Goal: Task Accomplishment & Management: Manage account settings

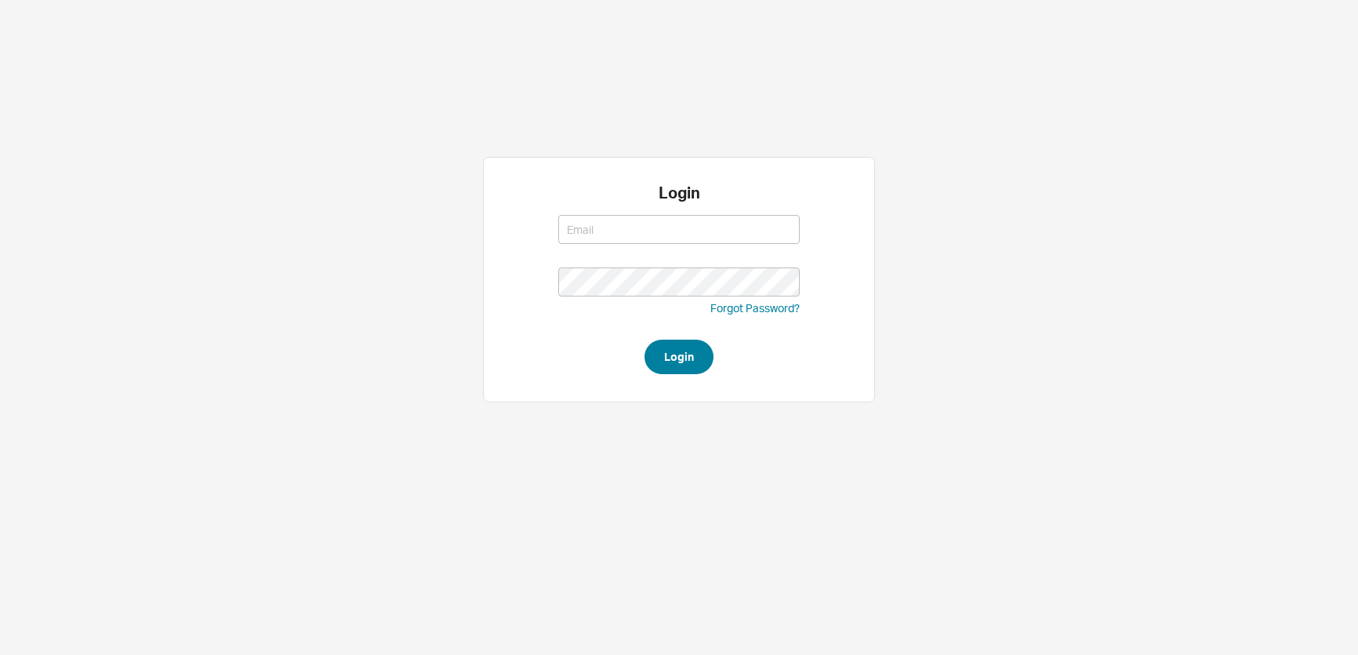
type input "[EMAIL_ADDRESS][DOMAIN_NAME]"
click at [647, 362] on button "Login" at bounding box center [679, 356] width 69 height 35
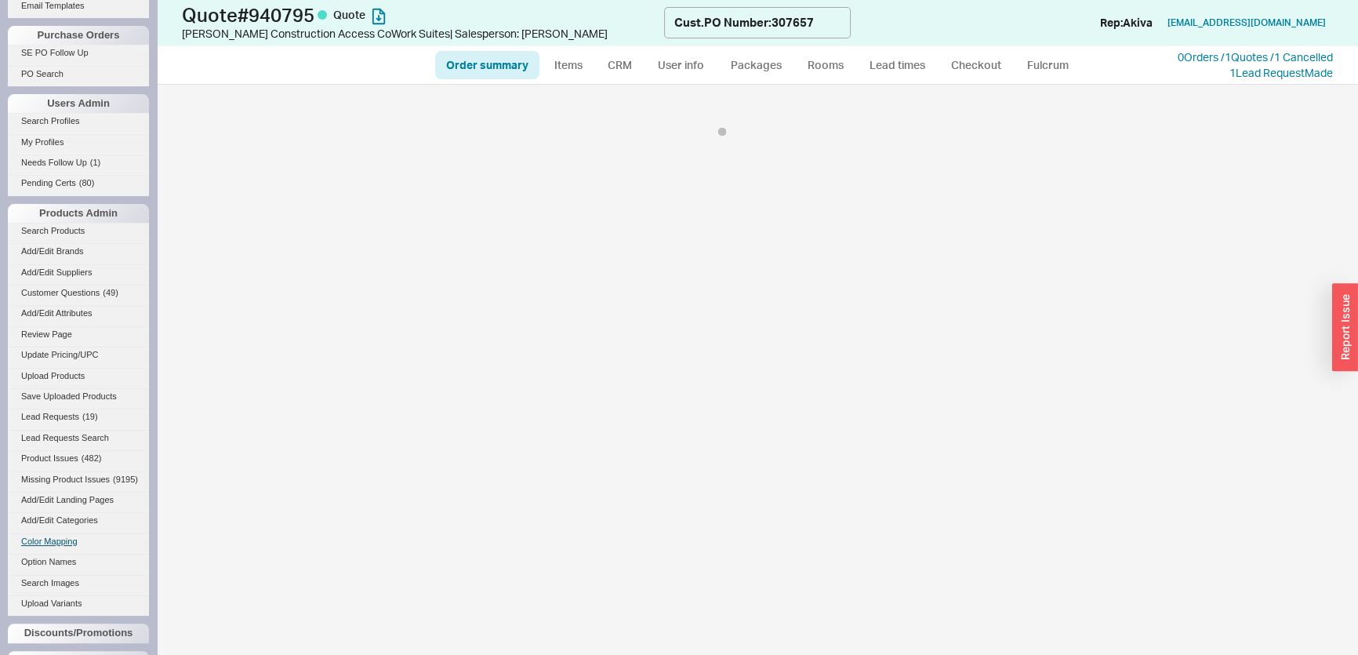
select select "*"
select select "LOW"
select select "3"
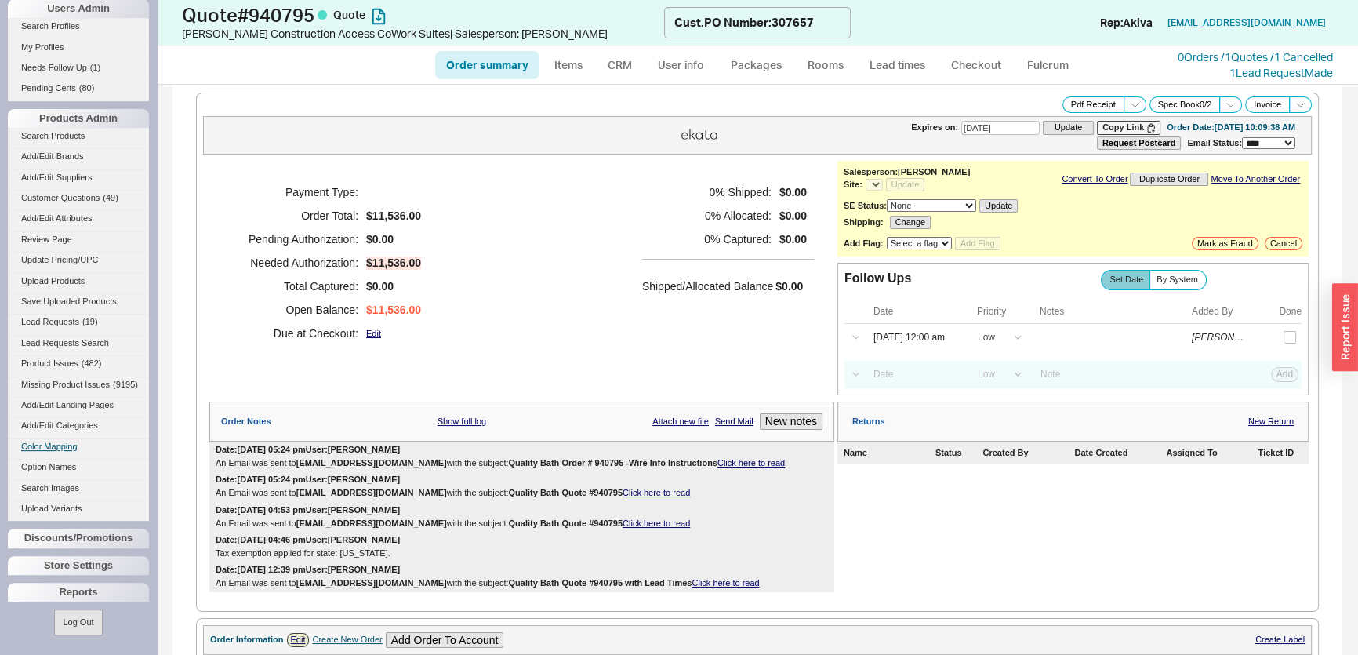
scroll to position [568, 0]
select select "*"
click at [82, 547] on div "Discounts/Promotions" at bounding box center [78, 538] width 141 height 19
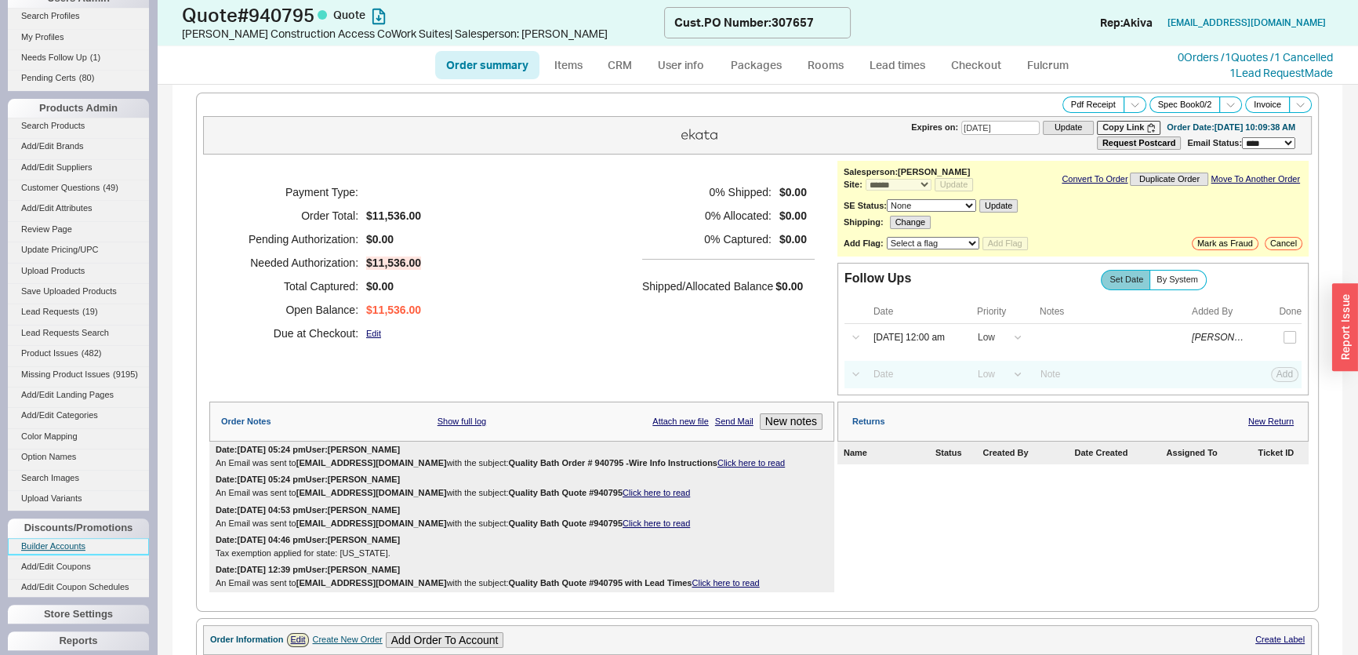
click at [81, 555] on link "Builder Accounts" at bounding box center [78, 546] width 141 height 16
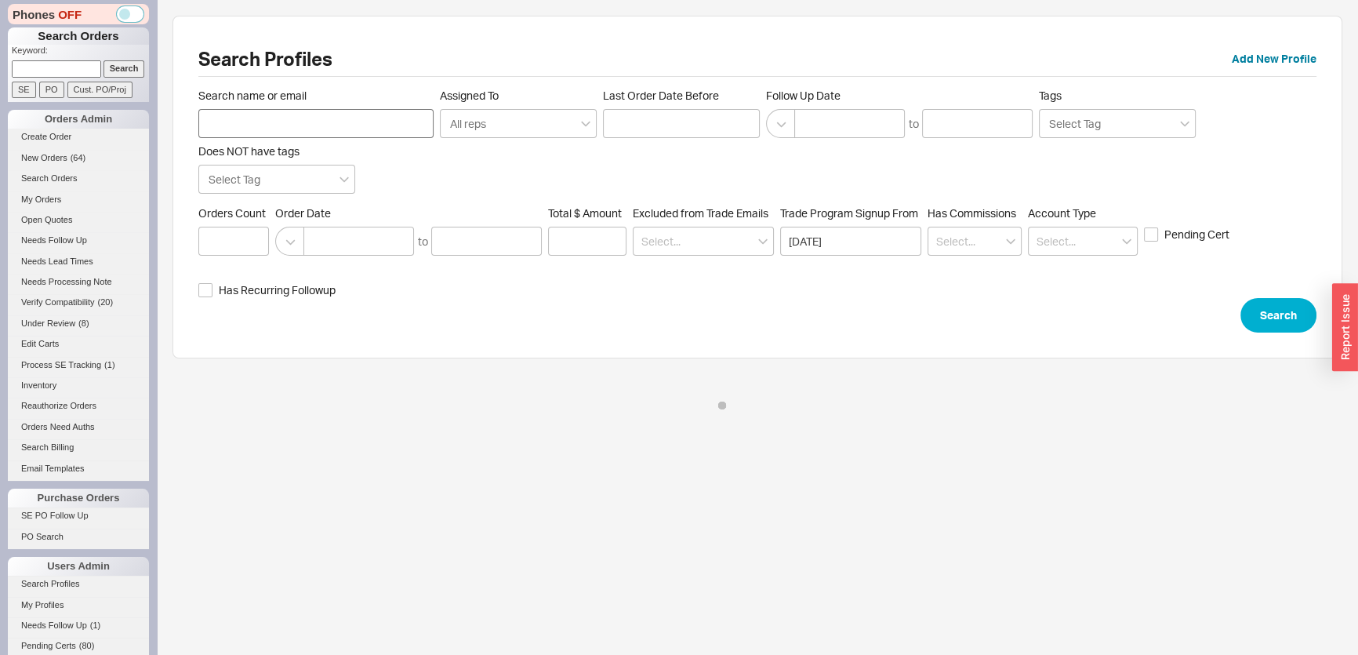
click at [243, 119] on input "Search name or email" at bounding box center [315, 123] width 235 height 29
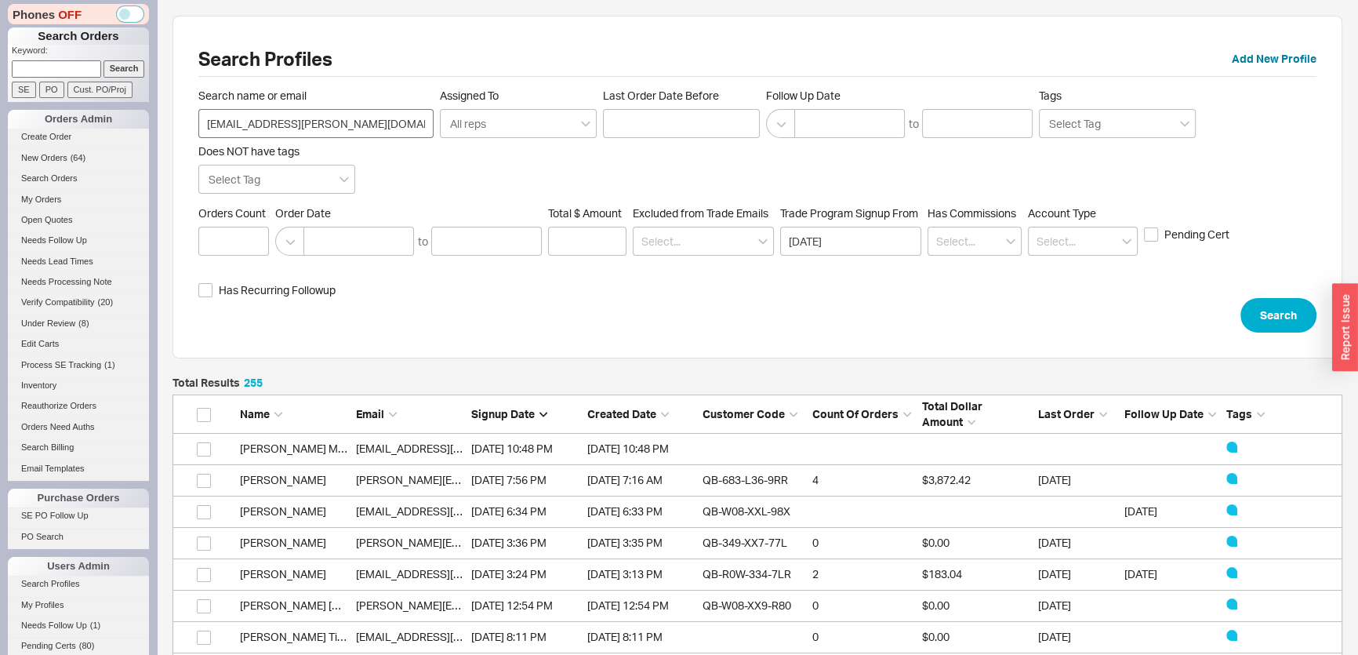
scroll to position [11, 11]
type input "memphis.anna@gmail.com"
click button "Search" at bounding box center [1279, 315] width 76 height 35
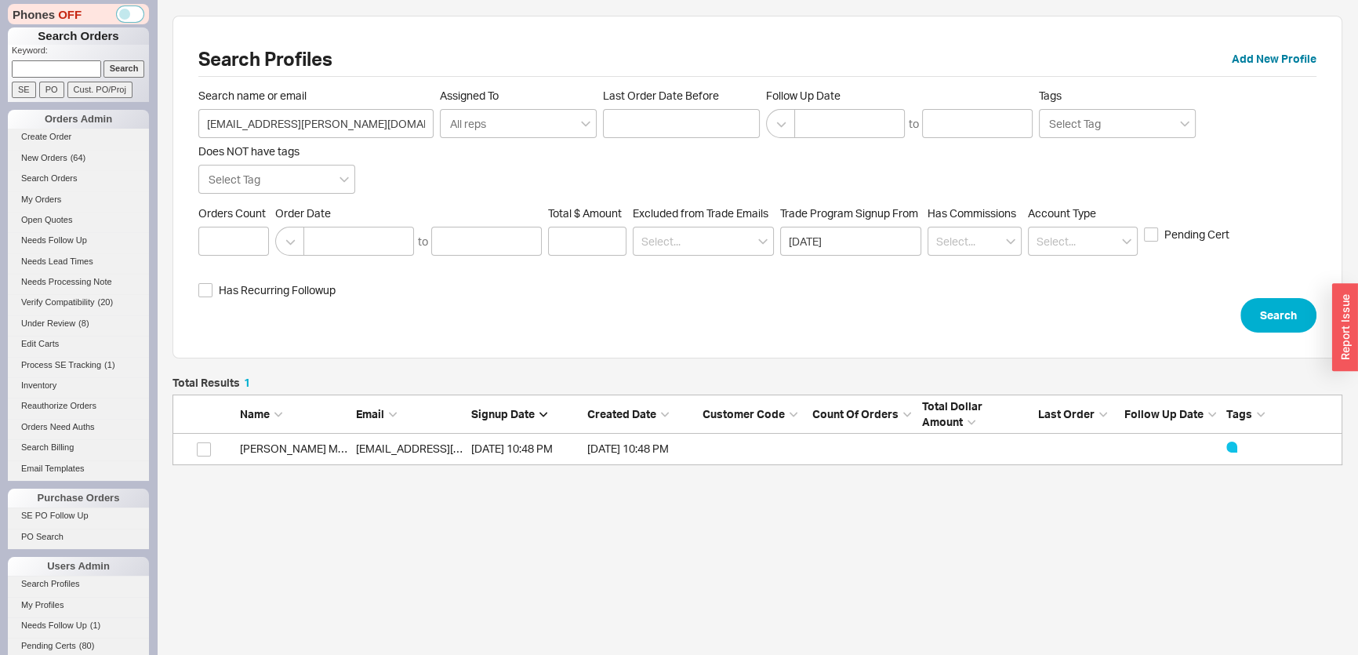
scroll to position [77, 1159]
click at [398, 443] on link "memphis.anna@gmail.com" at bounding box center [489, 448] width 267 height 13
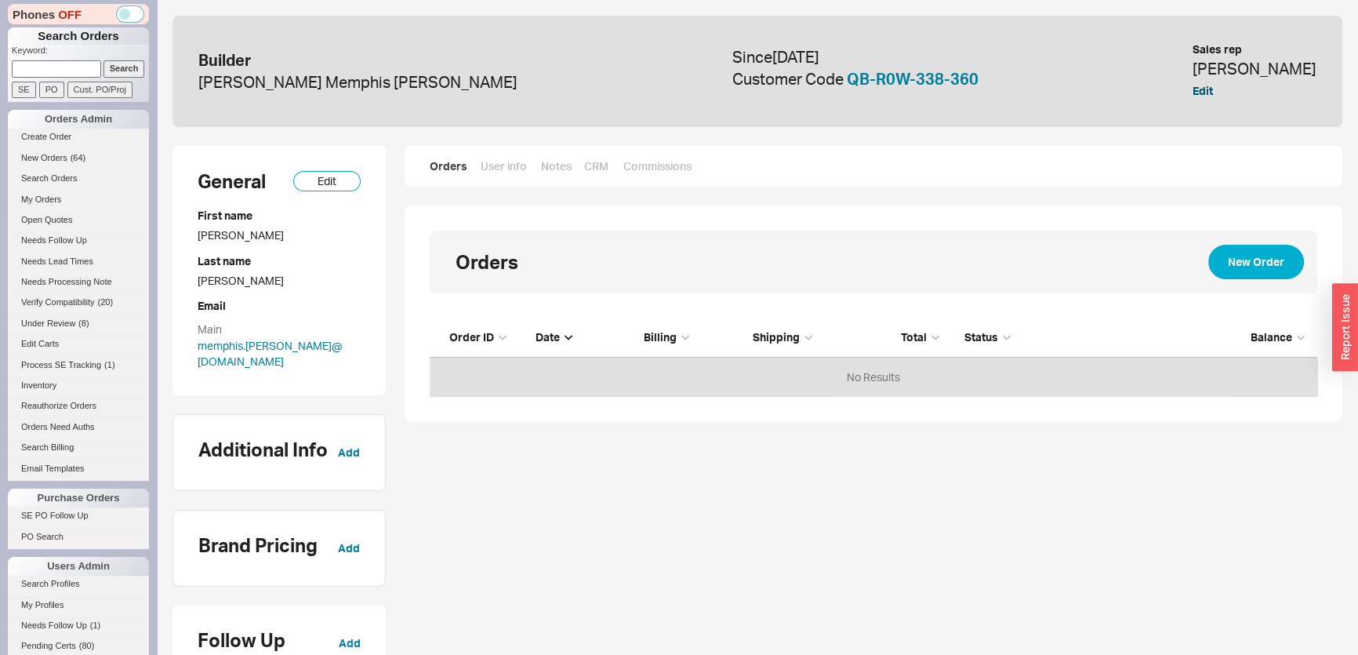
scroll to position [67, 877]
click at [899, 79] on link "QB-R0W-338-360" at bounding box center [913, 79] width 132 height 20
click at [63, 74] on input at bounding box center [56, 68] width 89 height 16
type input "924840"
click at [104, 60] on input "Search" at bounding box center [125, 68] width 42 height 16
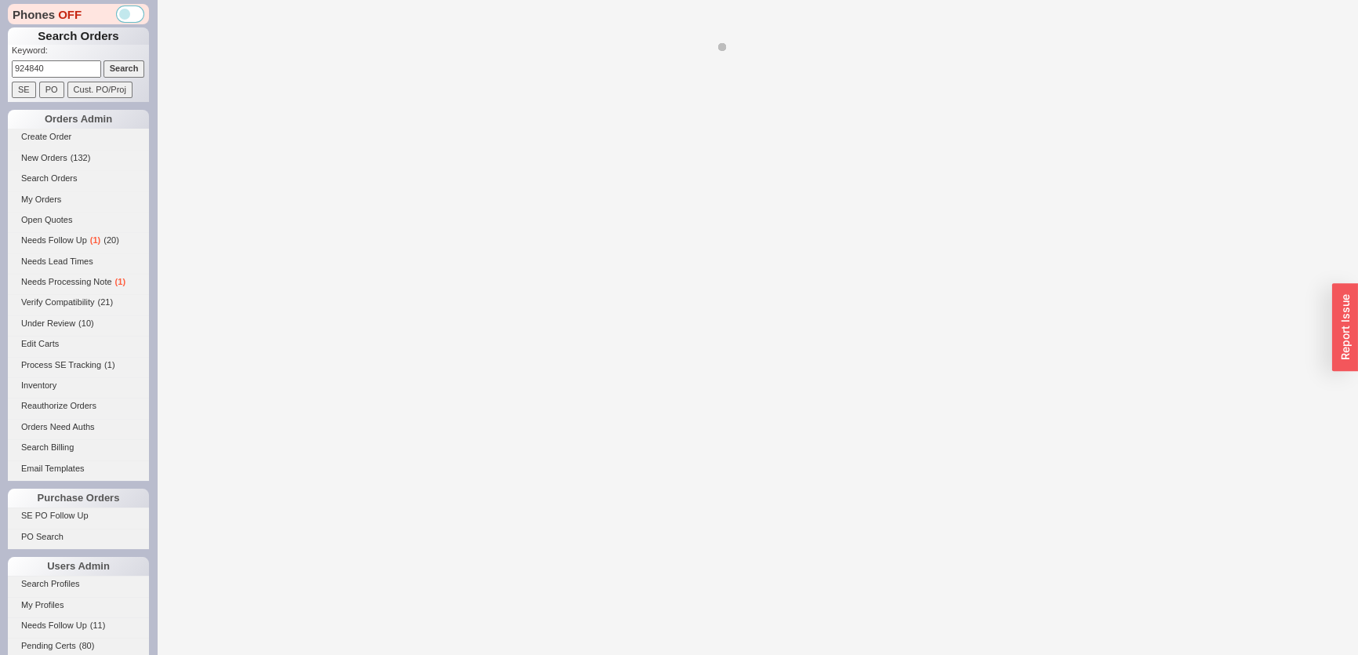
select select "*"
select select "LOW"
select select "3"
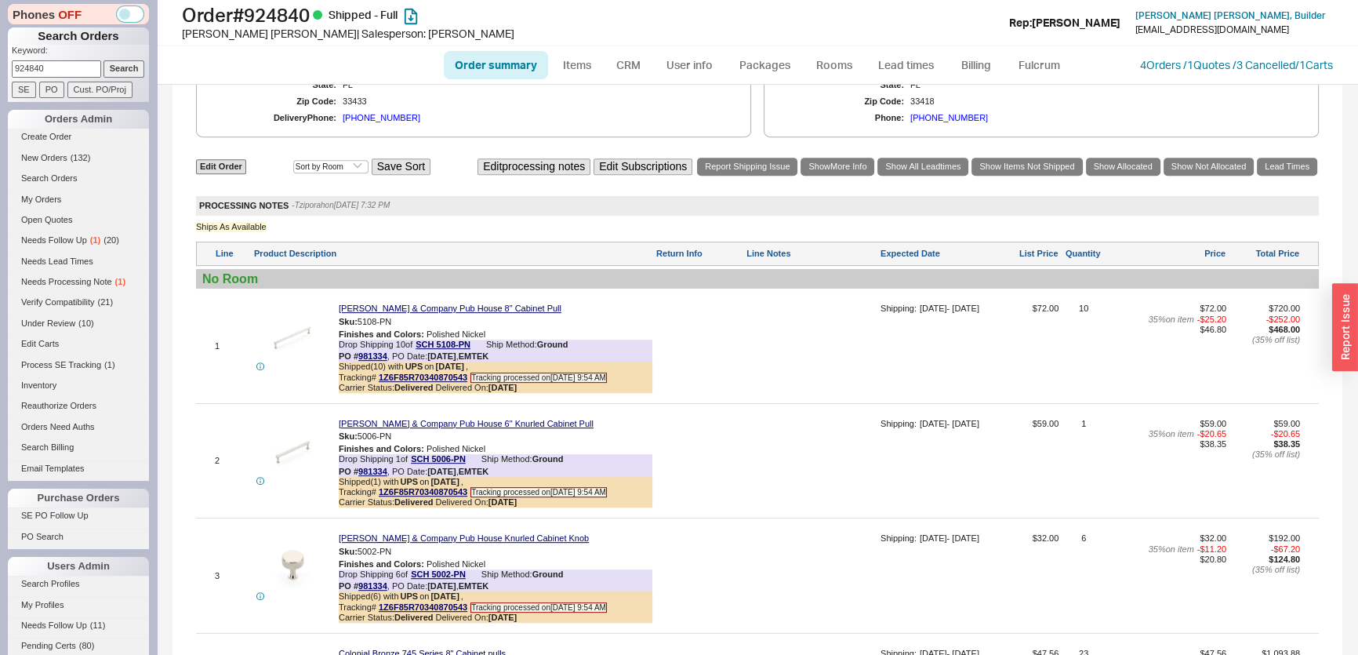
scroll to position [926, 0]
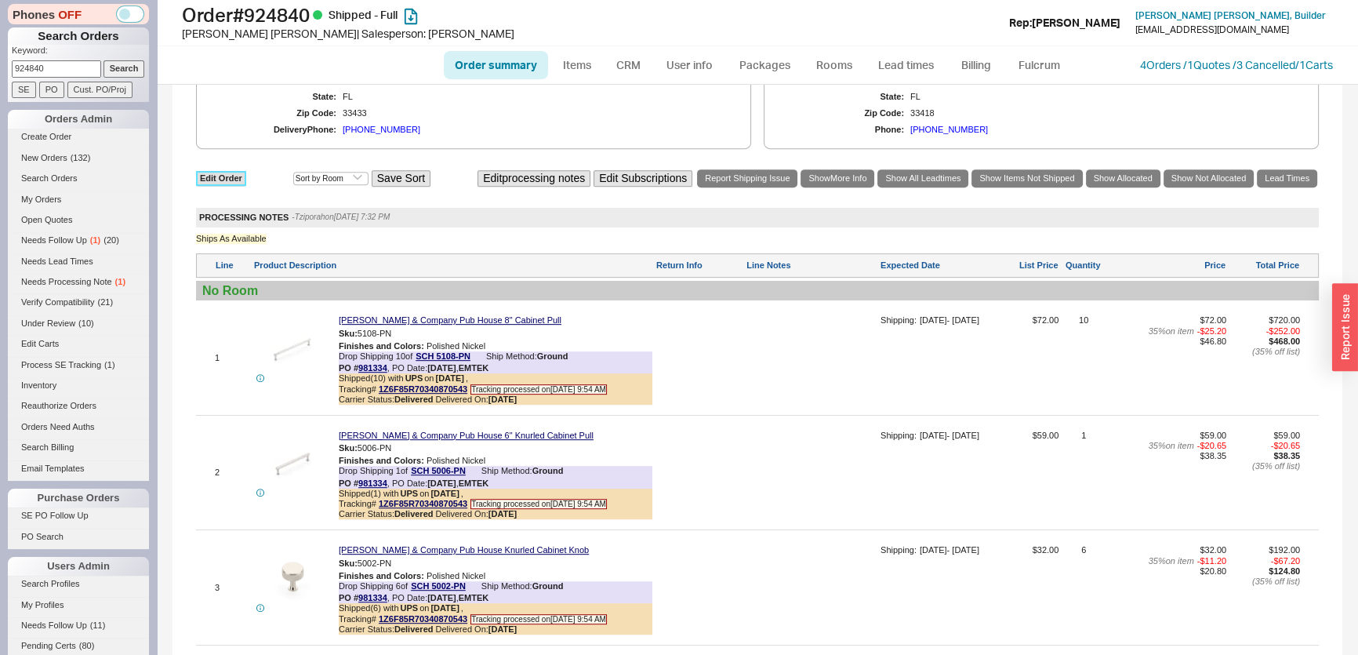
click at [236, 180] on link "Edit Order" at bounding box center [221, 178] width 50 height 15
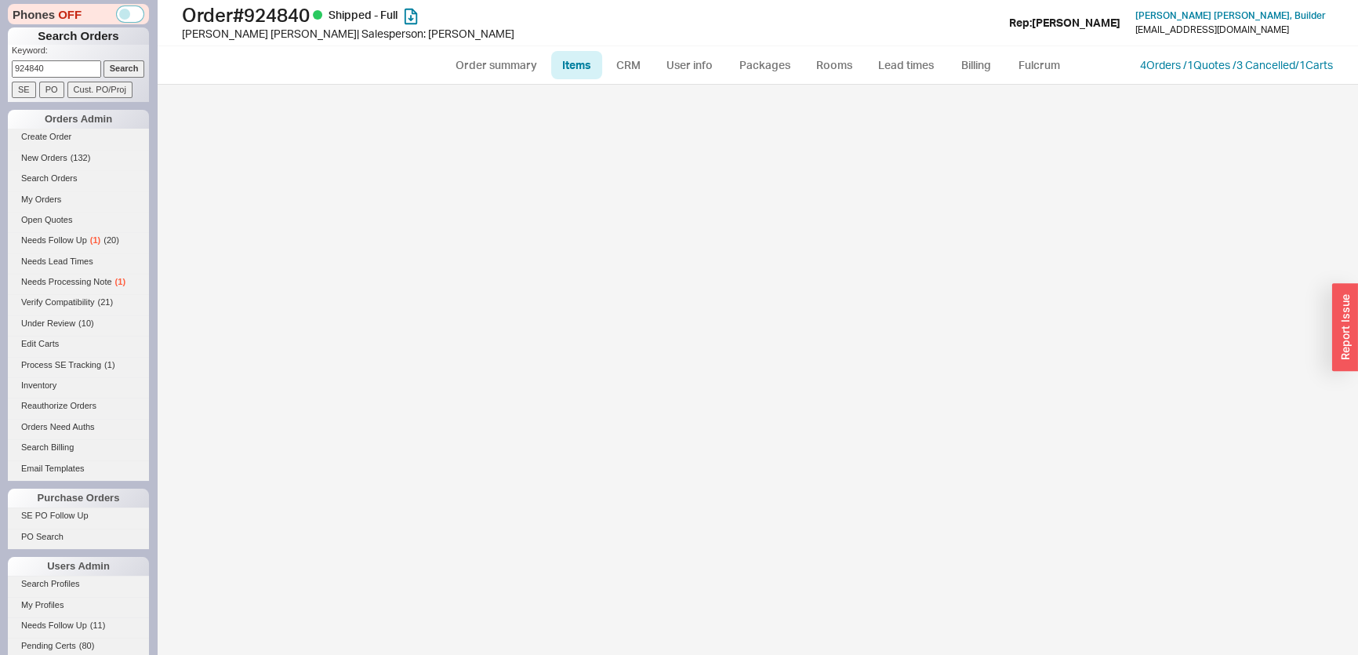
select select "3"
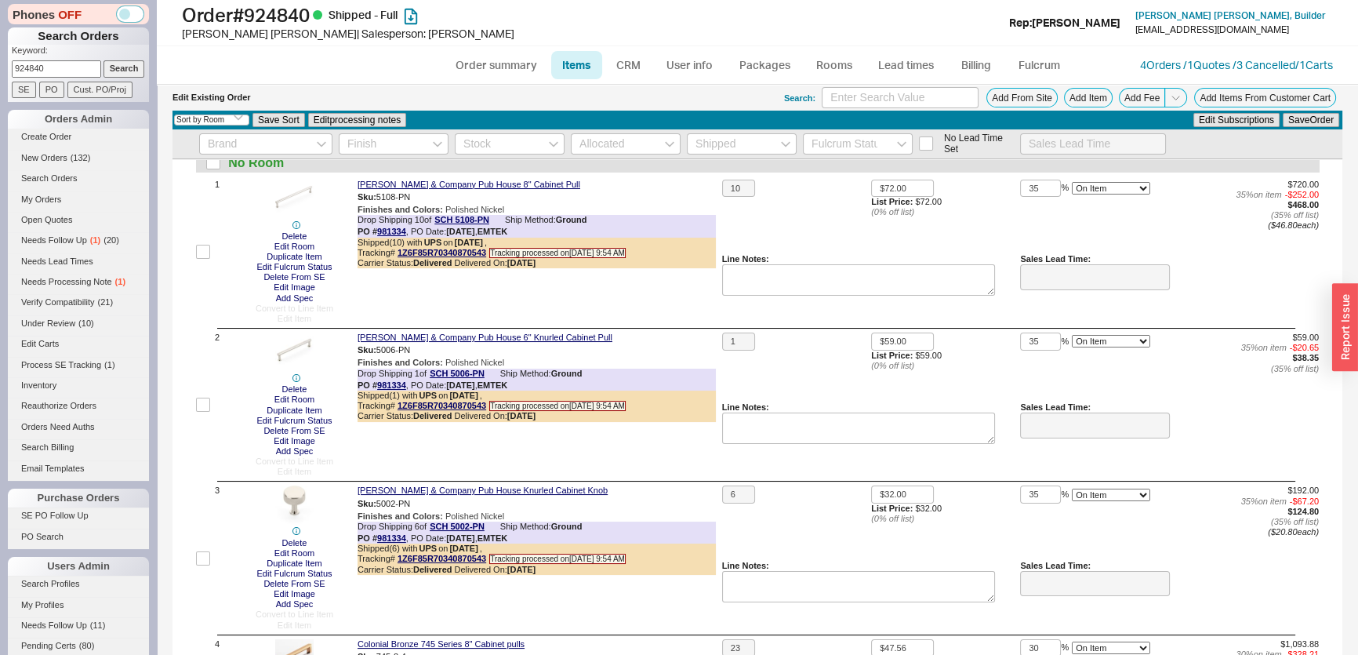
scroll to position [71, 0]
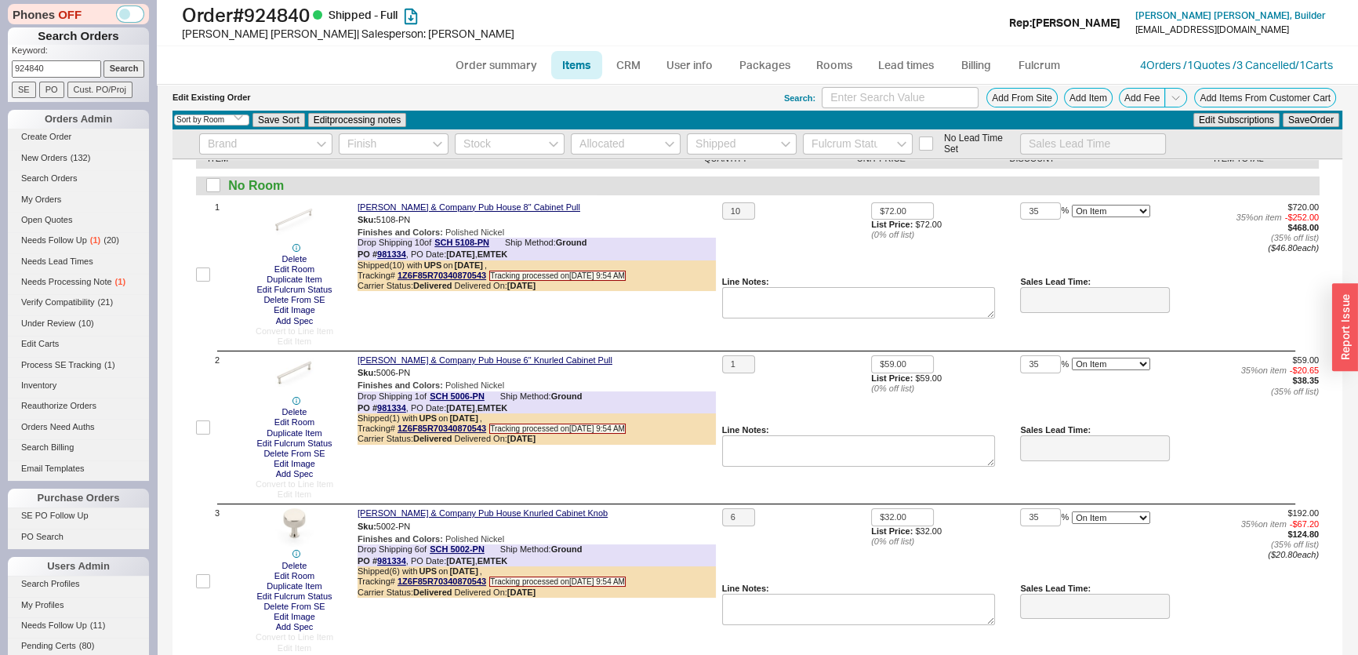
click at [198, 276] on input "checkbox" at bounding box center [203, 274] width 14 height 14
checkbox input "true"
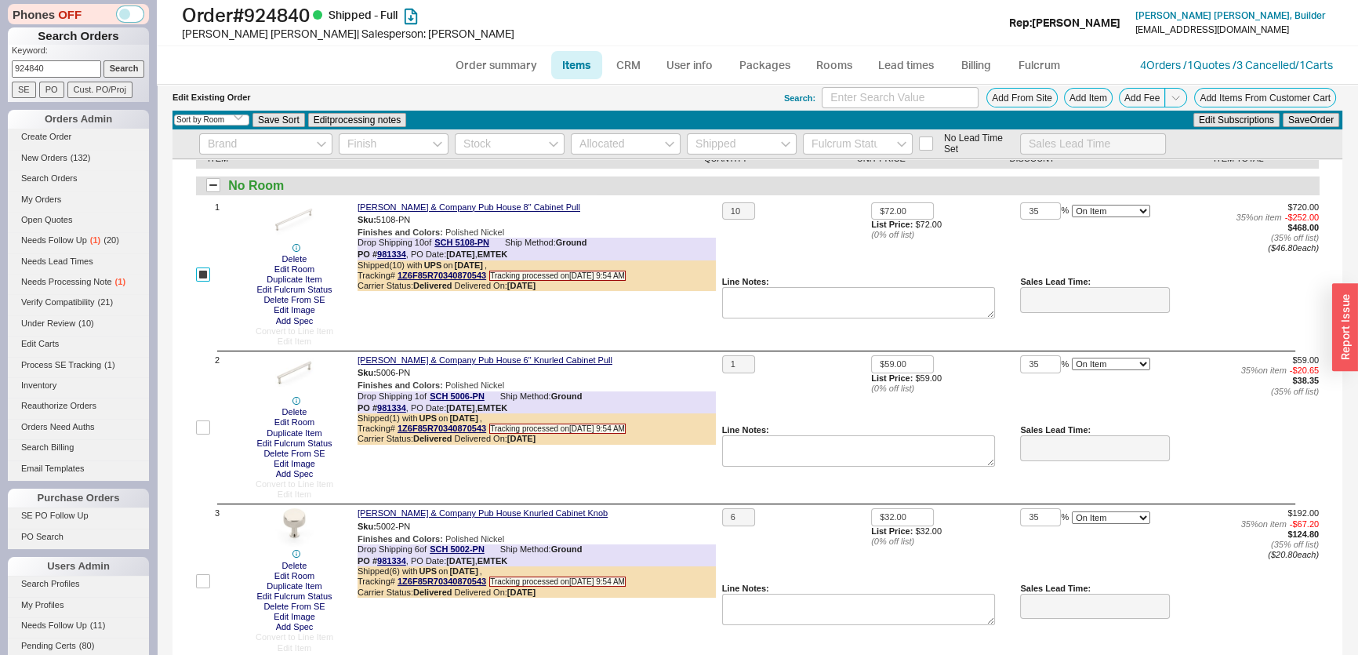
scroll to position [86, 0]
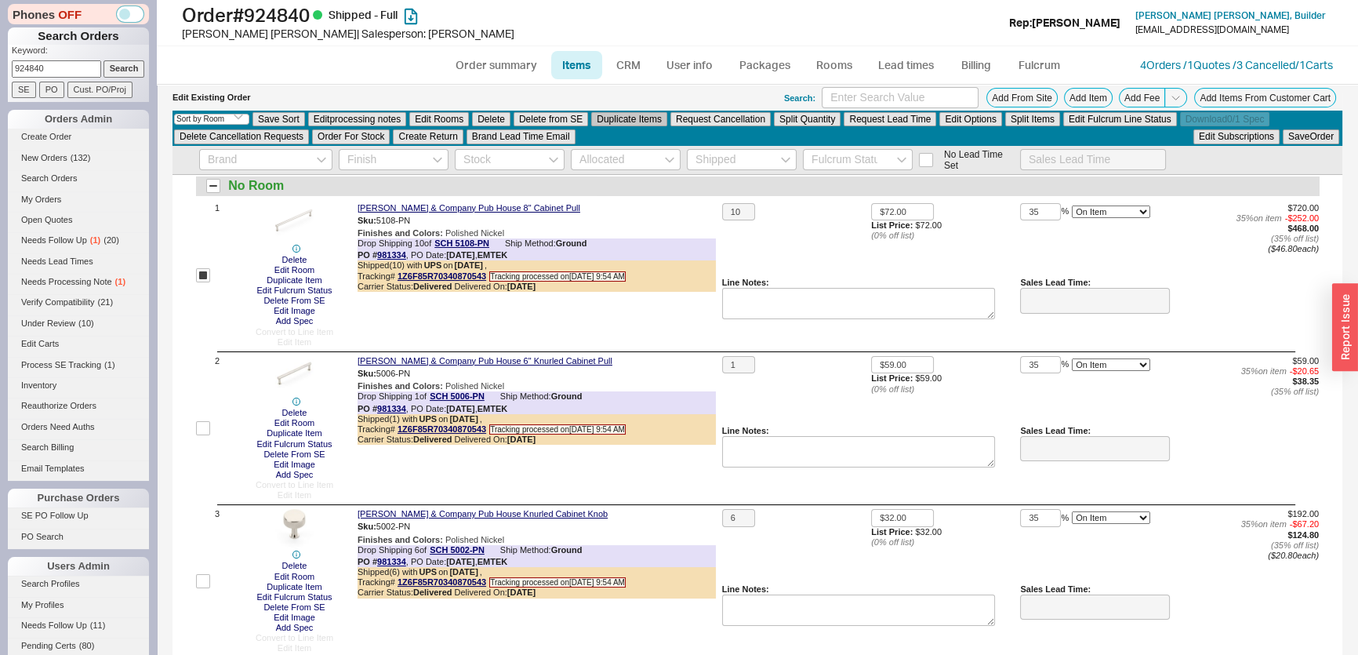
click at [633, 122] on button "Duplicate Items" at bounding box center [629, 119] width 76 height 14
checkbox input "false"
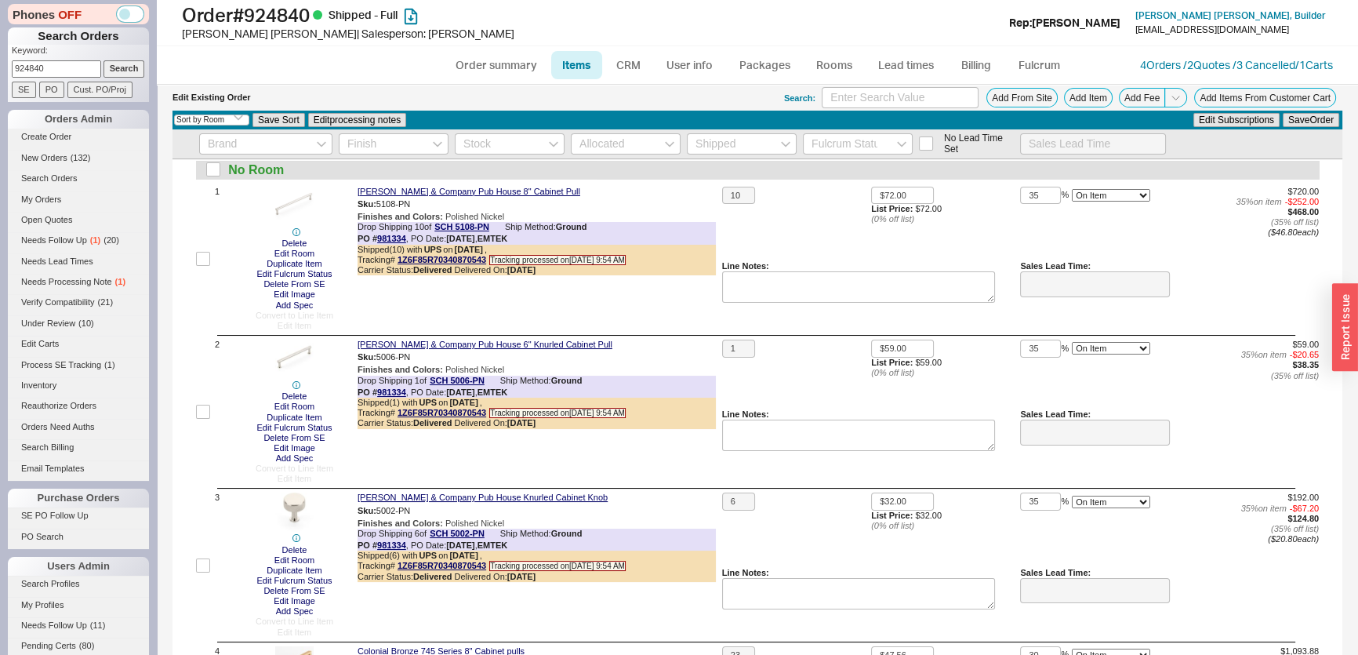
scroll to position [71, 0]
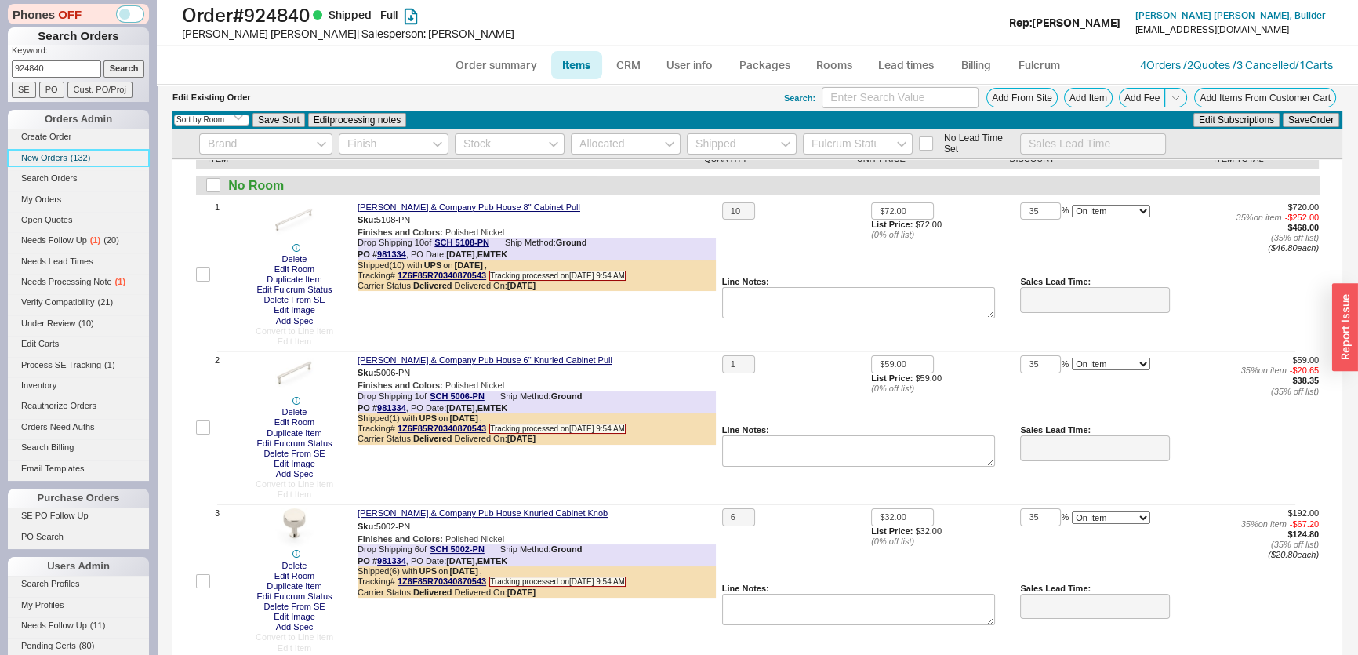
click at [59, 150] on link "New Orders ( 132 )" at bounding box center [78, 158] width 141 height 16
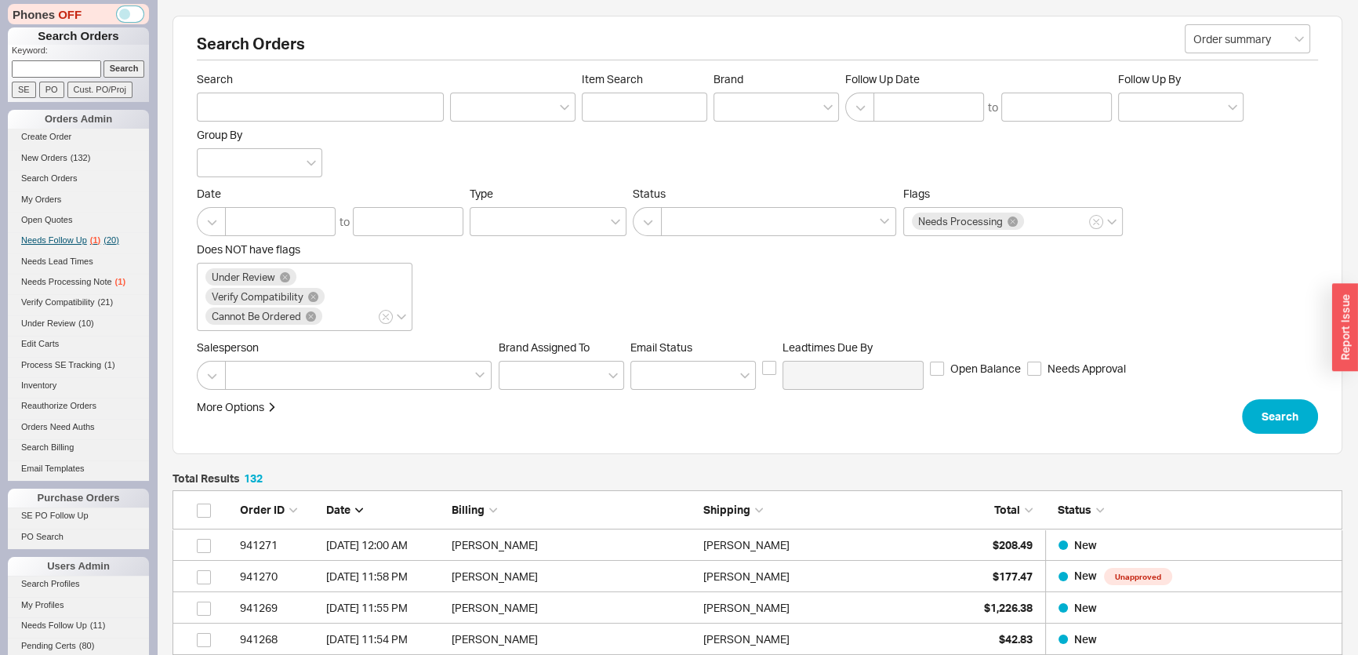
scroll to position [4170, 1159]
click at [88, 245] on link "Needs Follow Up ( 1 ) ( 20 )" at bounding box center [78, 240] width 141 height 16
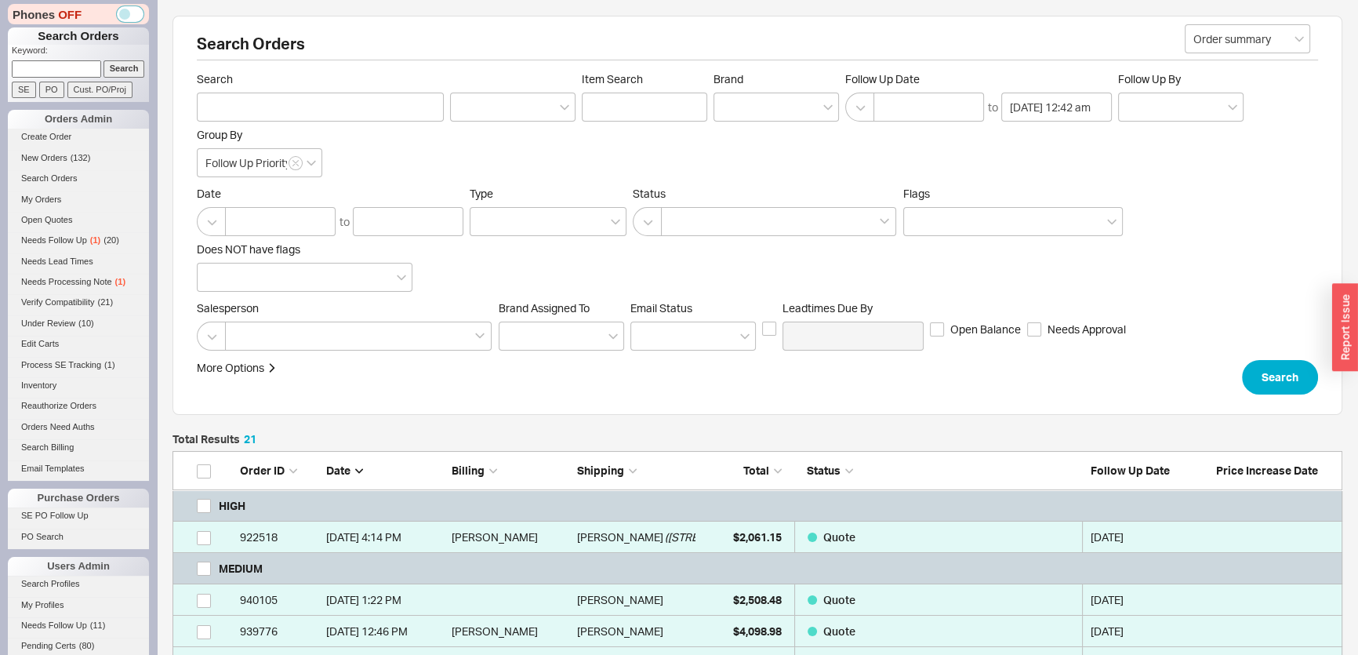
scroll to position [781, 1159]
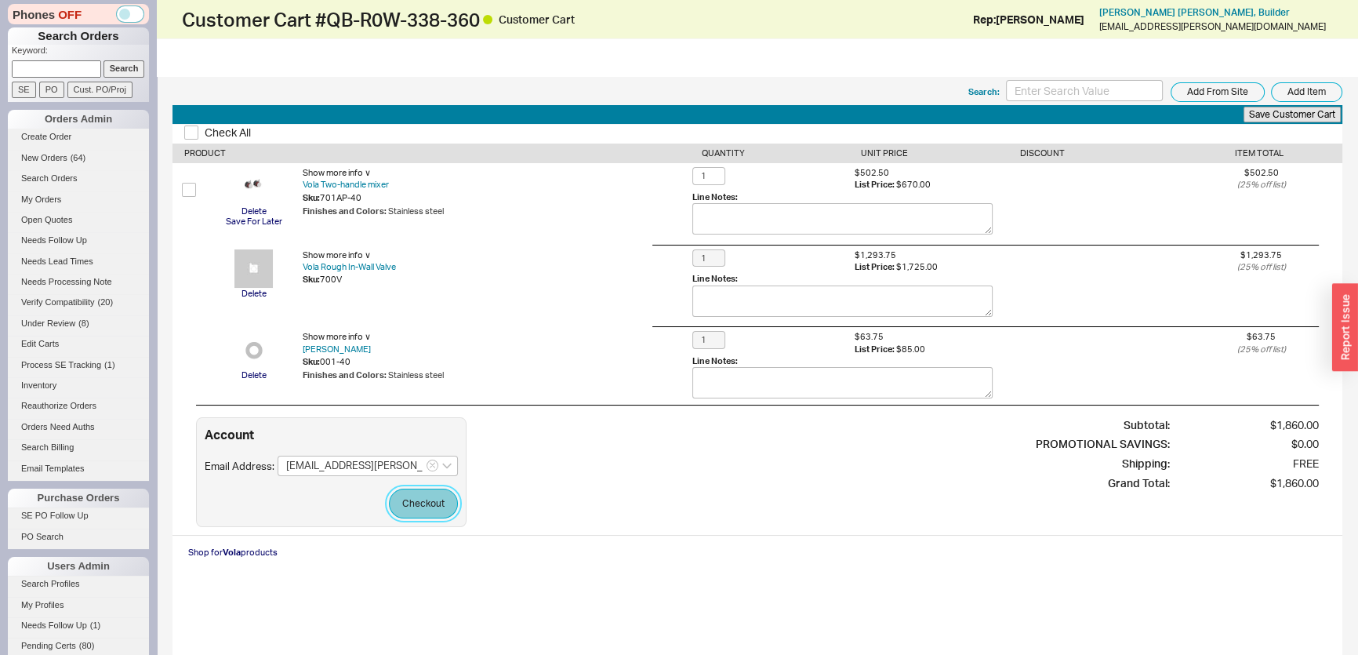
click at [430, 504] on button "Checkout" at bounding box center [423, 504] width 69 height 30
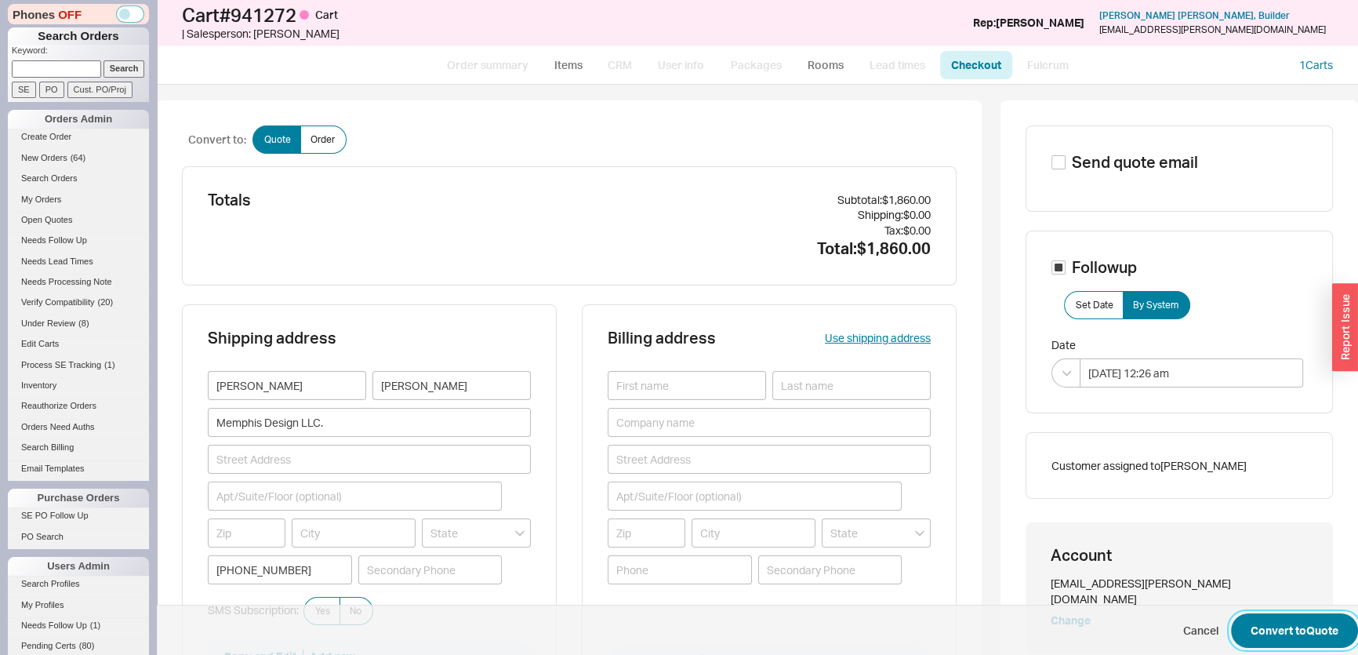
click at [1297, 640] on button "Convert to Quote" at bounding box center [1294, 630] width 127 height 35
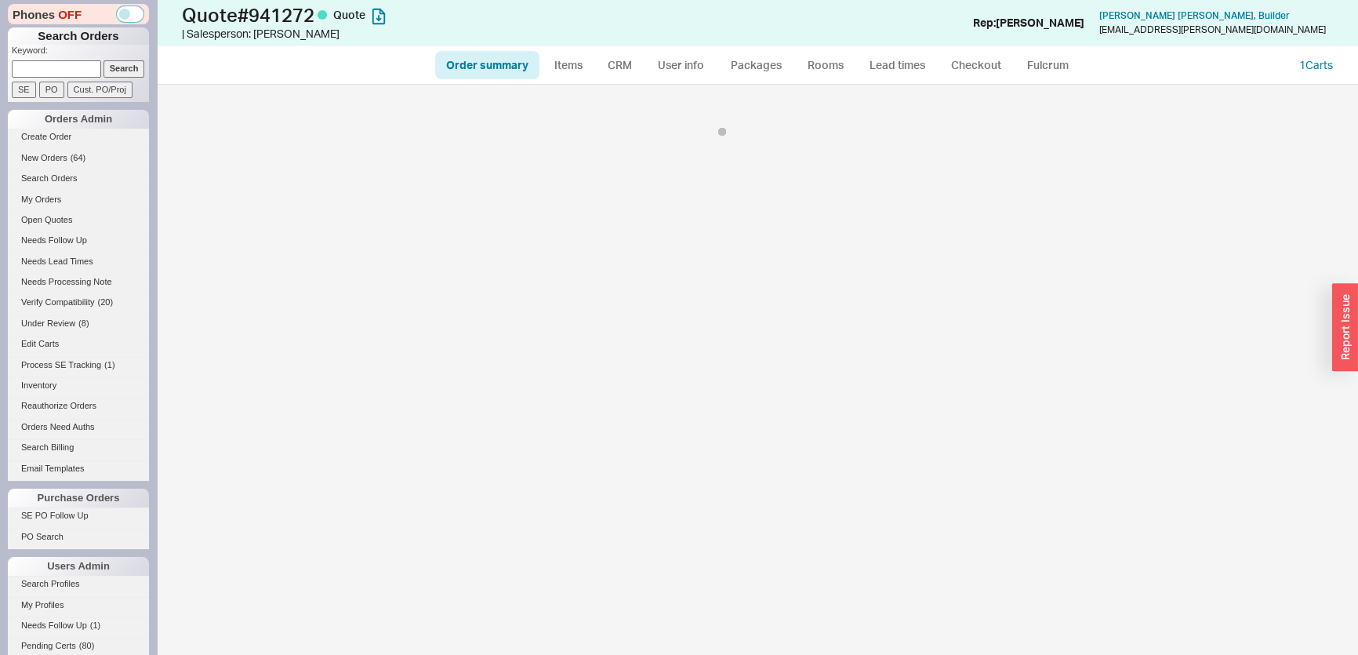
select select "*"
select select "3"
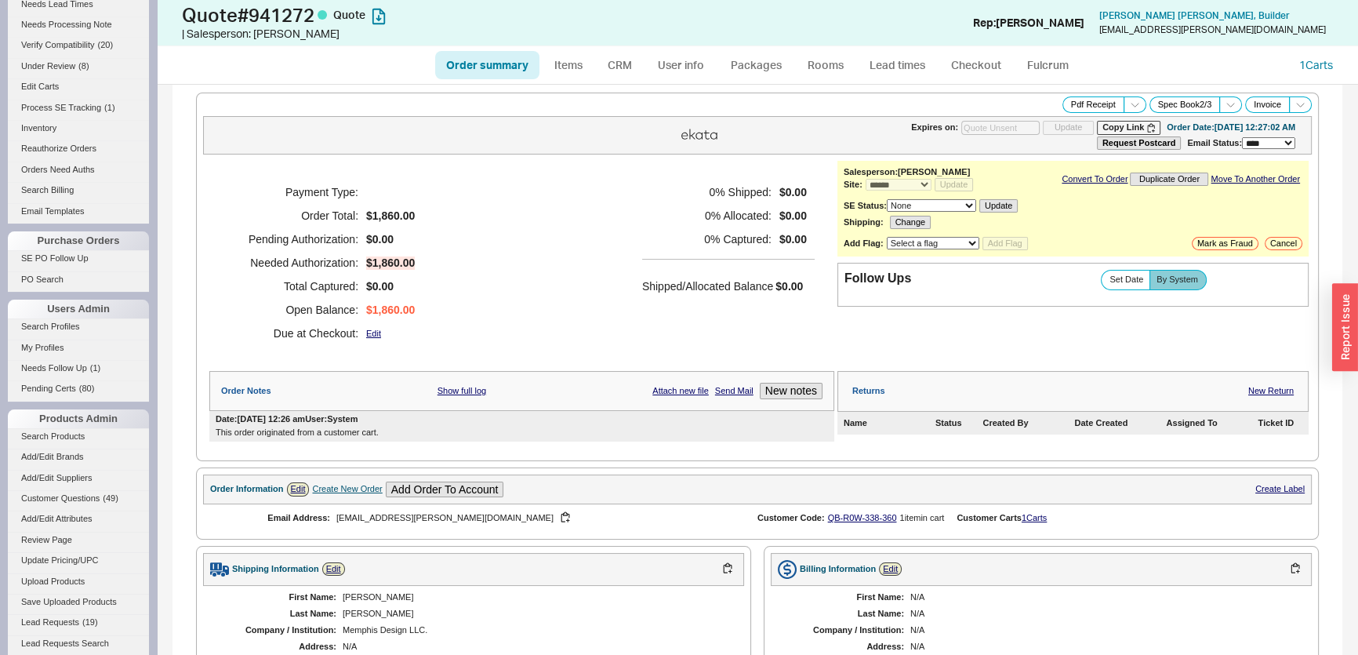
scroll to position [568, 0]
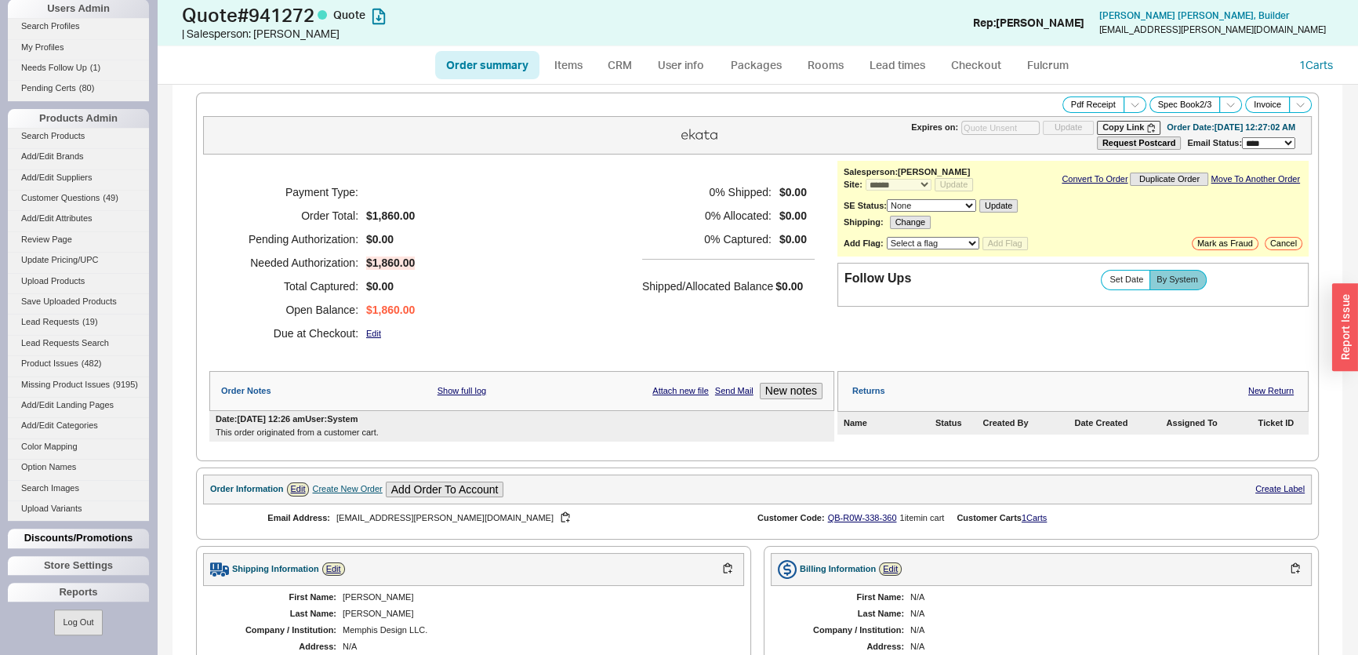
click at [83, 541] on div "Discounts/Promotions" at bounding box center [78, 538] width 141 height 19
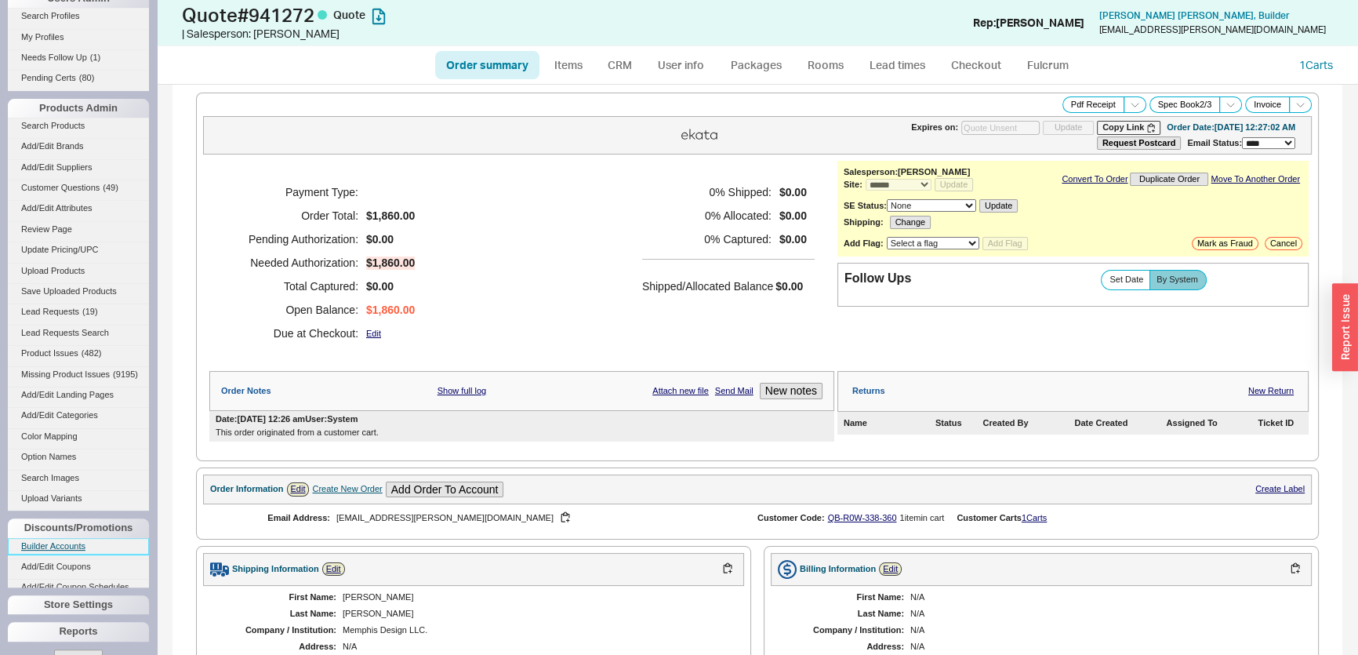
click at [89, 555] on link "Builder Accounts" at bounding box center [78, 546] width 141 height 16
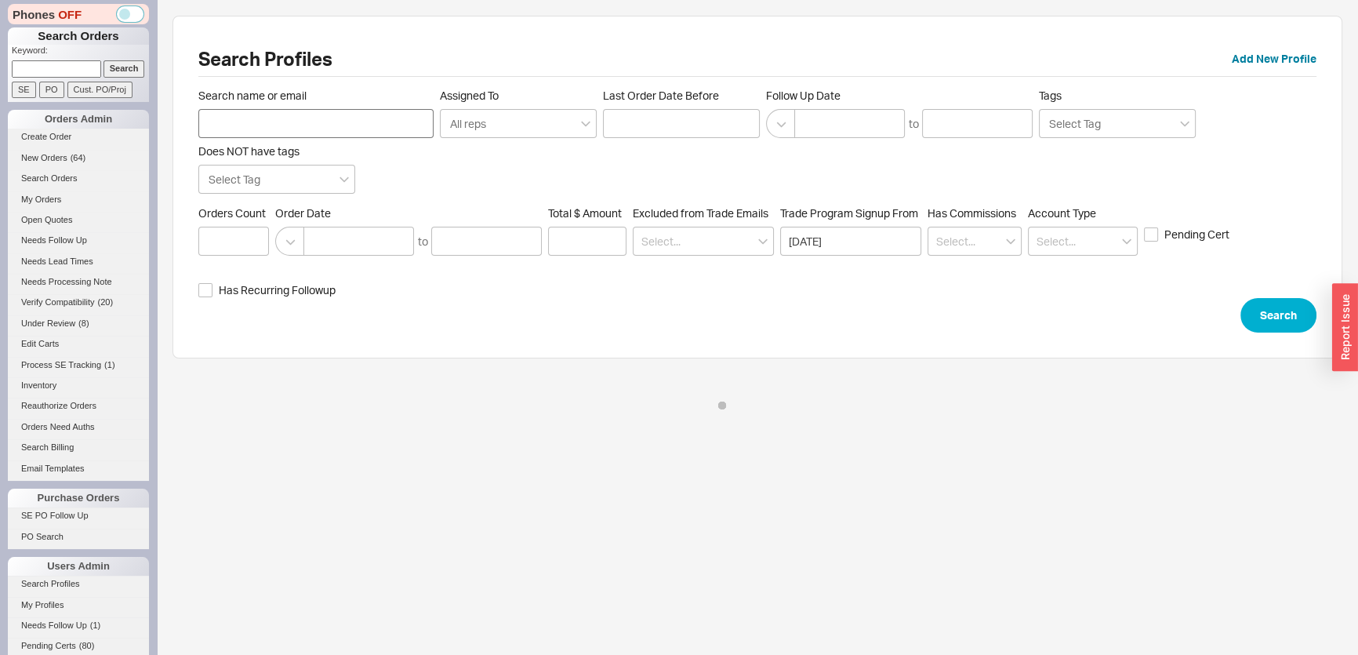
click at [307, 110] on input "Search name or email" at bounding box center [315, 123] width 235 height 29
click at [311, 125] on input "traci@trinteriors.net" at bounding box center [315, 123] width 235 height 29
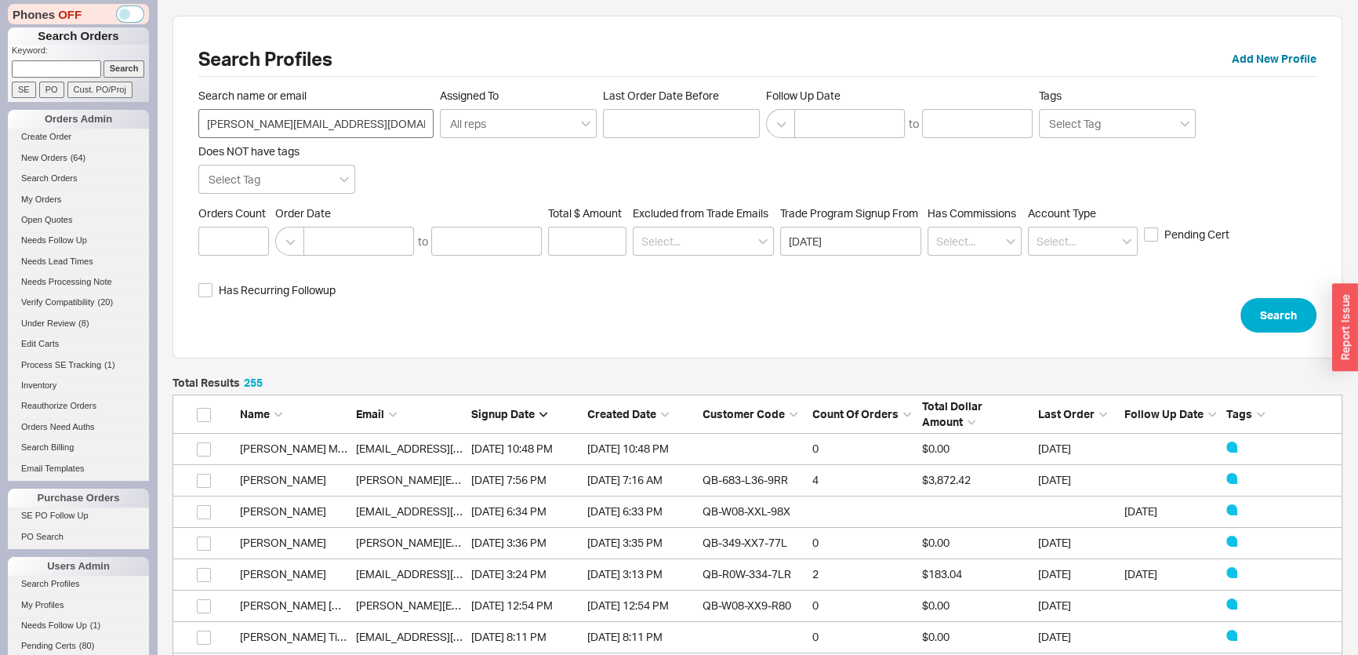
scroll to position [8046, 1159]
click at [333, 129] on input "traci@trinteriors.net" at bounding box center [315, 123] width 235 height 29
type input "traci@trinteriors.net"
click button "Search" at bounding box center [1279, 315] width 76 height 35
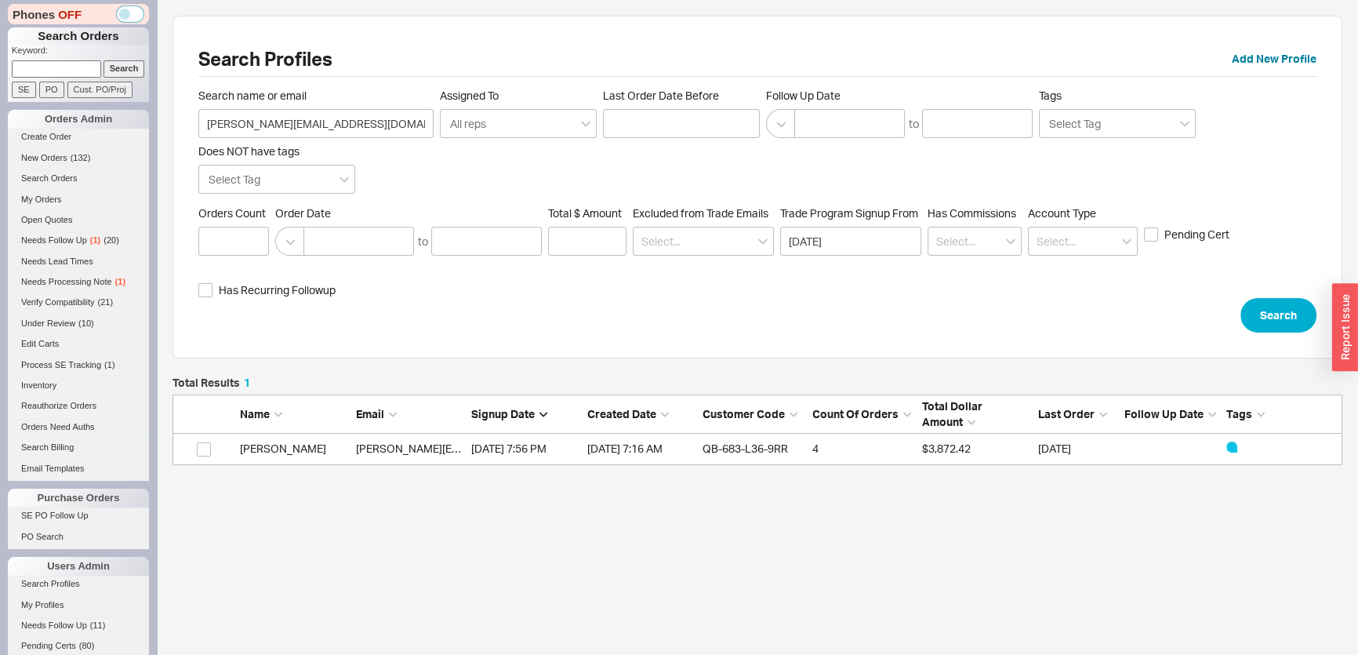
scroll to position [77, 1159]
click at [409, 449] on link "traci@trinteriors.net" at bounding box center [489, 448] width 267 height 13
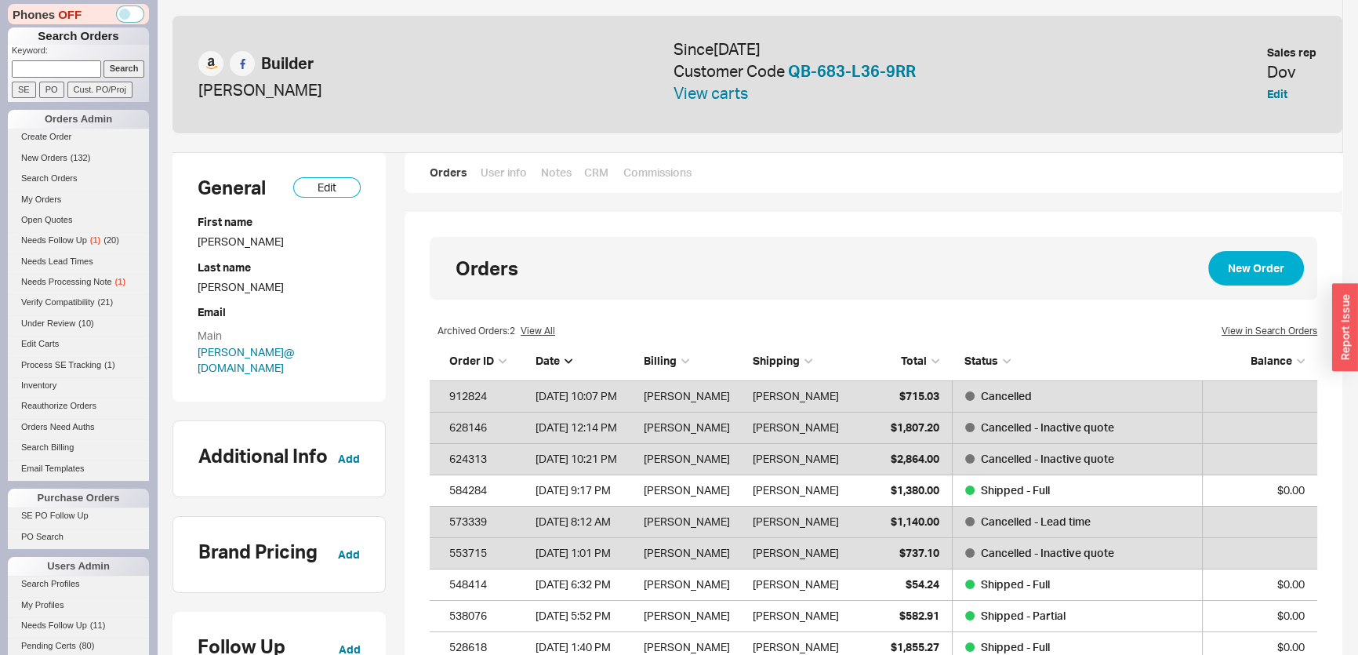
scroll to position [311, 877]
click at [737, 91] on link "View carts" at bounding box center [711, 93] width 75 height 20
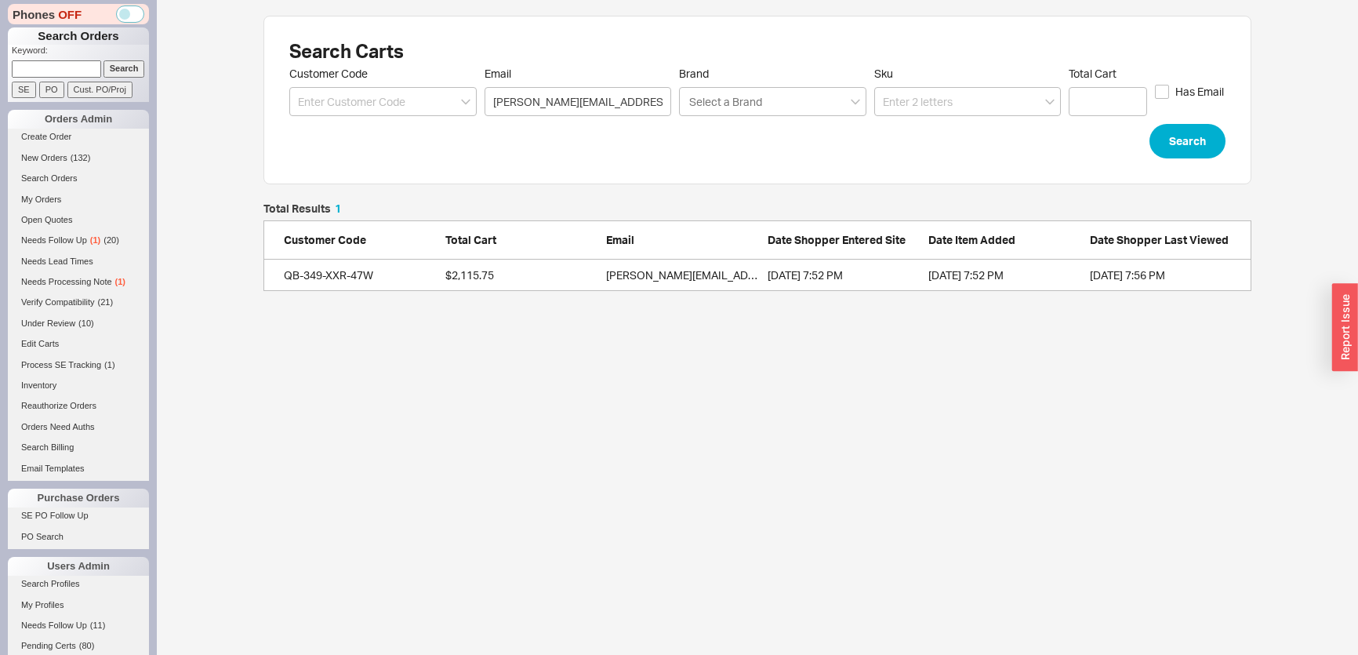
click at [625, 256] on div "Customer Code Total Cart Email Date Shopper Entered Site Date Item Added Date S…" at bounding box center [758, 239] width 988 height 39
click at [649, 271] on div "traci@trinteriors.net" at bounding box center [683, 275] width 154 height 16
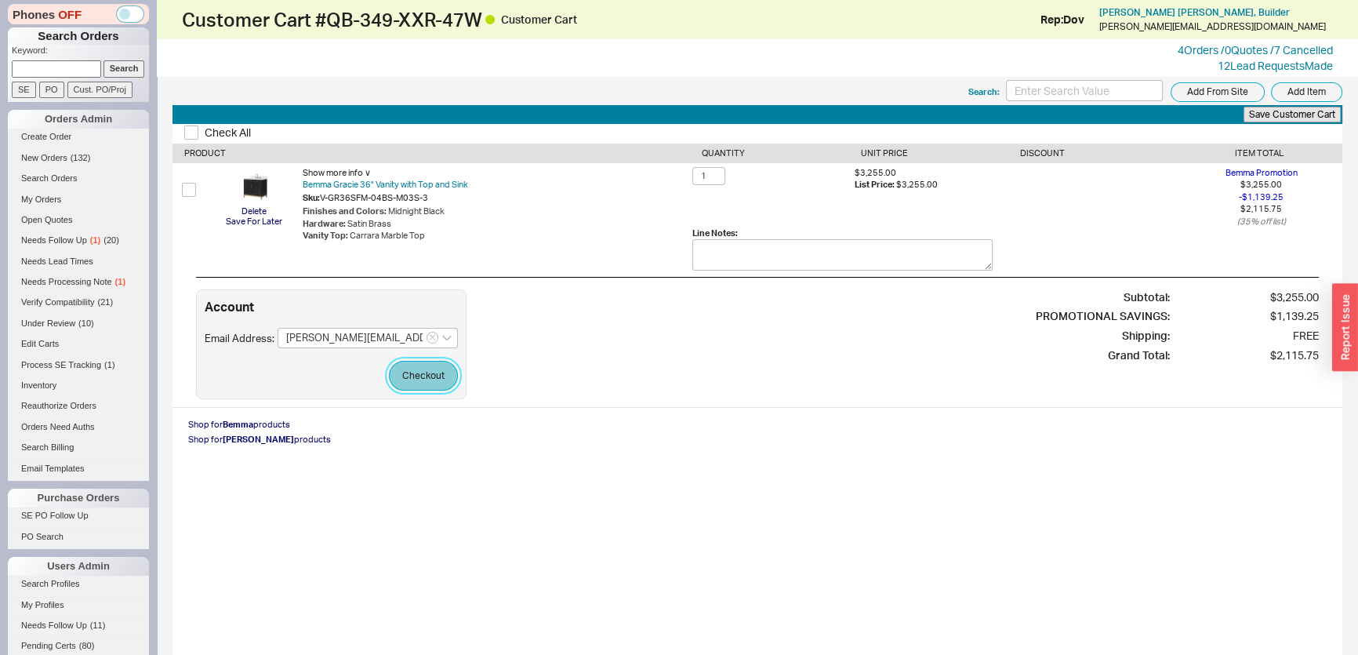
click at [428, 380] on button "Checkout" at bounding box center [423, 376] width 69 height 30
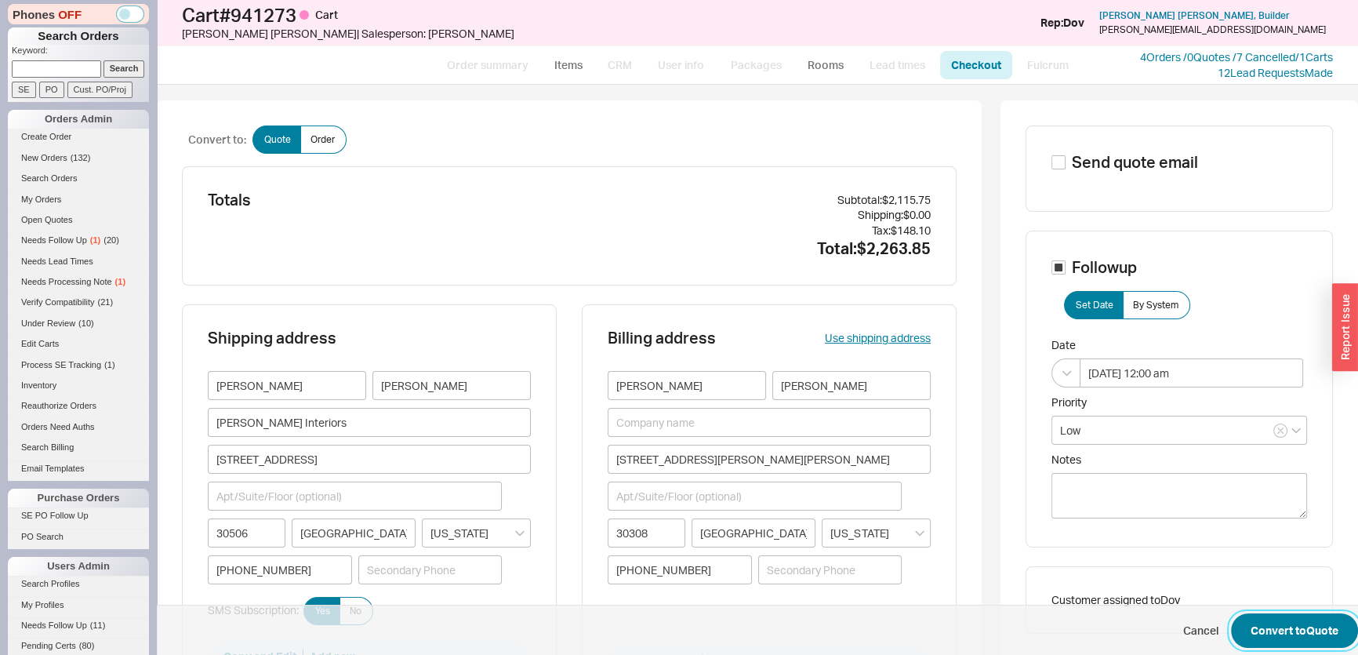
click at [1306, 620] on button "Convert to Quote" at bounding box center [1294, 630] width 127 height 35
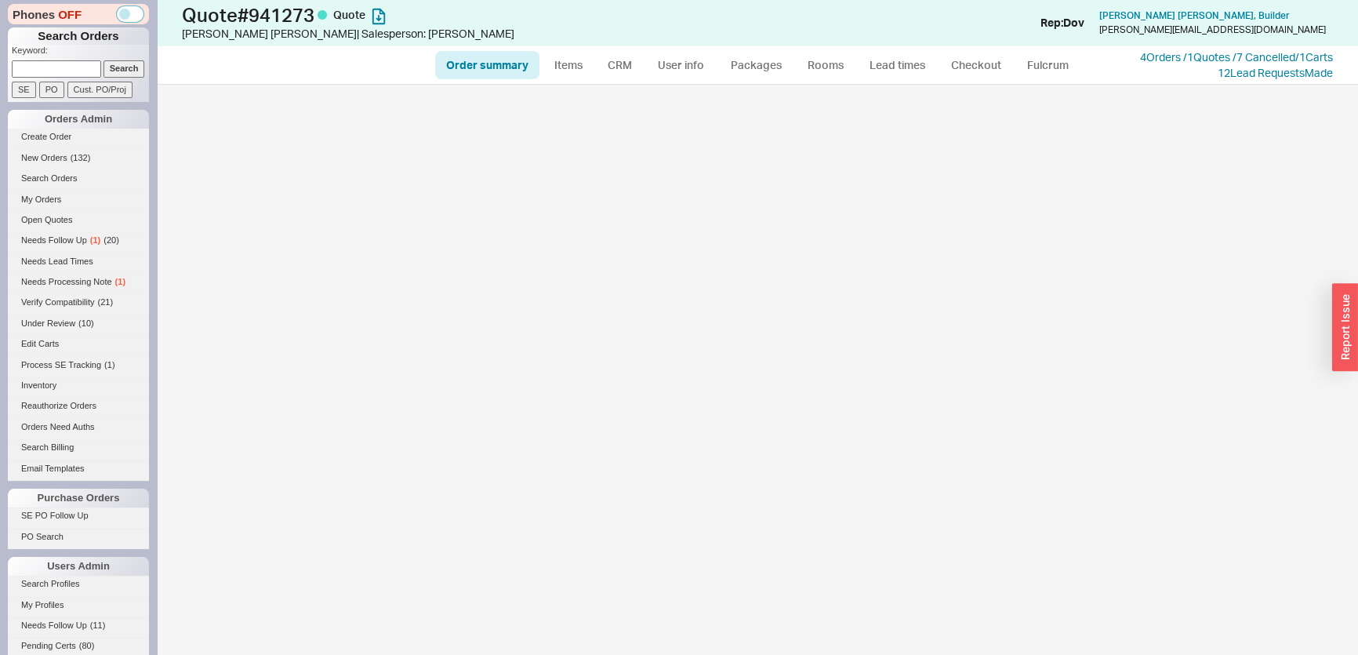
select select "*"
select select "LOW"
select select "3"
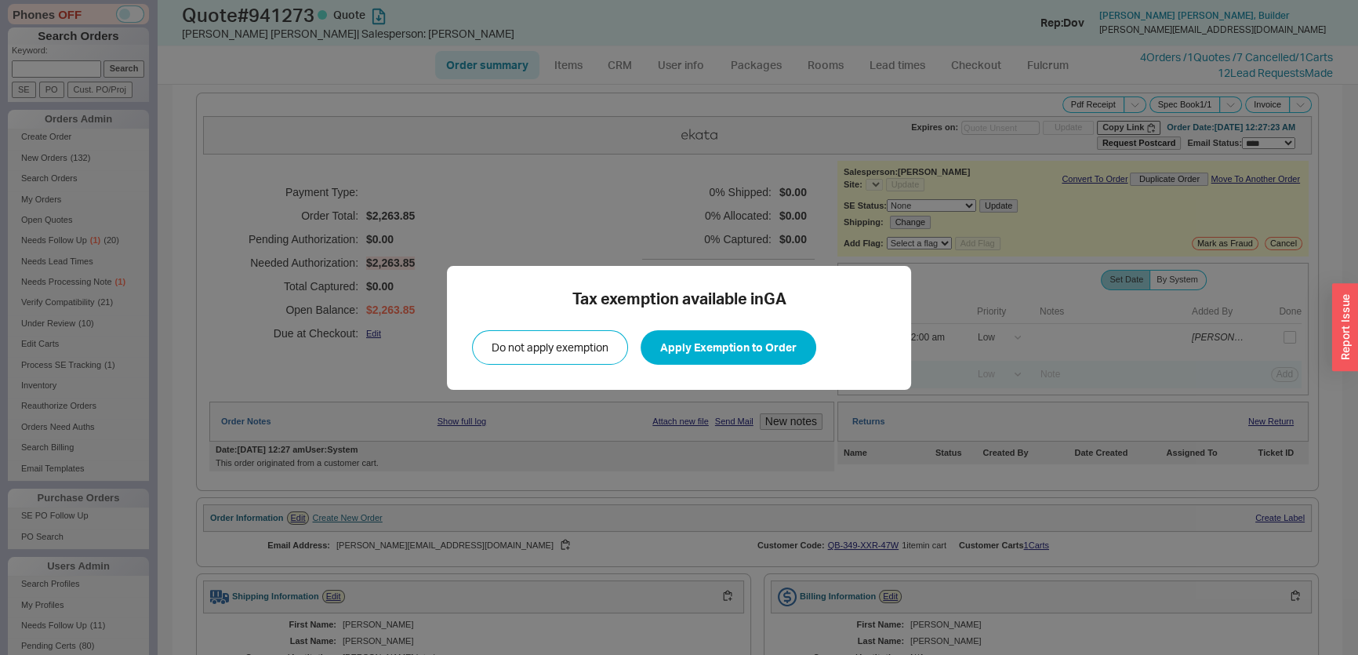
select select "*"
click at [769, 340] on button "Apply Exemption to Order" at bounding box center [729, 347] width 176 height 35
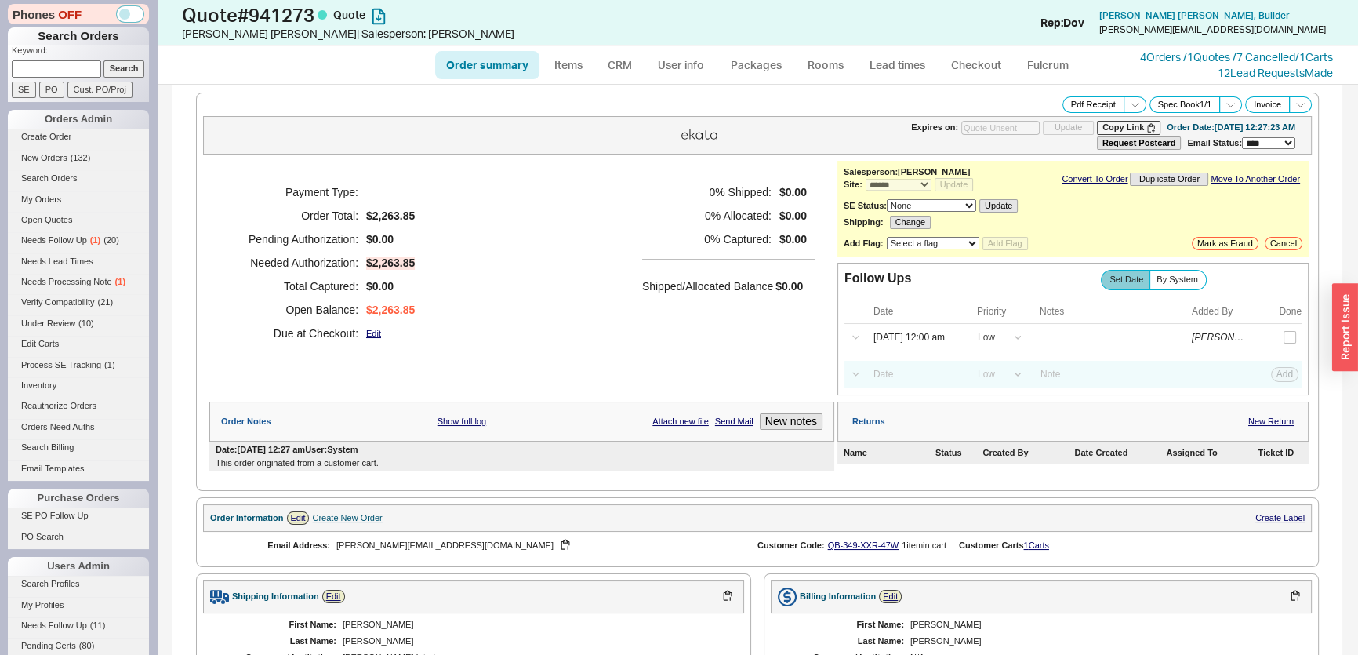
drag, startPoint x: 20, startPoint y: 56, endPoint x: 31, endPoint y: 62, distance: 12.0
click at [20, 56] on p "Keyword:" at bounding box center [80, 53] width 137 height 16
click at [37, 65] on input at bounding box center [56, 68] width 89 height 16
paste input "[PERSON_NAME][EMAIL_ADDRESS][DOMAIN_NAME]"
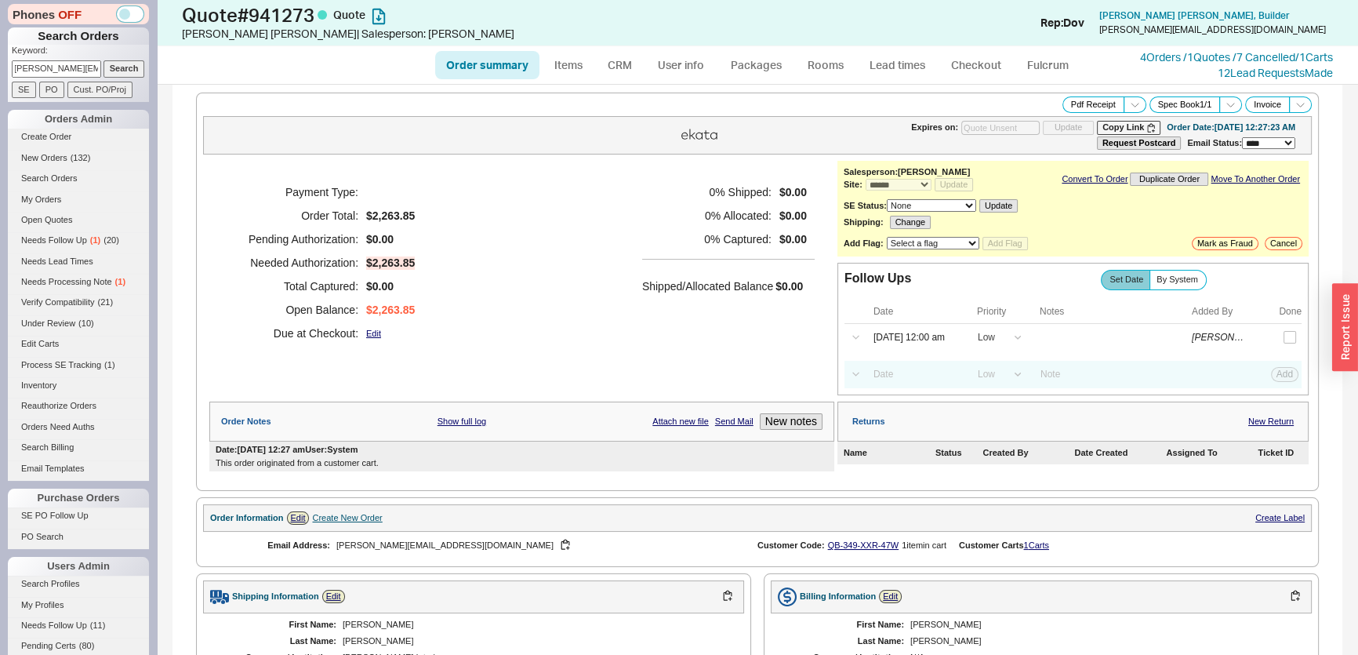
click at [104, 67] on input "Search" at bounding box center [125, 68] width 42 height 16
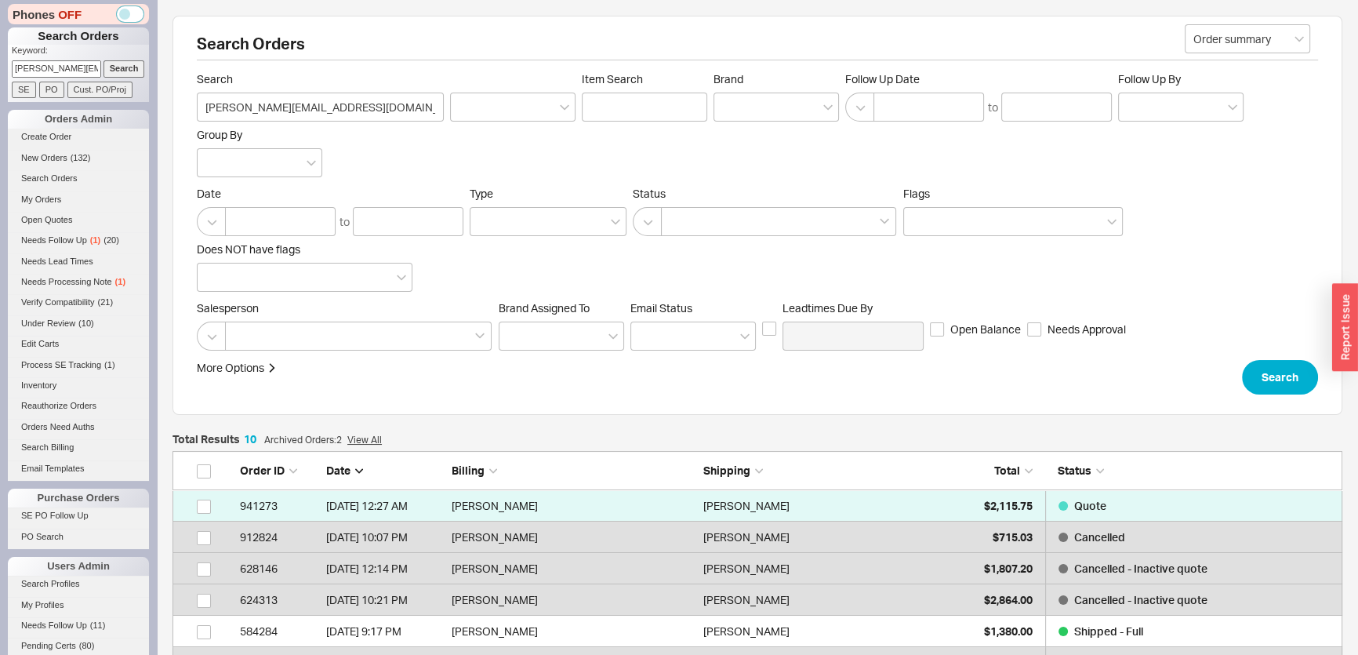
scroll to position [342, 1159]
drag, startPoint x: 13, startPoint y: 71, endPoint x: 125, endPoint y: 77, distance: 111.6
click at [125, 77] on form "Keyword: traci@trinteriors.net Search SE PO Cust. PO/Proj" at bounding box center [80, 71] width 137 height 53
paste input "cjlayla@comcast.net"
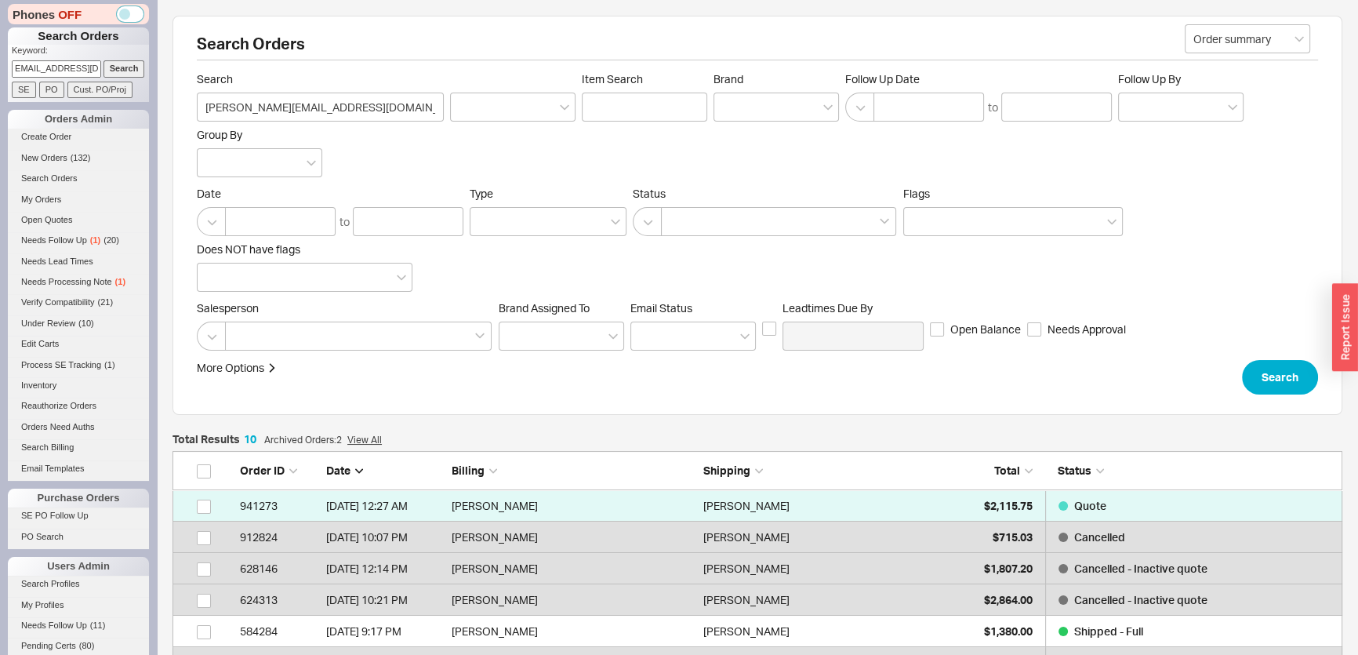
type input "cjlayla@comcast.net"
click at [123, 64] on input "Search" at bounding box center [125, 68] width 42 height 16
type input "cjlayla@comcast.net"
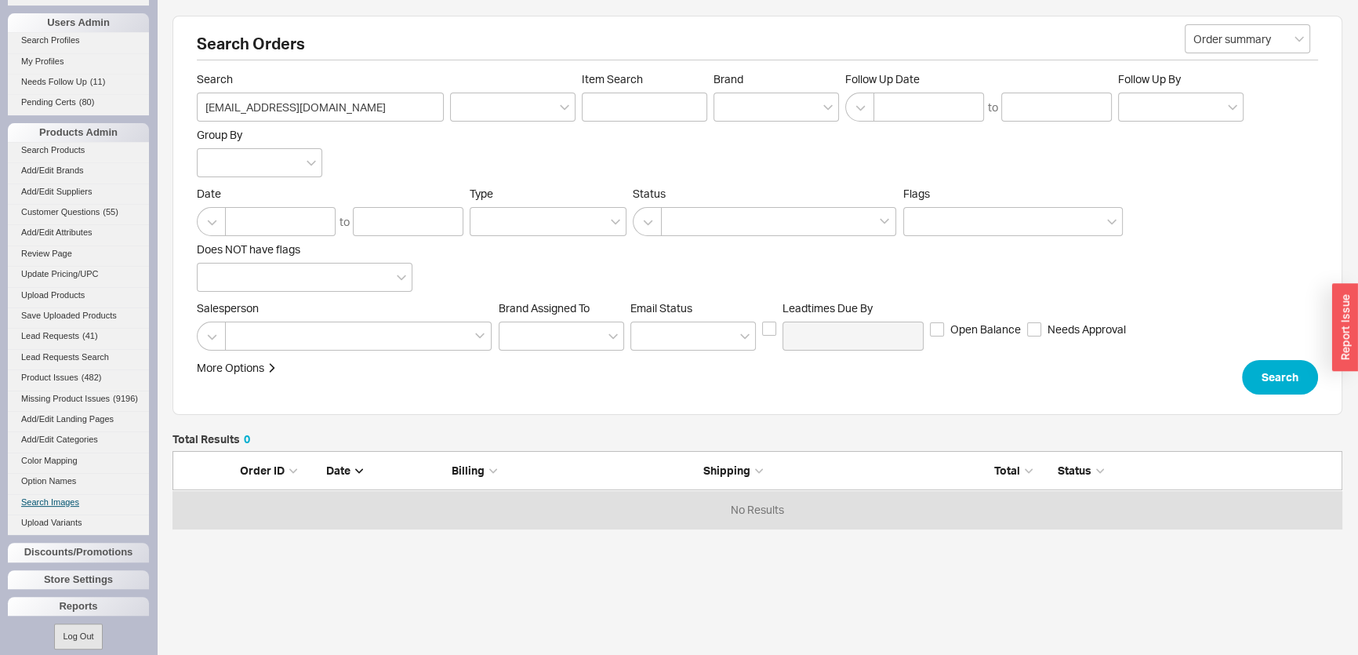
scroll to position [568, 0]
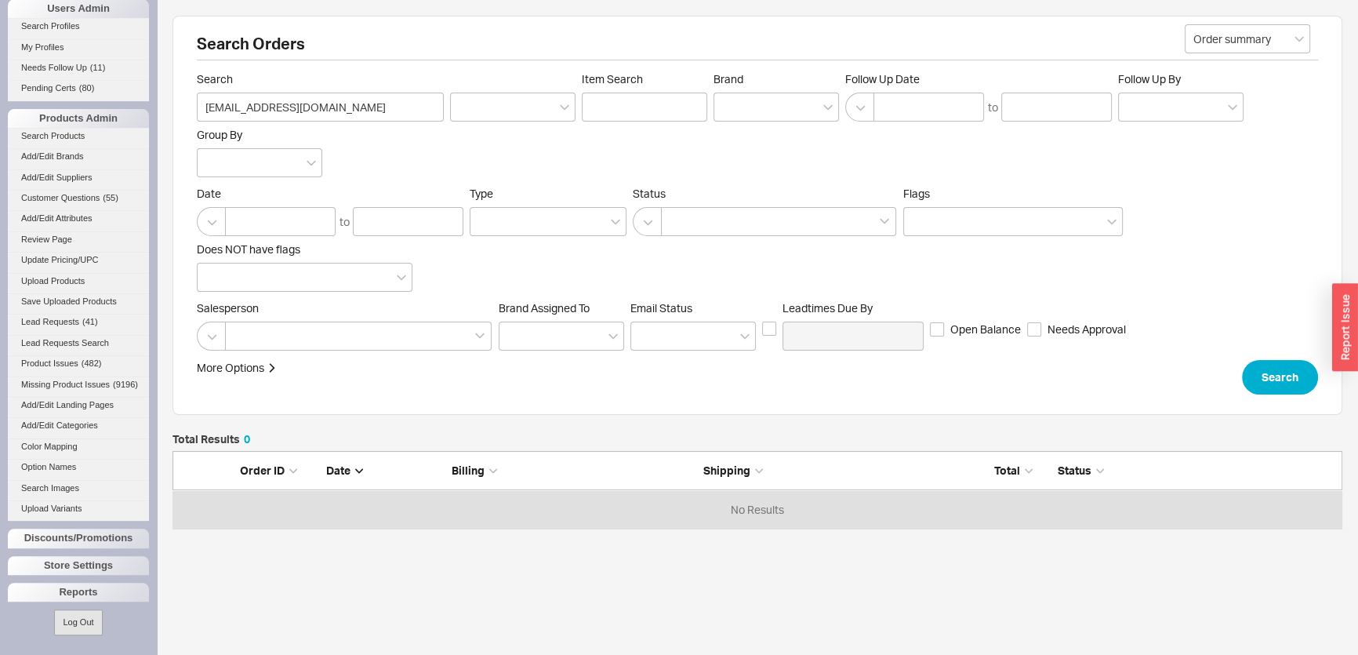
click at [71, 176] on li "Add/Edit Suppliers" at bounding box center [78, 179] width 141 height 20
click at [71, 169] on link "Add/Edit Suppliers" at bounding box center [78, 177] width 141 height 16
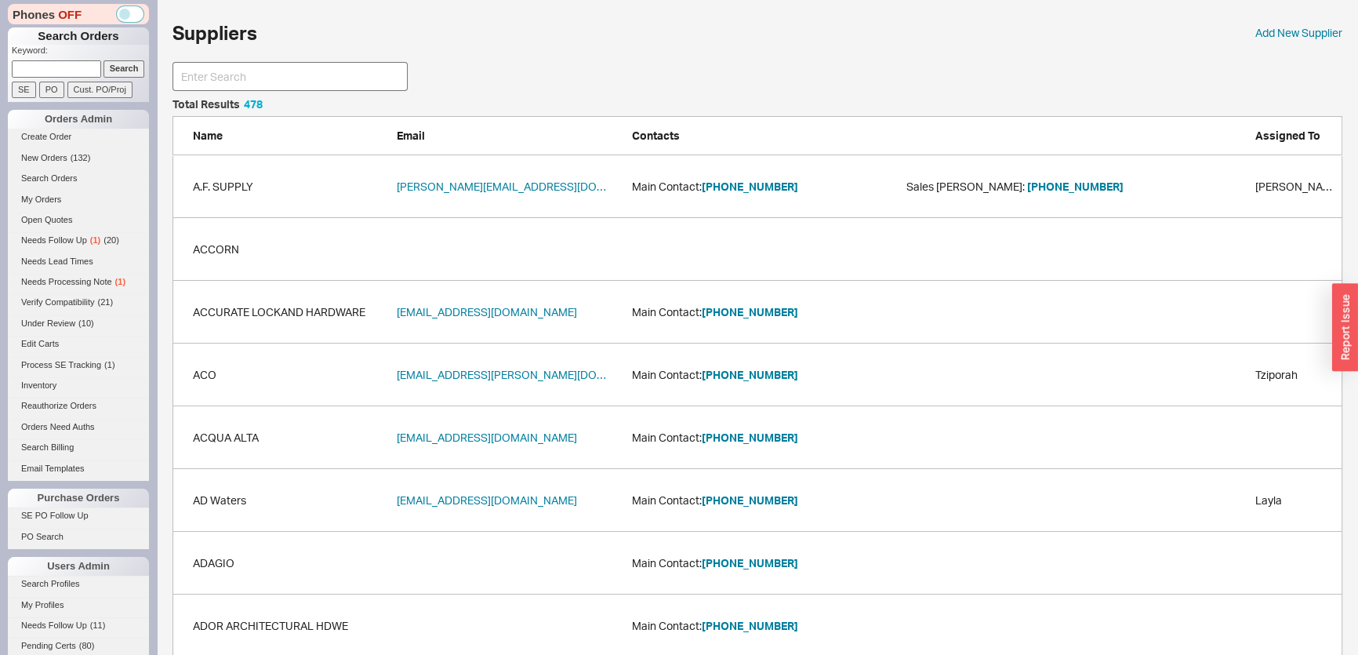
click at [340, 72] on input at bounding box center [290, 76] width 235 height 29
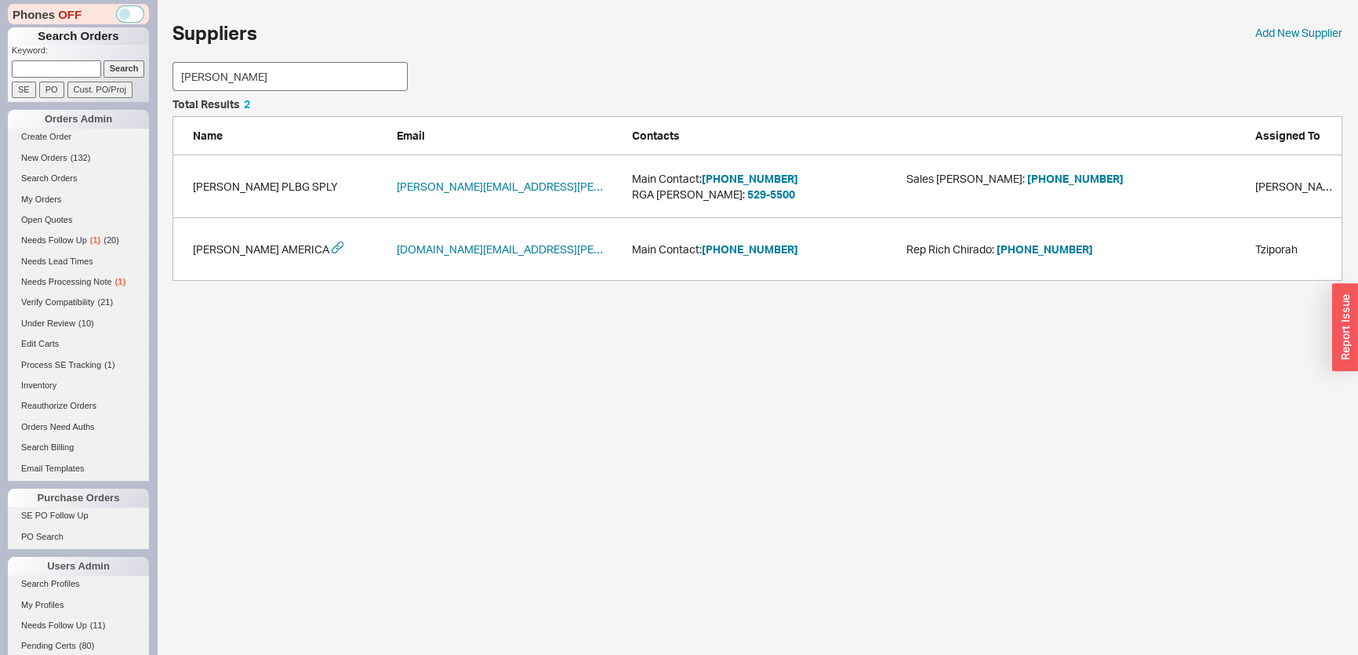
scroll to position [108, 1159]
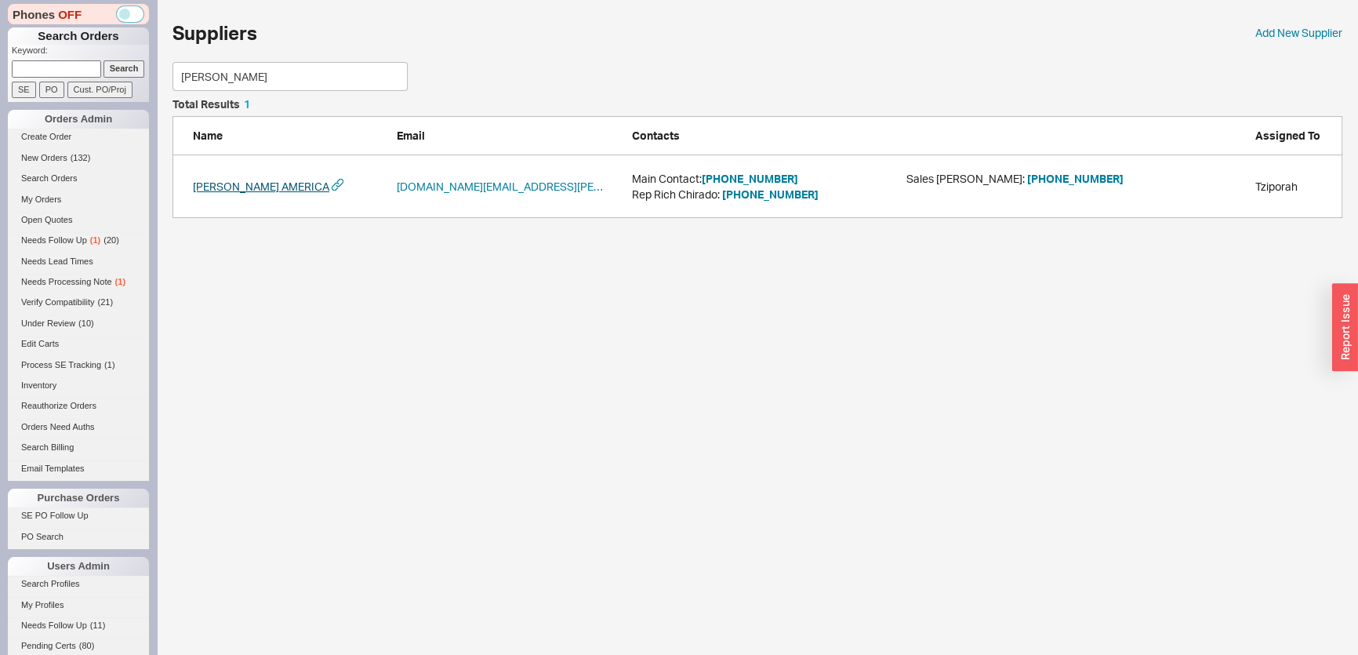
type input "blan"
click at [209, 180] on link "BLANCO AMERICA" at bounding box center [261, 187] width 136 height 16
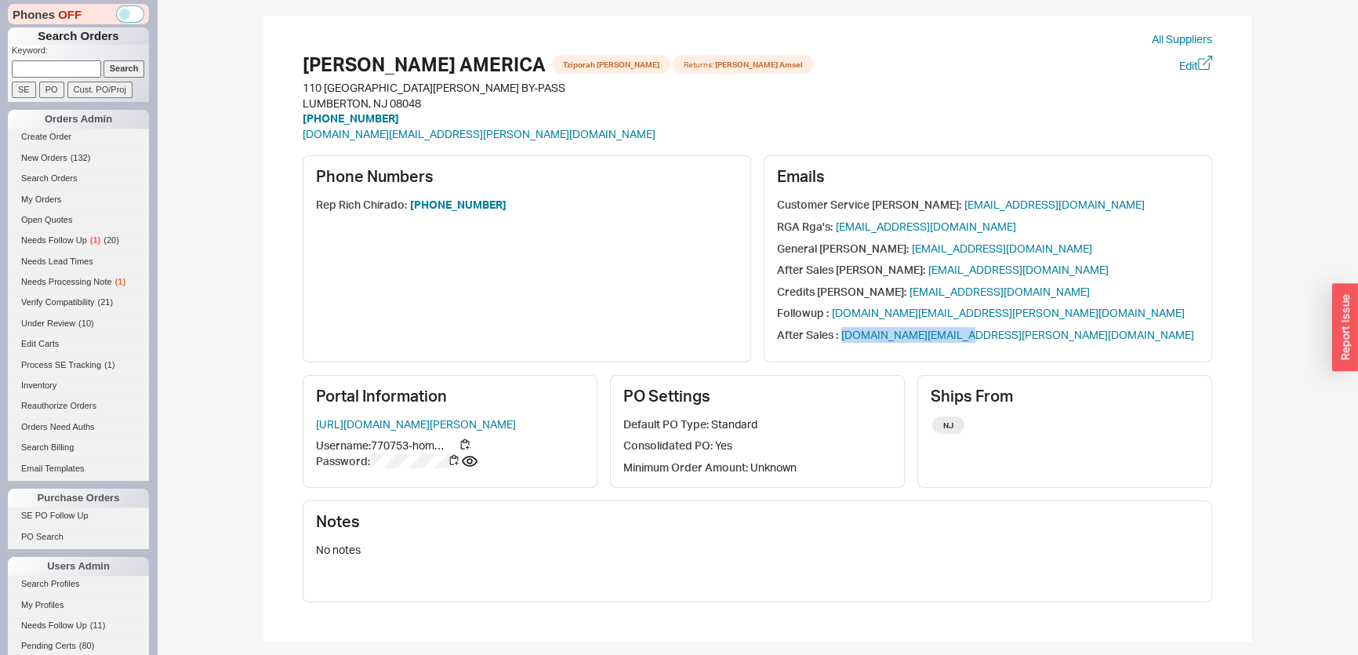
drag, startPoint x: 966, startPoint y: 335, endPoint x: 840, endPoint y: 338, distance: 126.3
click at [840, 338] on div "After Sales : service.us@blanco.com" at bounding box center [988, 335] width 422 height 16
copy link "service.us@blanco.com"
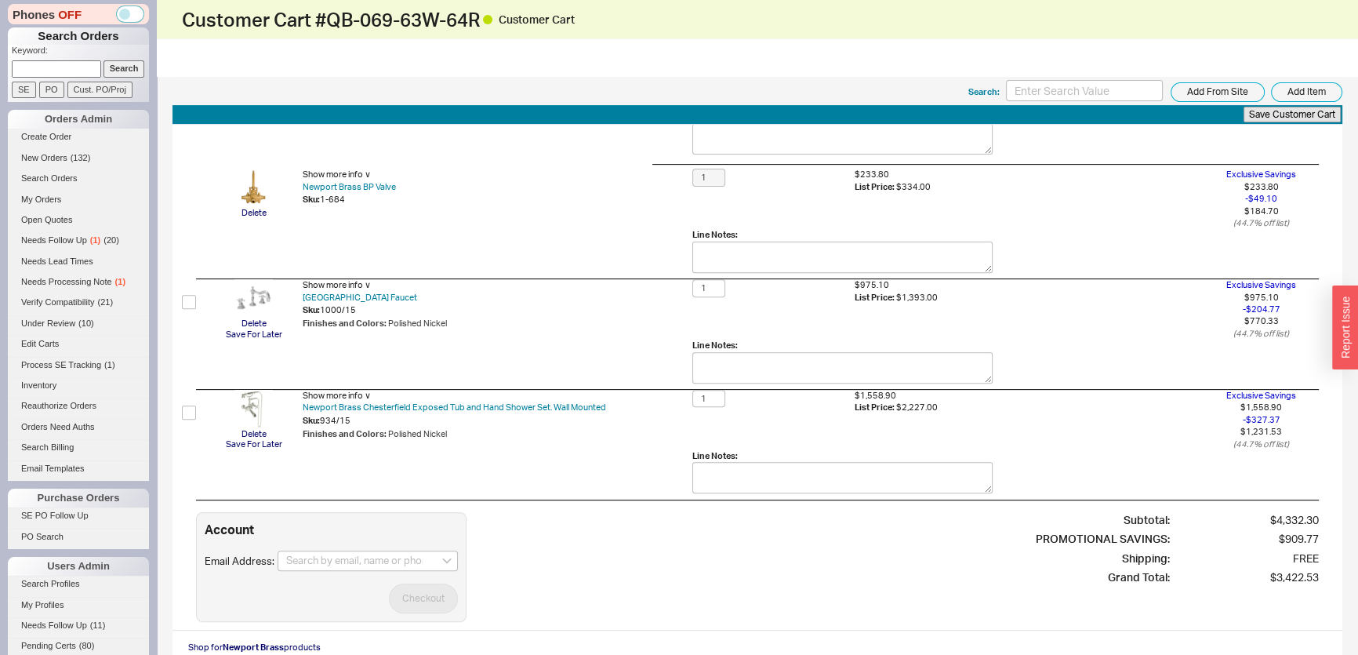
scroll to position [758, 0]
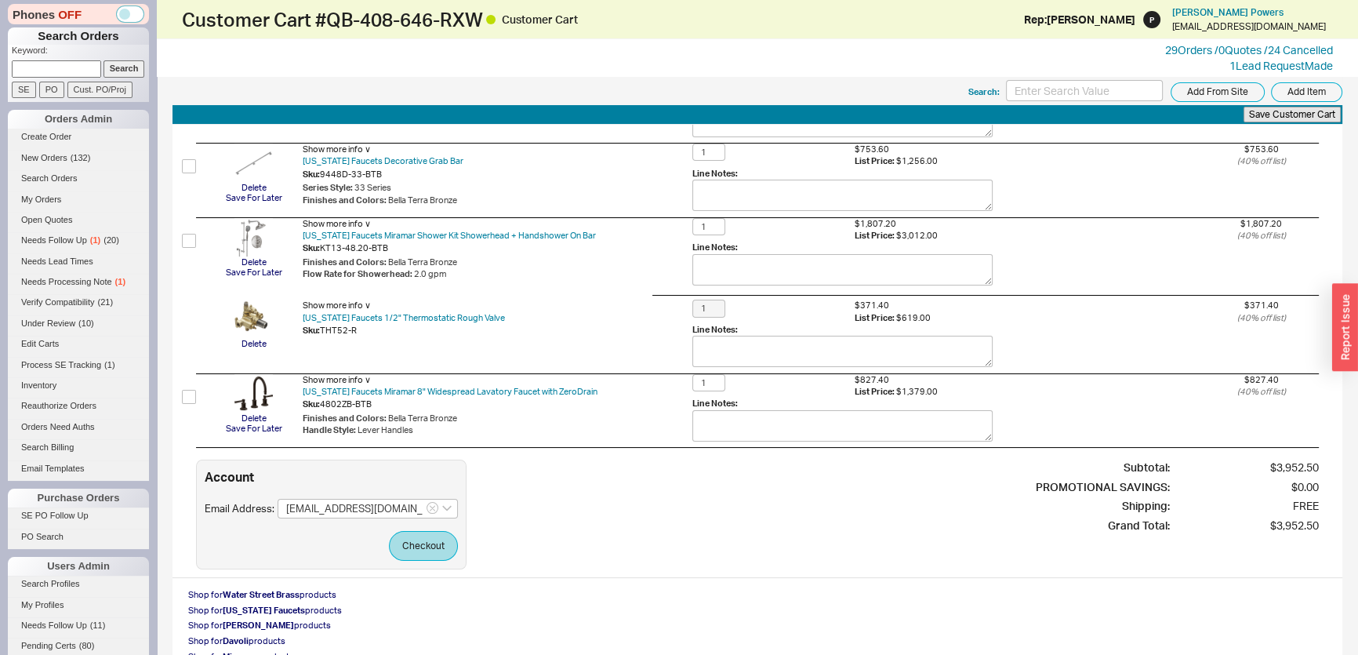
scroll to position [249, 0]
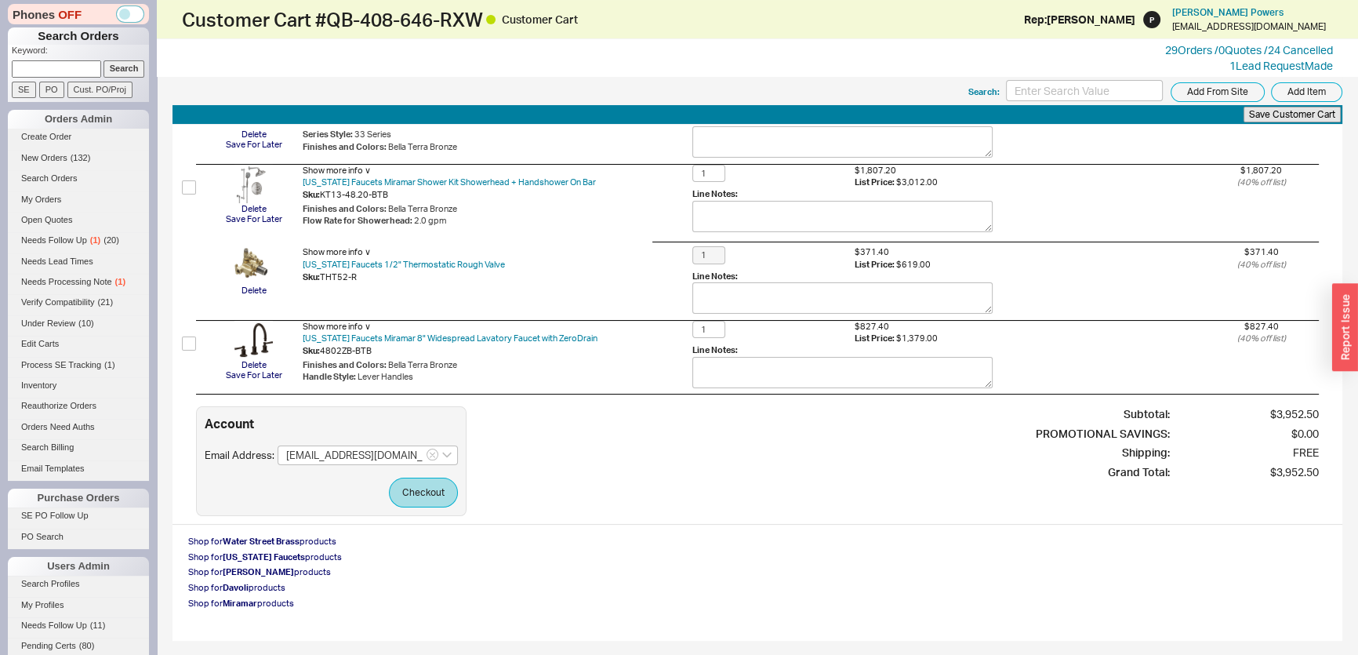
click at [80, 68] on input at bounding box center [56, 68] width 89 height 16
type input "931872"
click at [104, 60] on input "Search" at bounding box center [125, 68] width 42 height 16
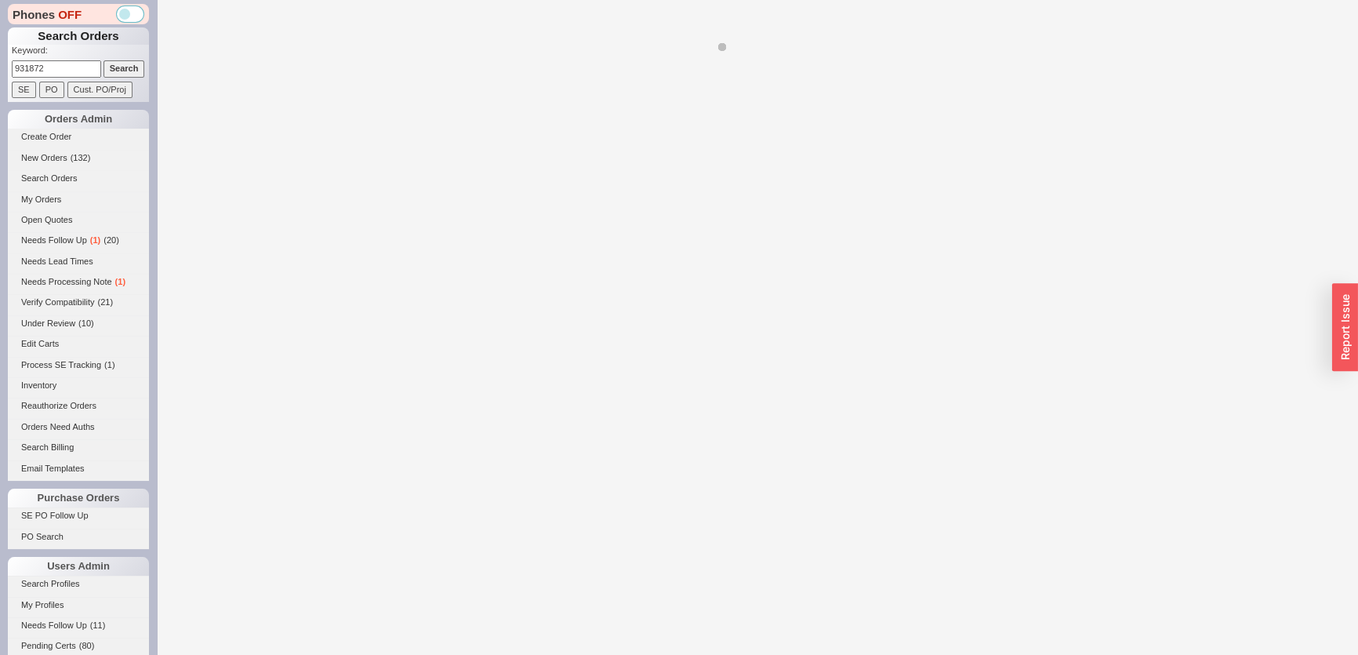
select select "LOW"
select select "3"
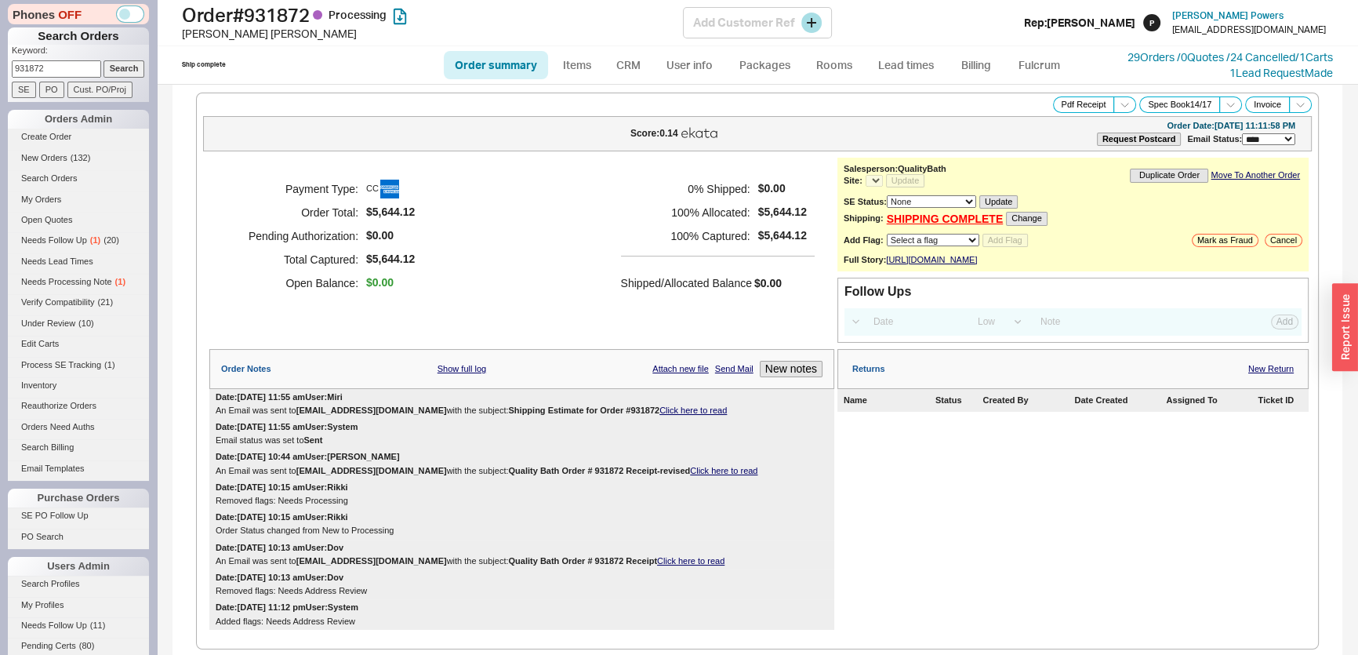
select select "**"
click at [486, 274] on div "Payment Type: CC Order Total: $5,644.12 Pending Authorization: $0.00 Total Capt…" at bounding box center [521, 236] width 625 height 157
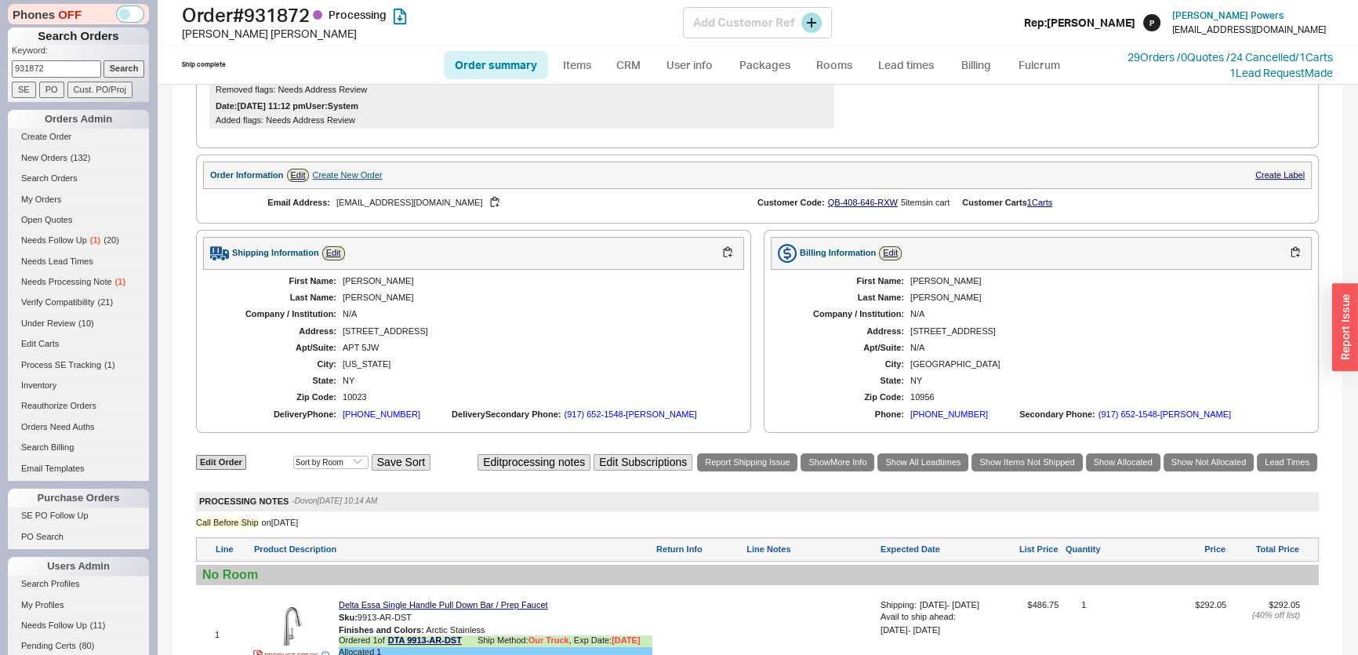
scroll to position [427, 0]
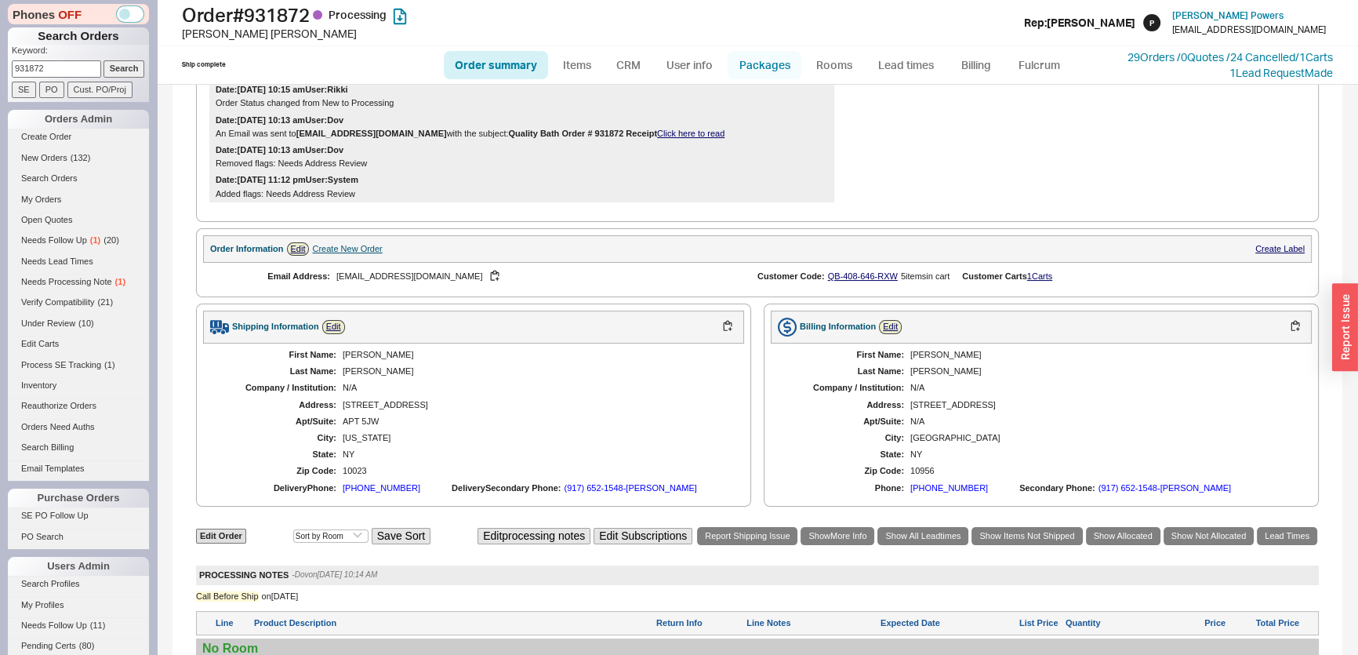
click at [778, 55] on link "Packages" at bounding box center [765, 65] width 74 height 28
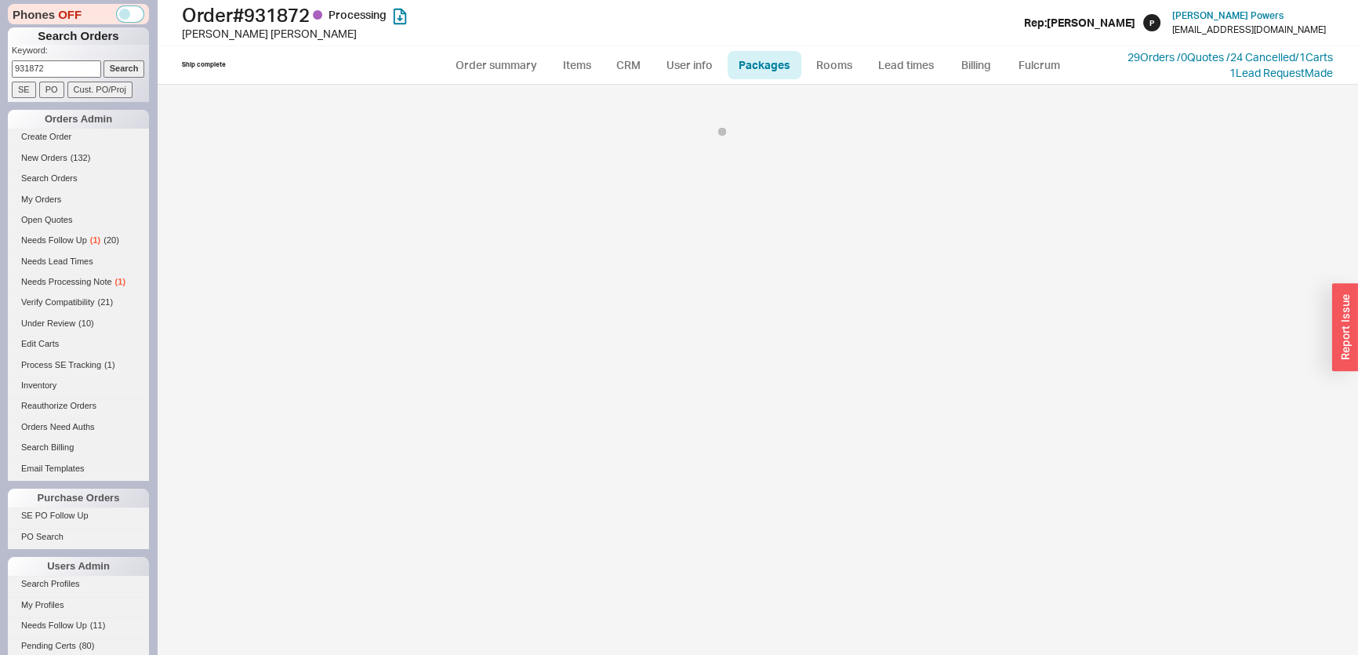
select select "Call Before Ship"
select select "8"
select select "Call Before Ship"
select select "8"
select select "Call Before Ship"
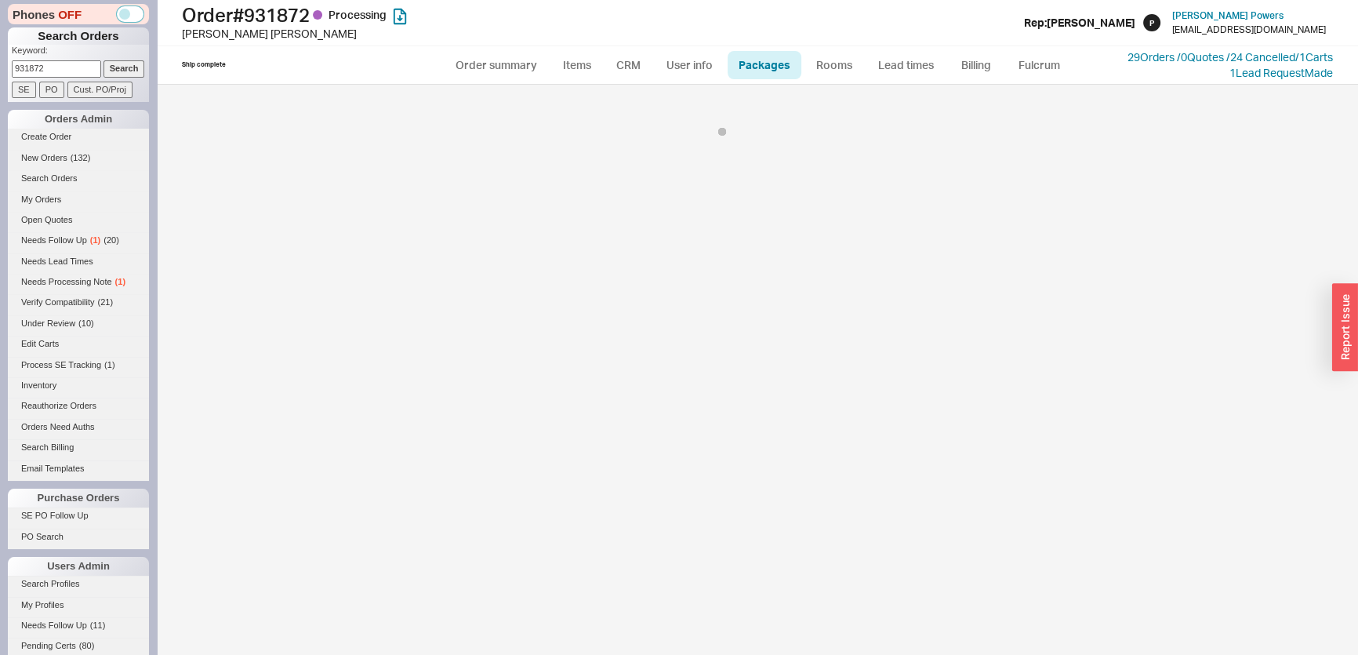
select select "8"
select select "Call Before Ship"
select select "8"
select select "Call Before Ship"
select select "8"
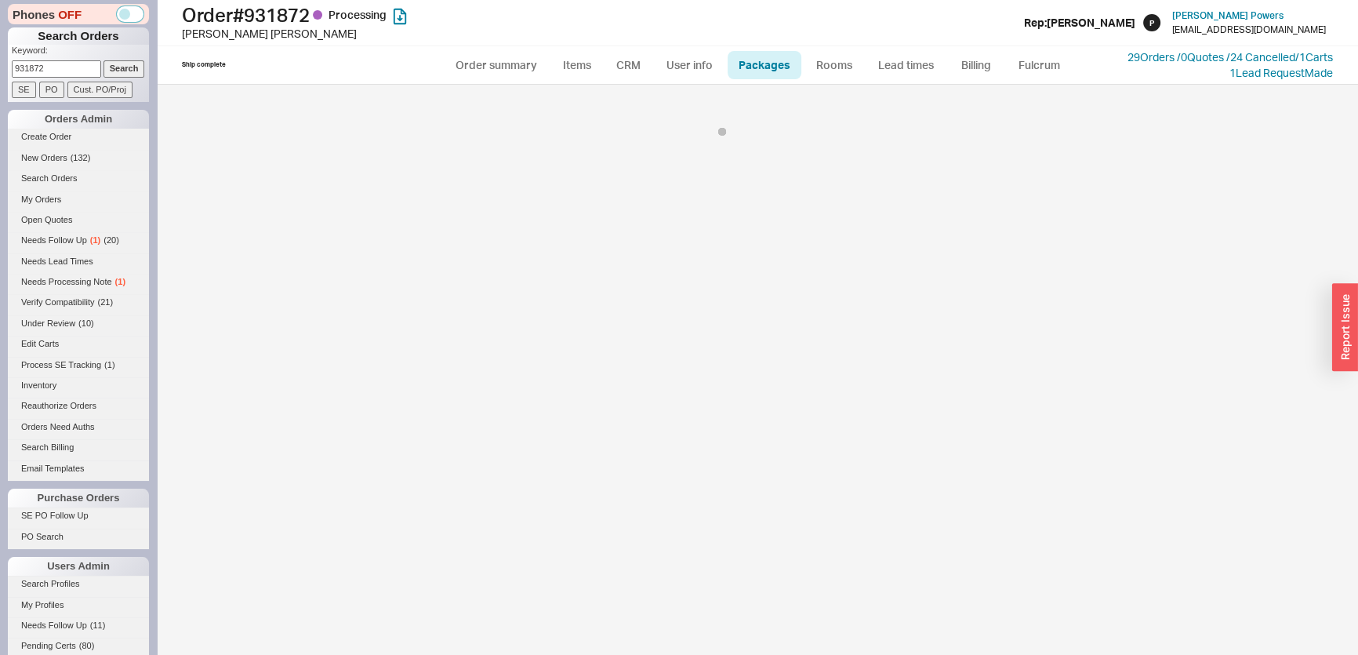
select select "Call Before Ship"
select select "8"
select select "Call Before Ship"
select select "8"
select select "Call Before Ship"
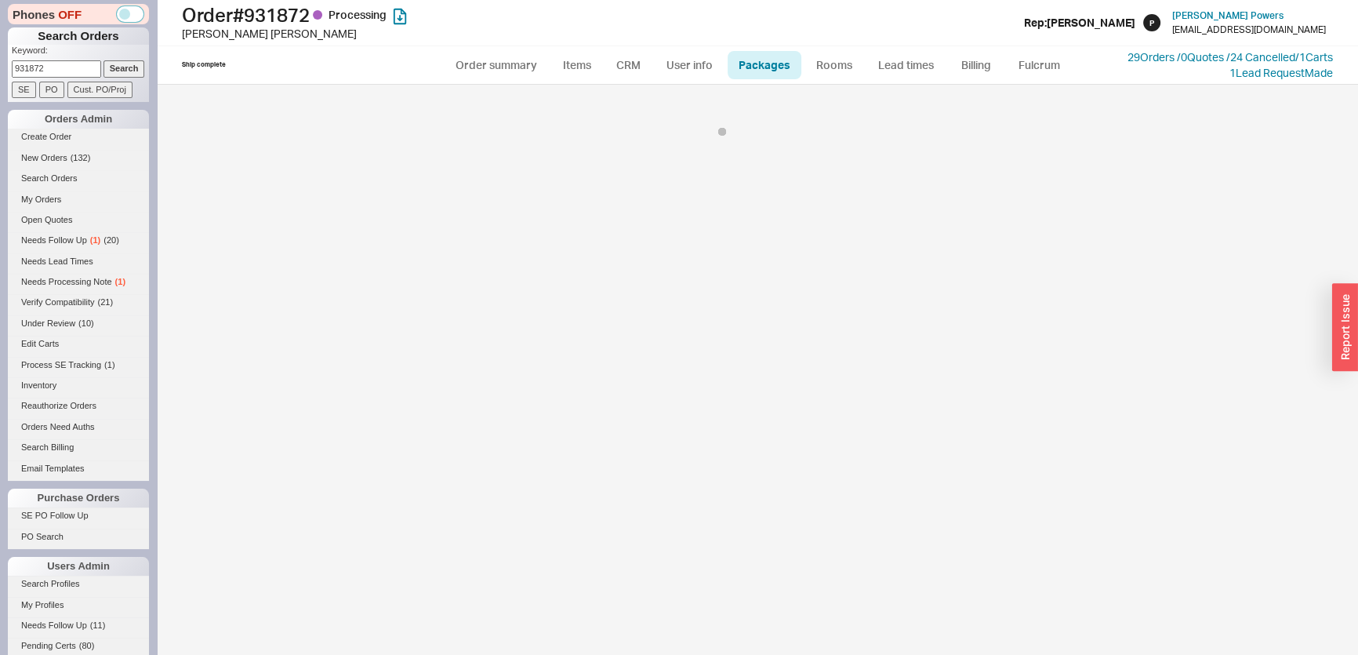
select select "8"
select select "Call Before Ship"
select select "8"
select select "Call Before Ship"
select select "8"
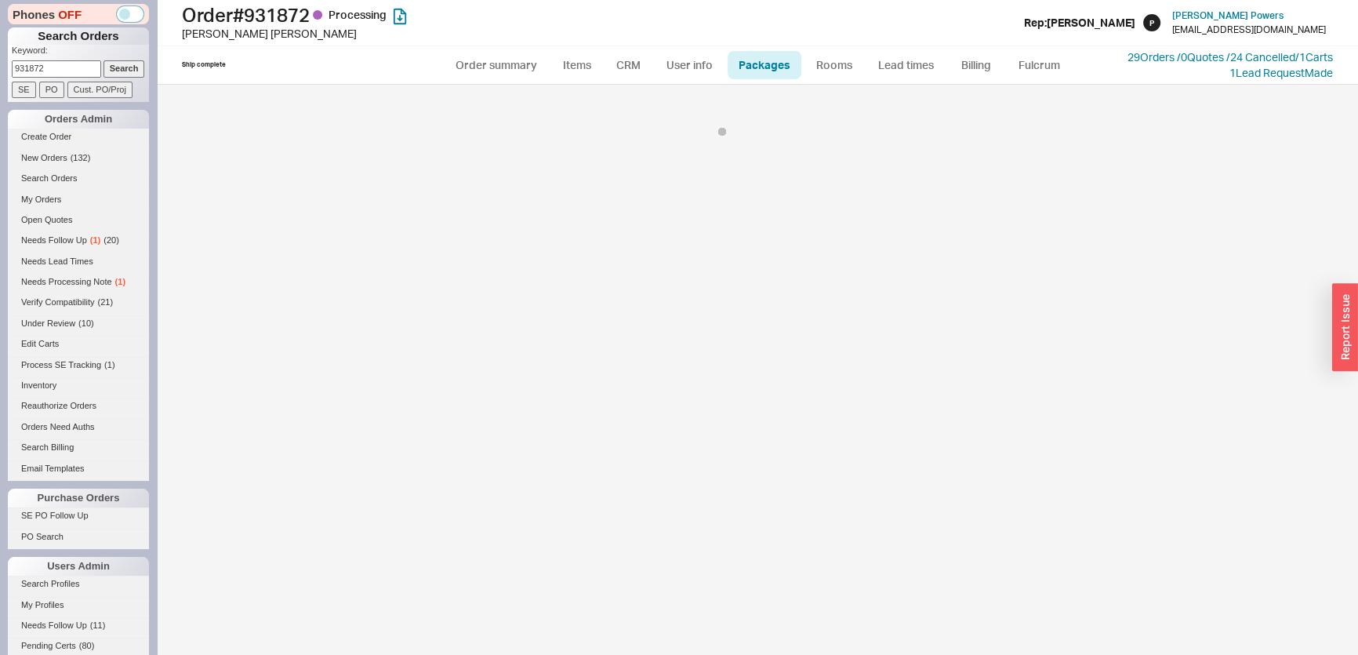
select select "Call Before Ship"
select select "8"
select select "Call Before Ship"
select select "8"
select select "Call Before Ship"
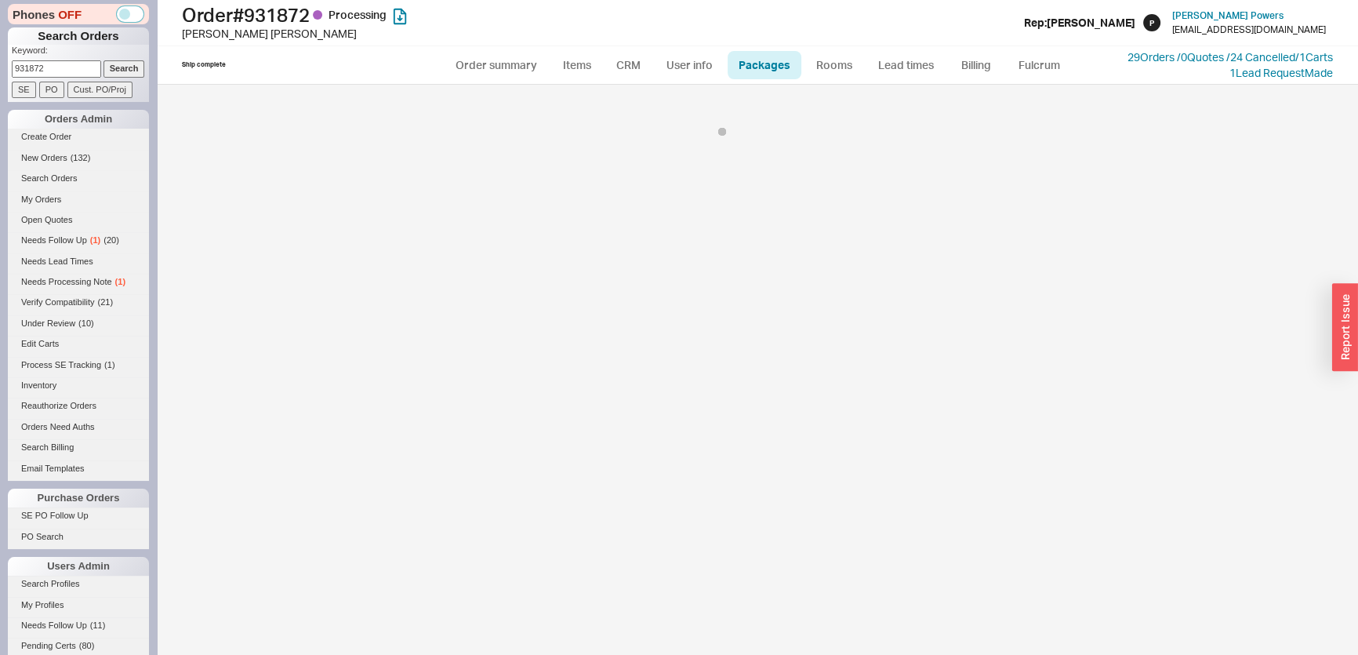
select select "8"
select select "Call Before Ship"
select select "8"
select select "Call Before Ship"
select select "8"
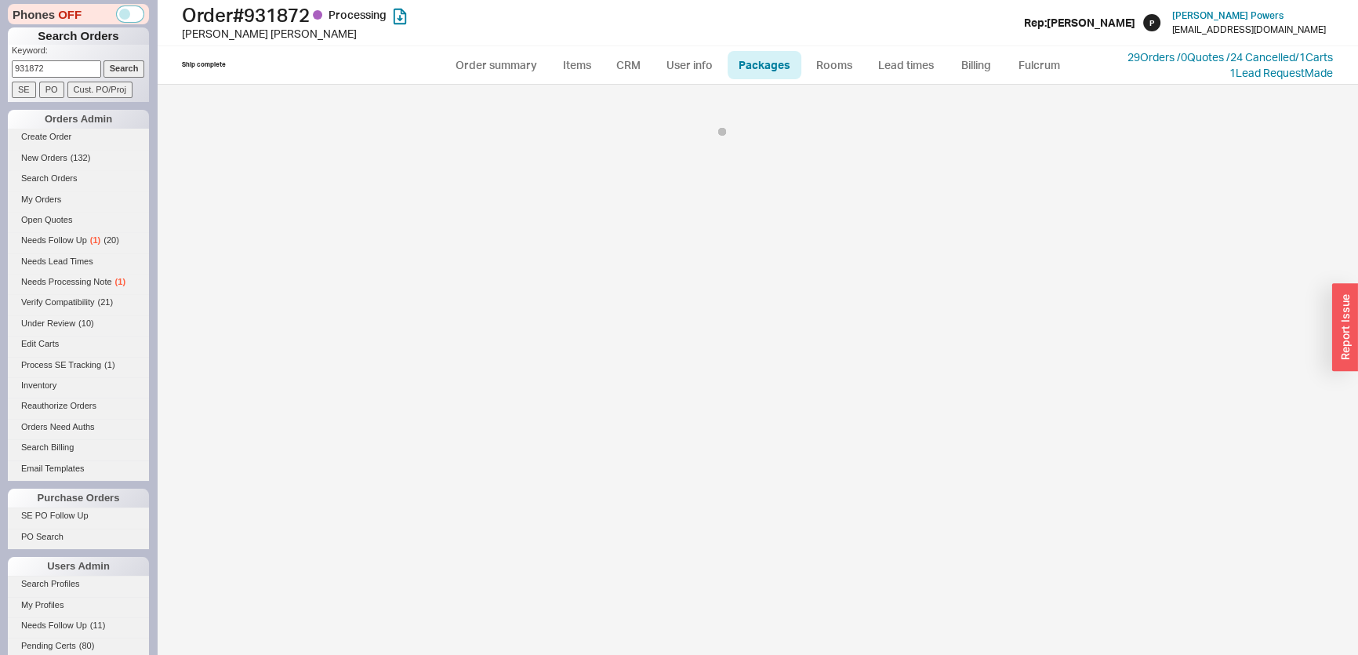
select select "Call Before Ship"
select select "8"
select select "Call Before Ship"
select select "8"
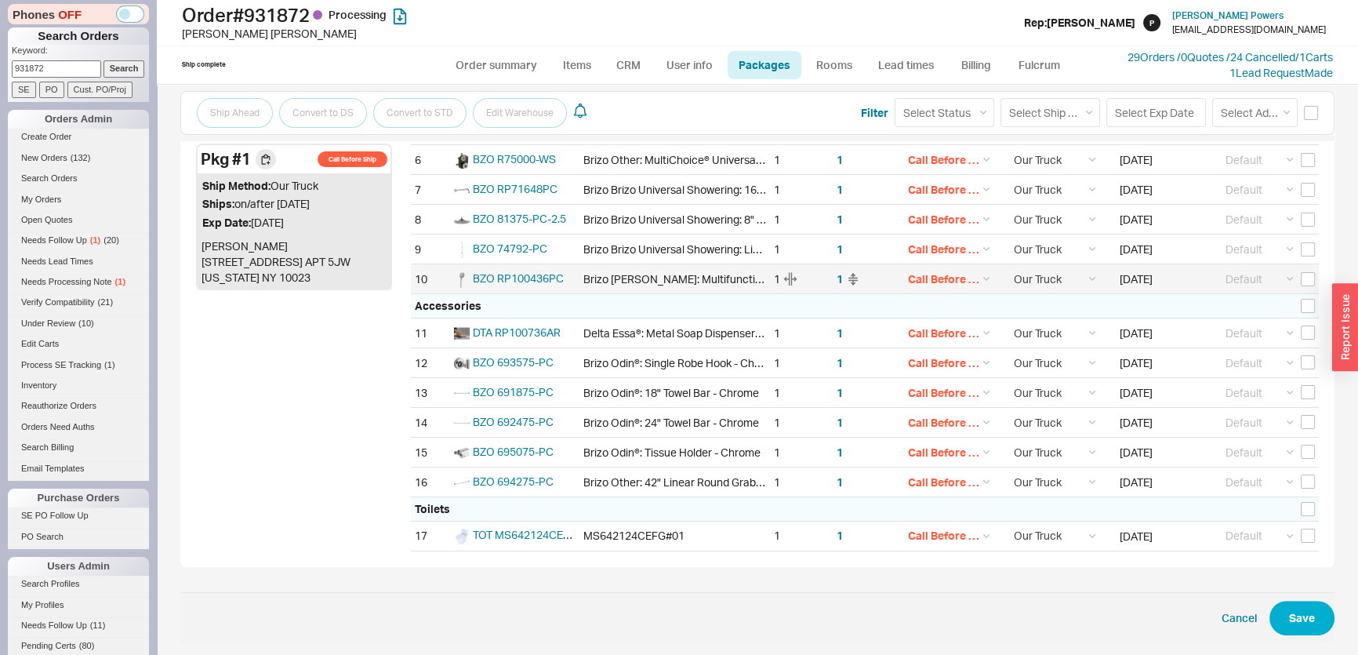
scroll to position [86, 0]
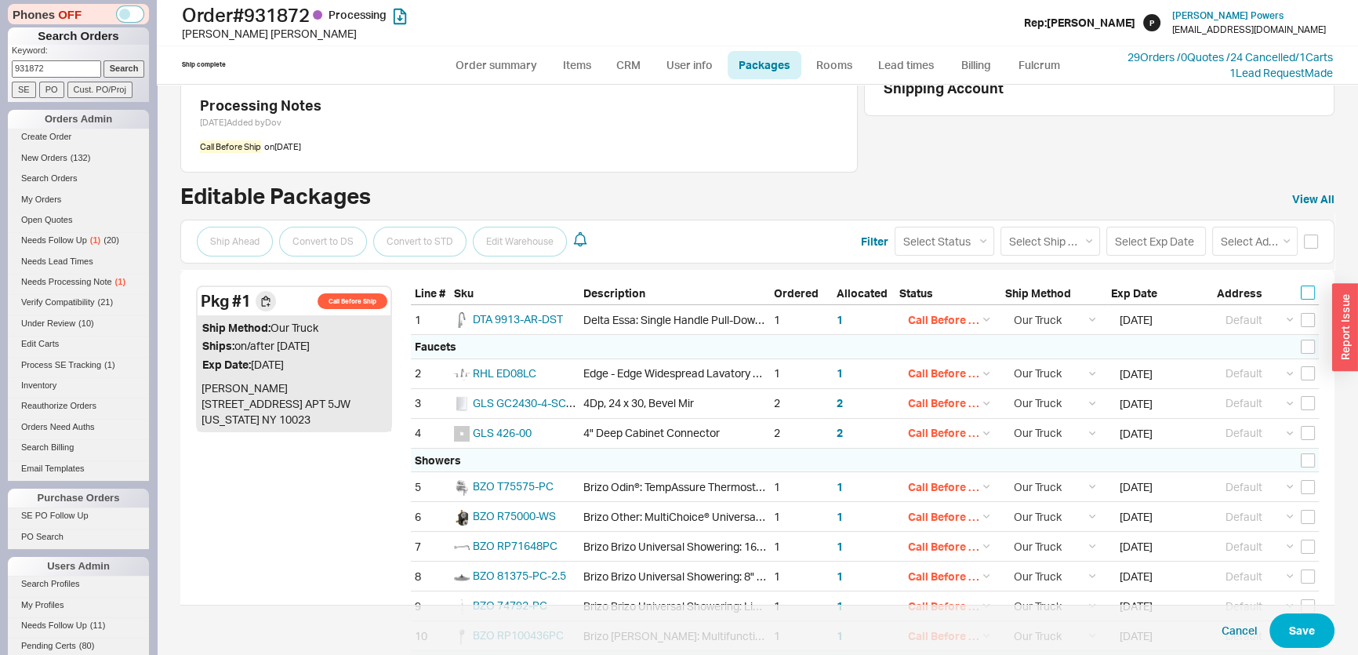
click at [1301, 292] on input "checkbox" at bounding box center [1308, 292] width 14 height 14
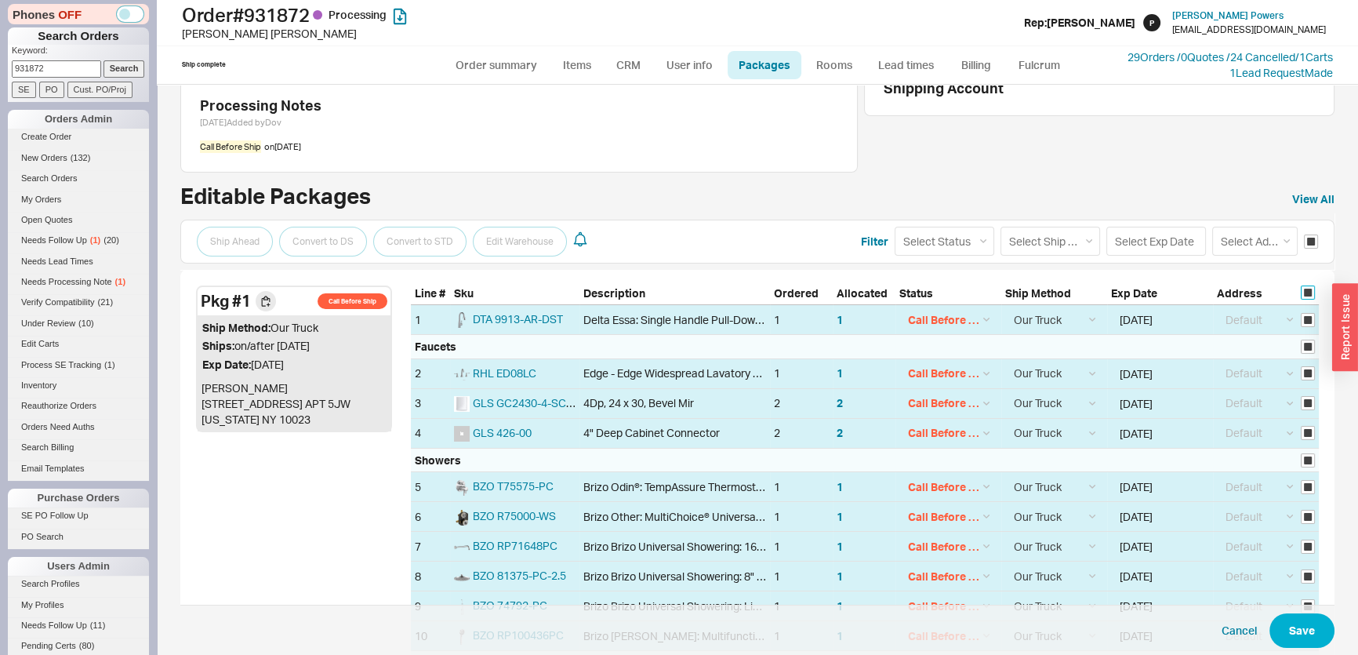
checkbox input "true"
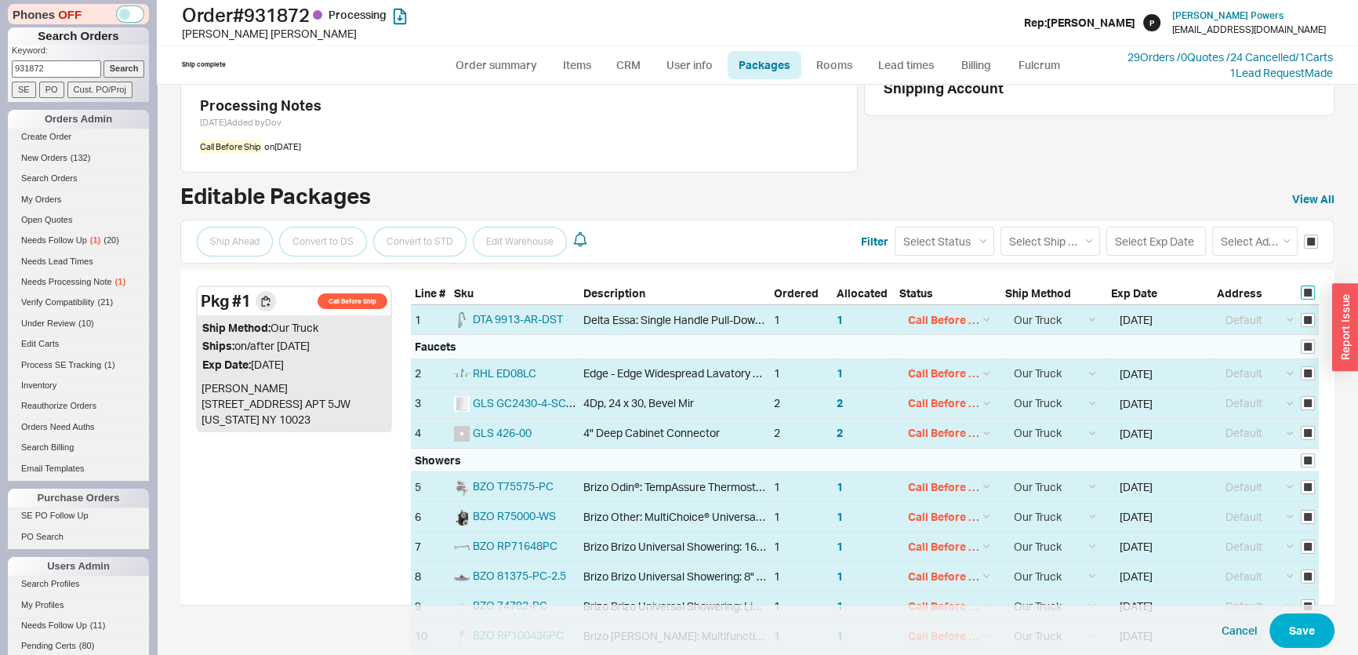
checkbox input "true"
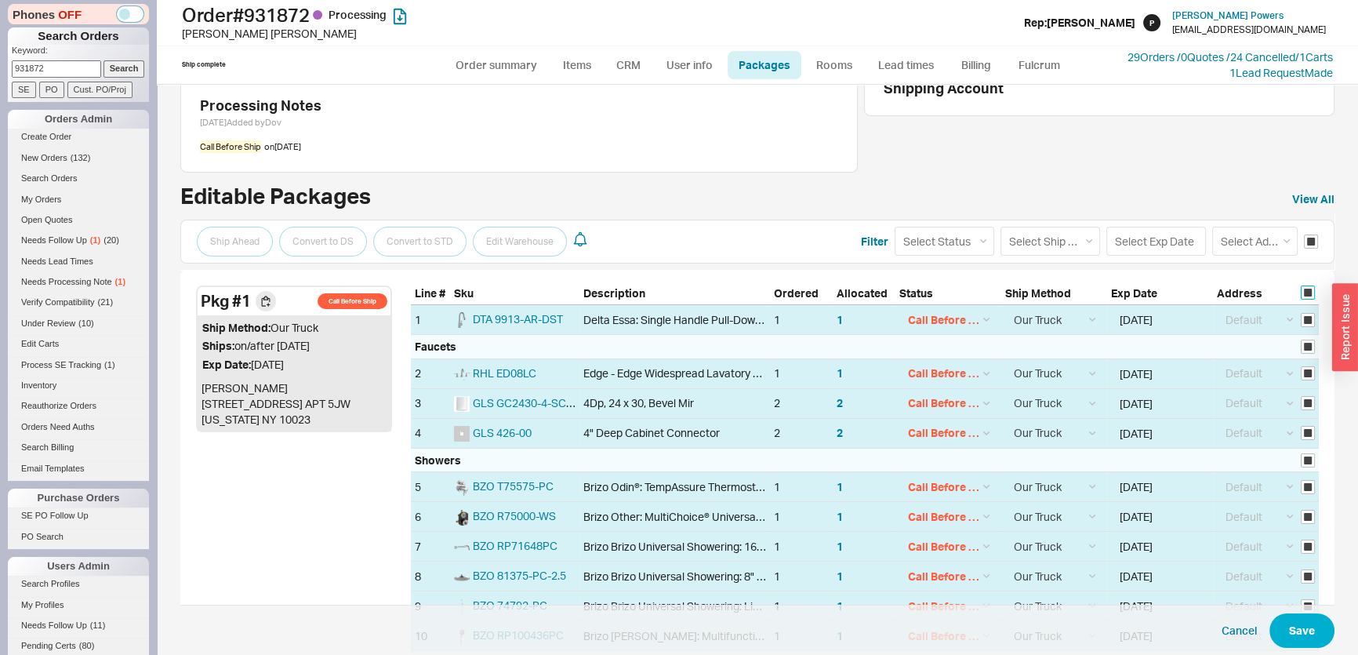
checkbox input "true"
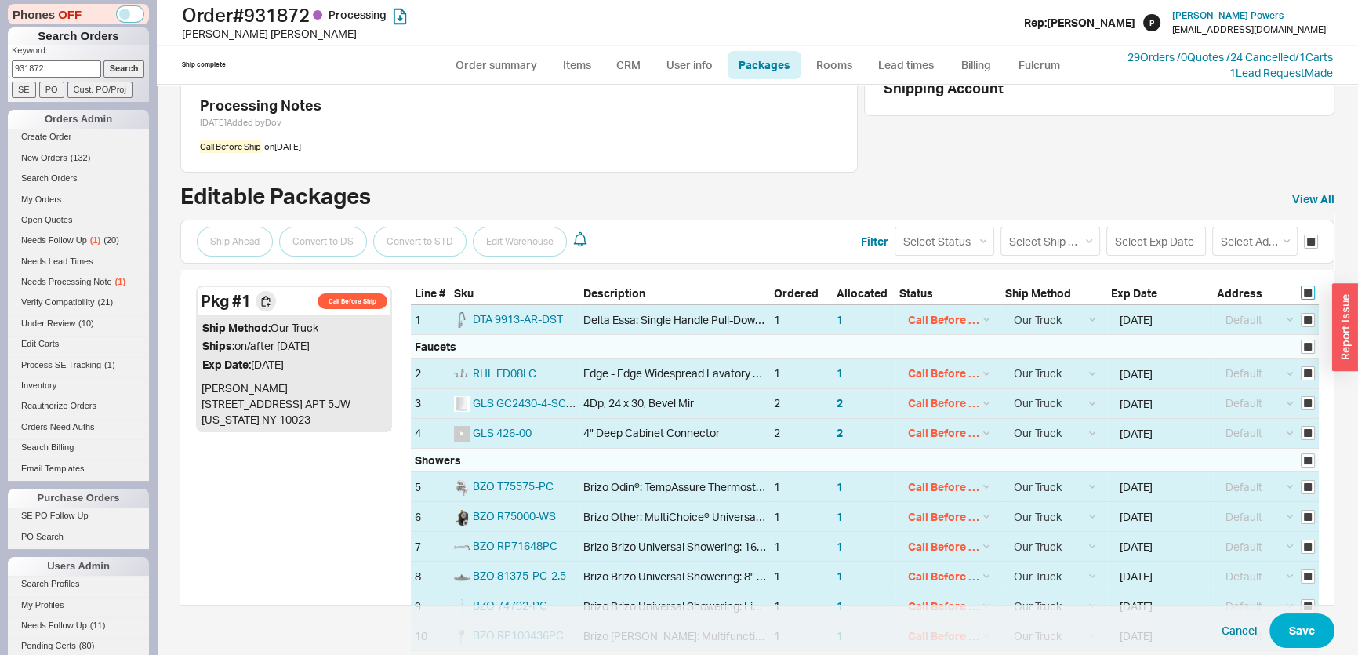
checkbox input "true"
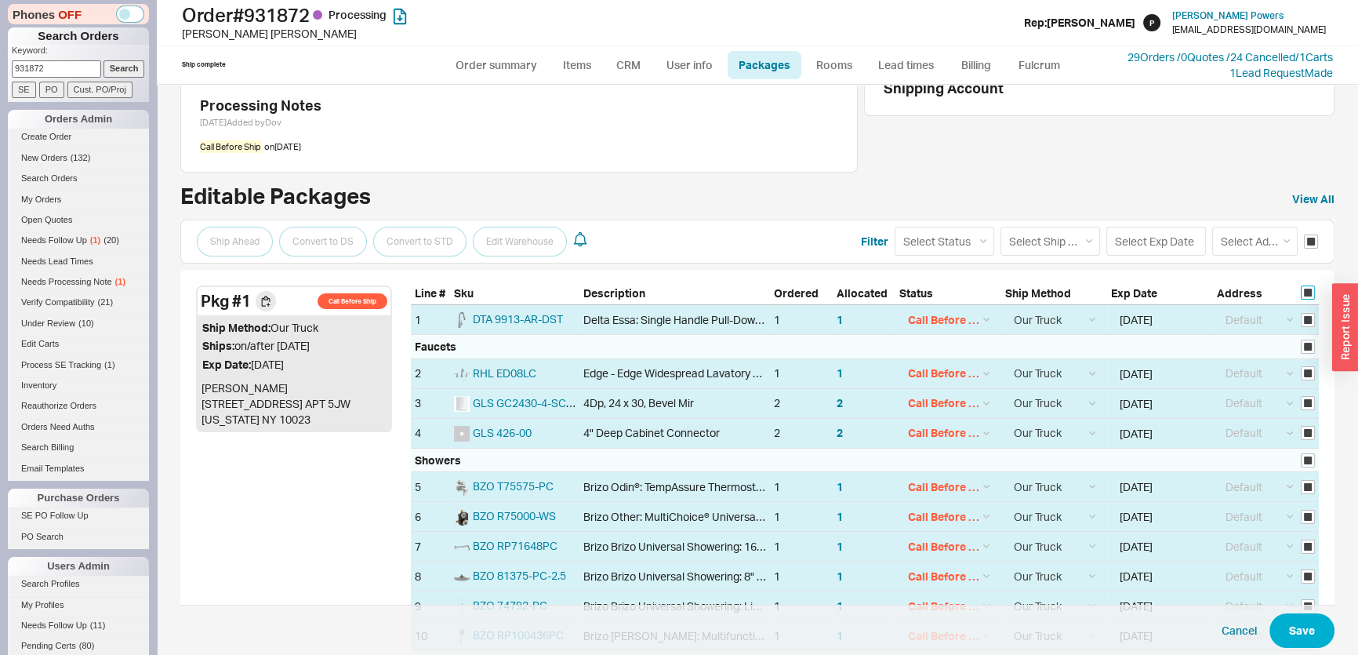
checkbox input "true"
click at [1057, 235] on select "Select Ship Method Ground LTL Our Truck --------------- Customer Pickup - Showr…" at bounding box center [1051, 241] width 100 height 29
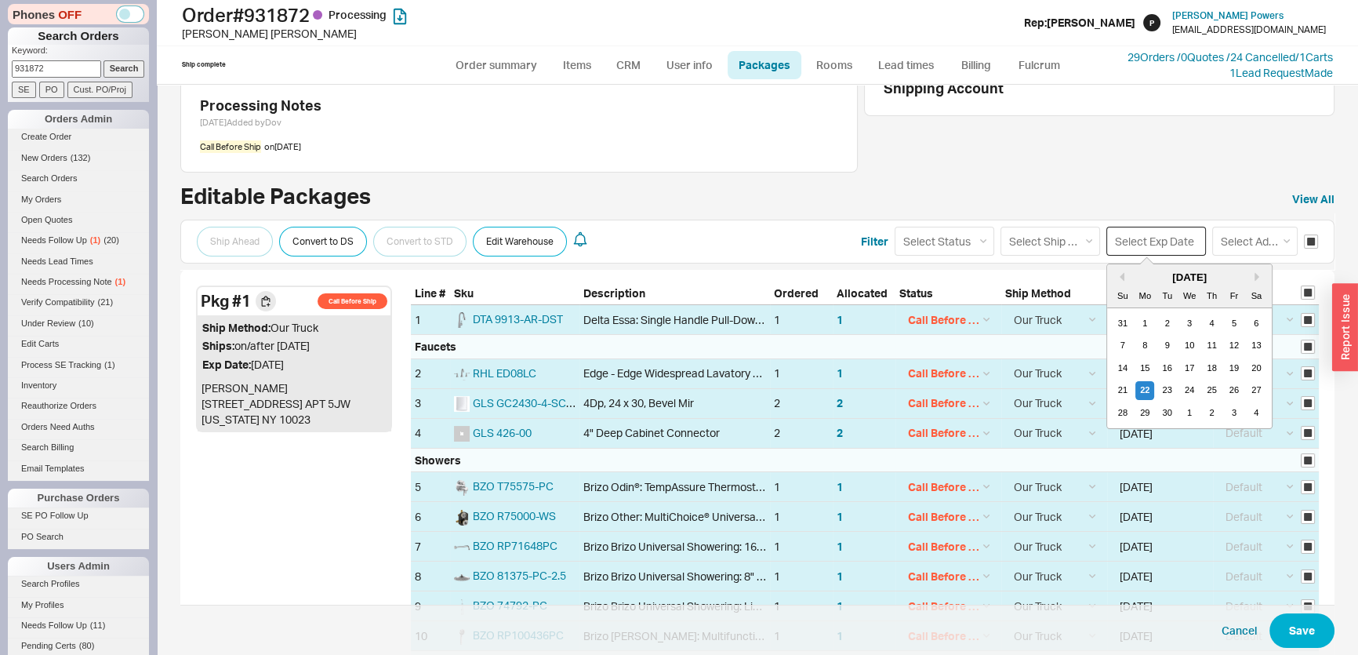
click at [1126, 245] on input at bounding box center [1157, 241] width 100 height 29
click at [1045, 245] on select "Select Ship Method Ground LTL Our Truck --------------- Customer Pickup - Showr…" at bounding box center [1051, 241] width 100 height 29
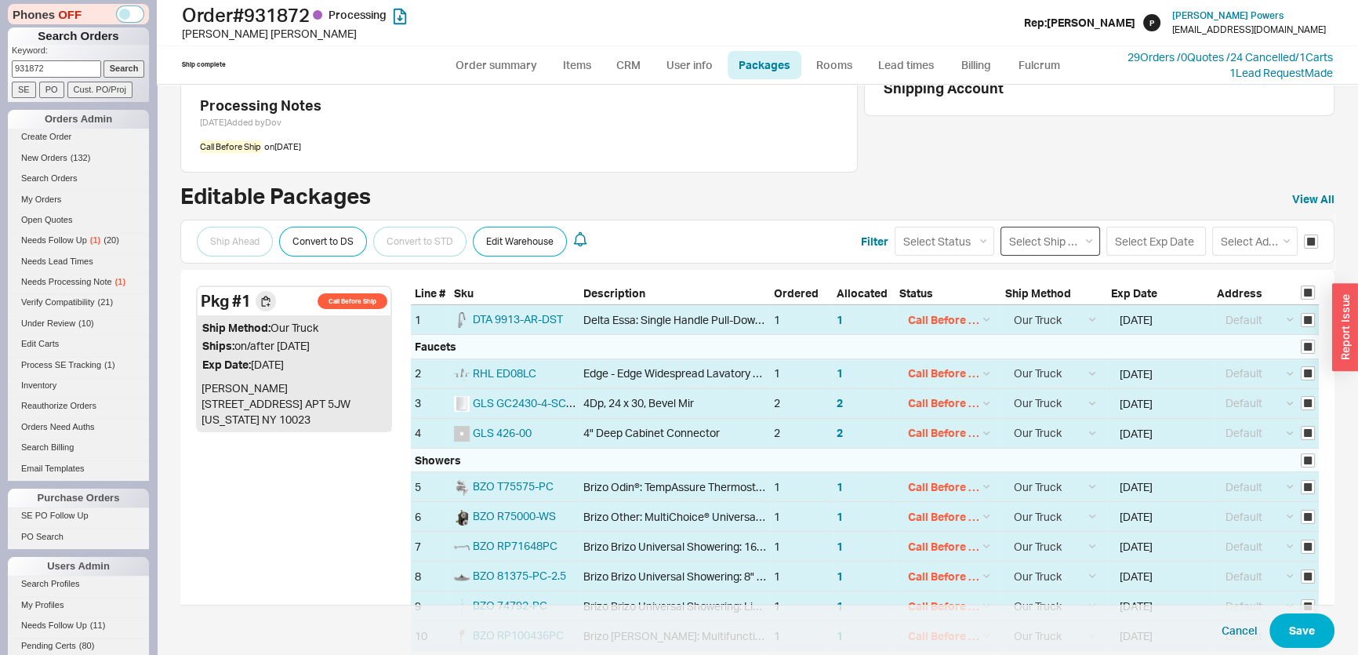
select select "8"
click at [1001, 227] on select "Select Ship Method Ground LTL Our Truck --------------- Customer Pickup - Showr…" at bounding box center [1051, 241] width 100 height 29
select select
click at [1298, 622] on button "Save" at bounding box center [1302, 630] width 65 height 35
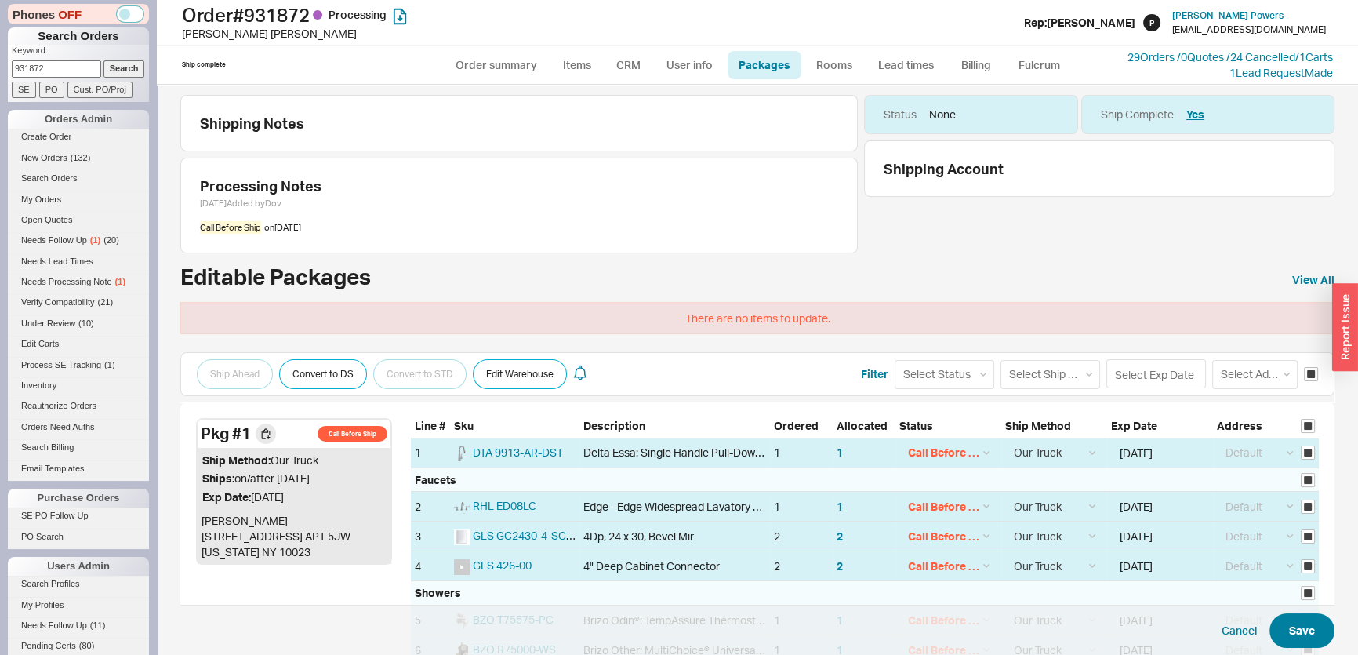
scroll to position [0, 0]
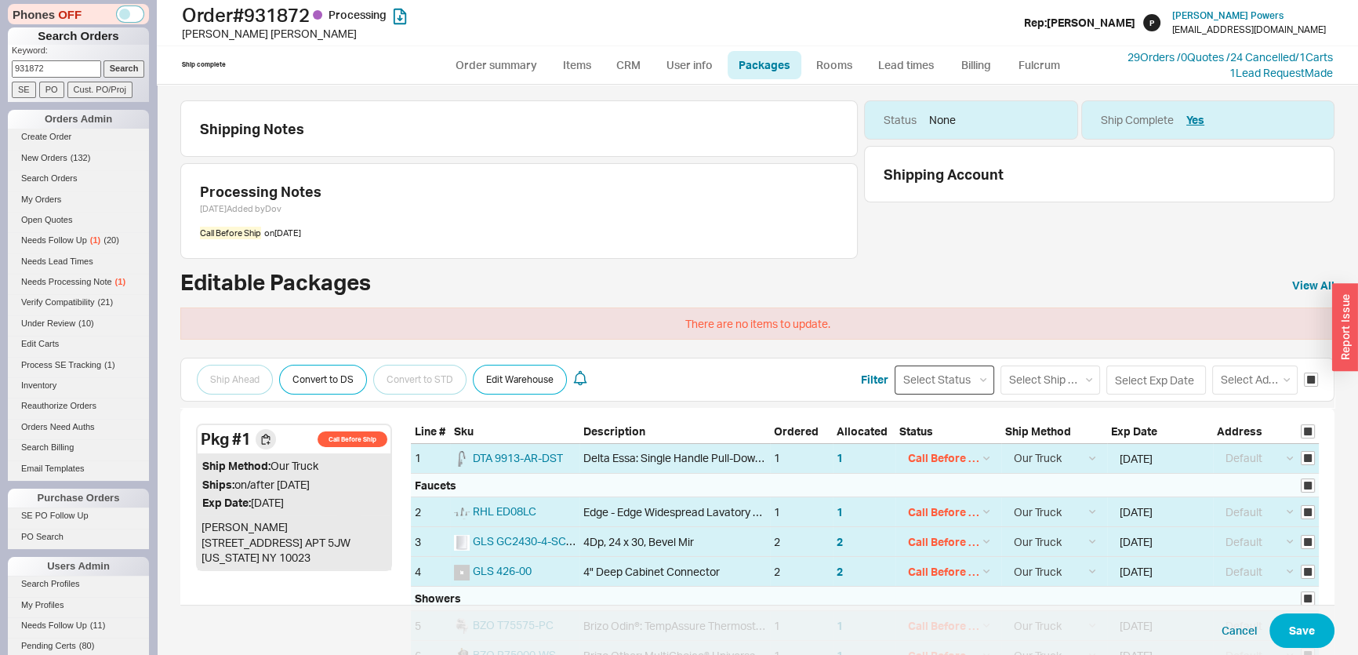
click at [966, 379] on select "Select Status (none) On Hold Call Before Ship Hold for Balance" at bounding box center [945, 380] width 100 height 29
select select
click at [895, 366] on select "Select Status (none) On Hold Call Before Ship Hold for Balance" at bounding box center [945, 380] width 100 height 29
select select
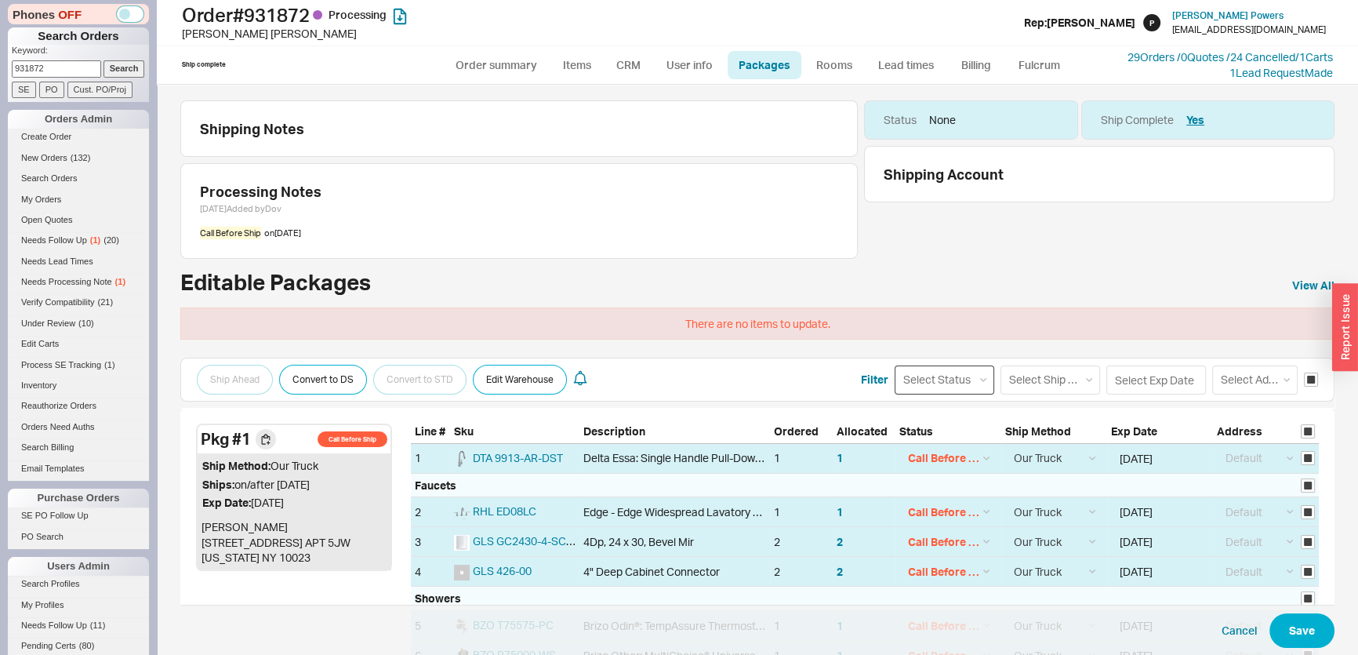
select select
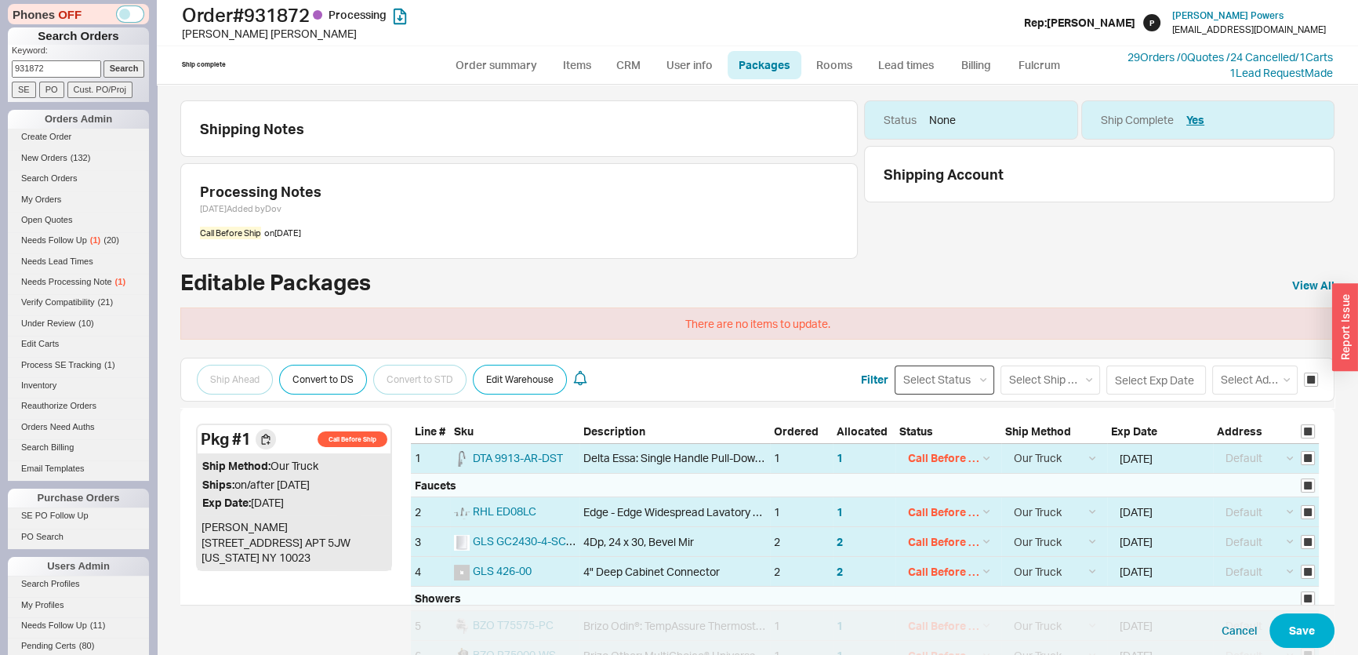
select select
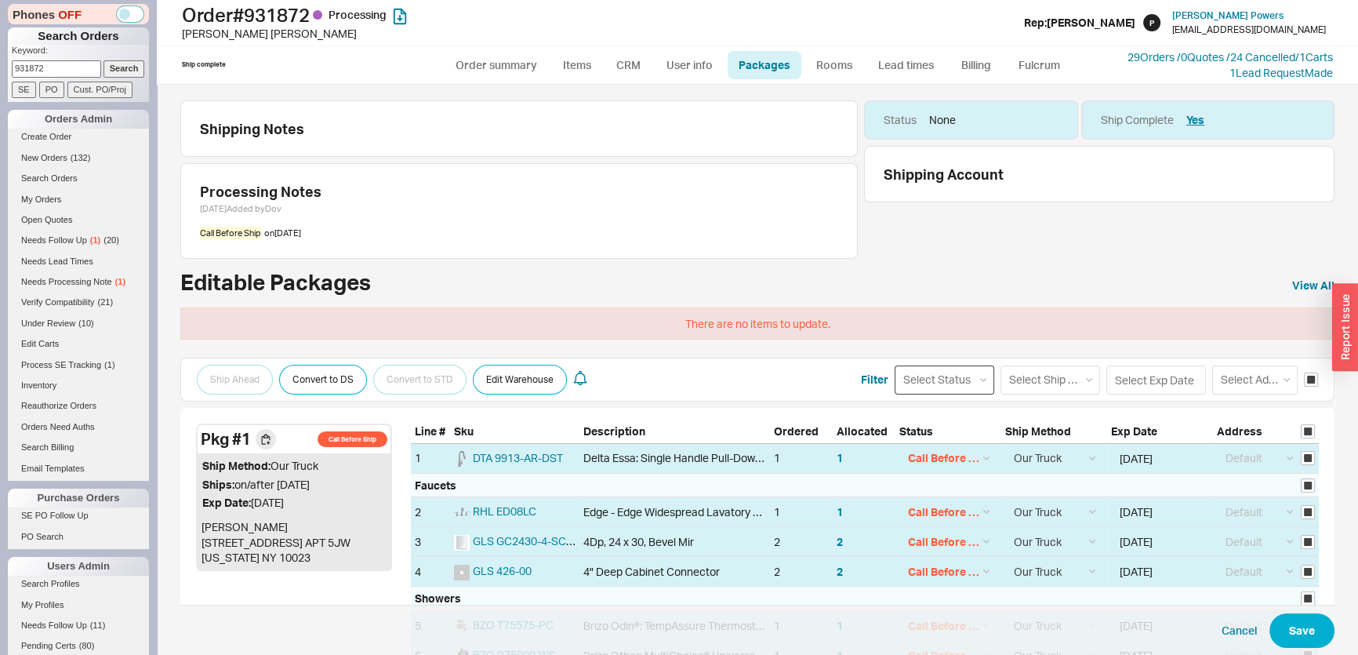
select select
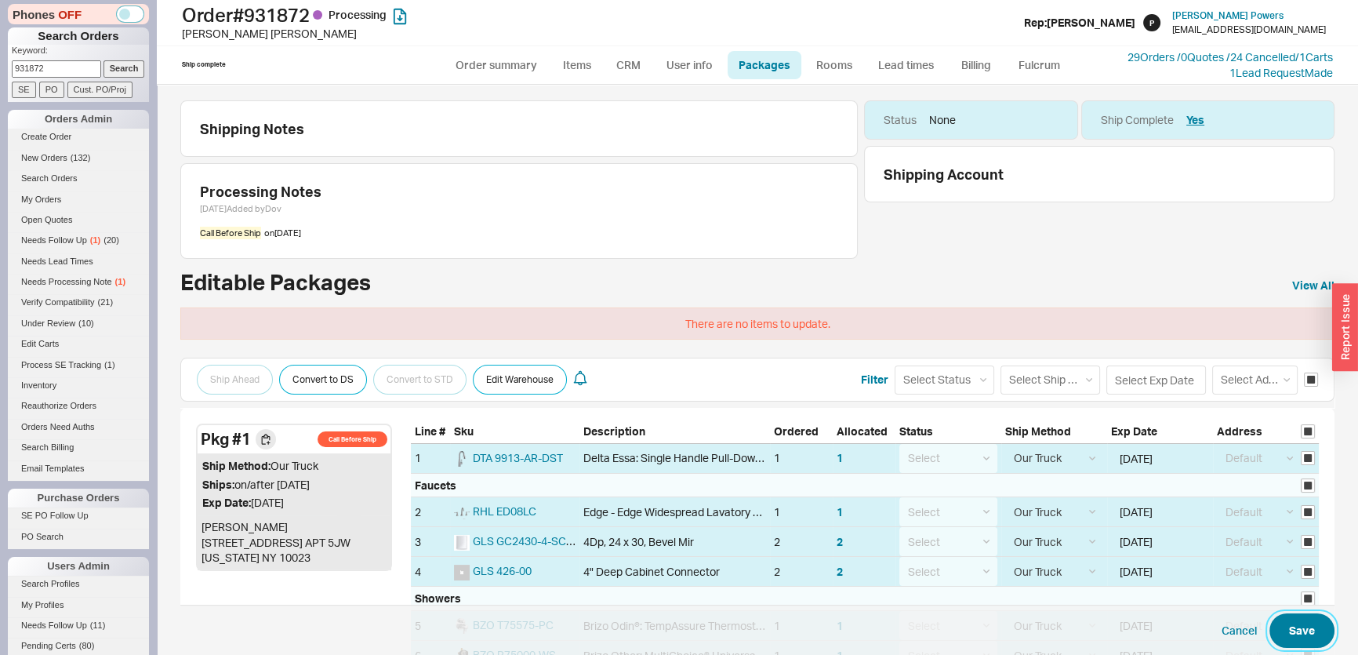
click at [1278, 623] on button "Save" at bounding box center [1302, 630] width 65 height 35
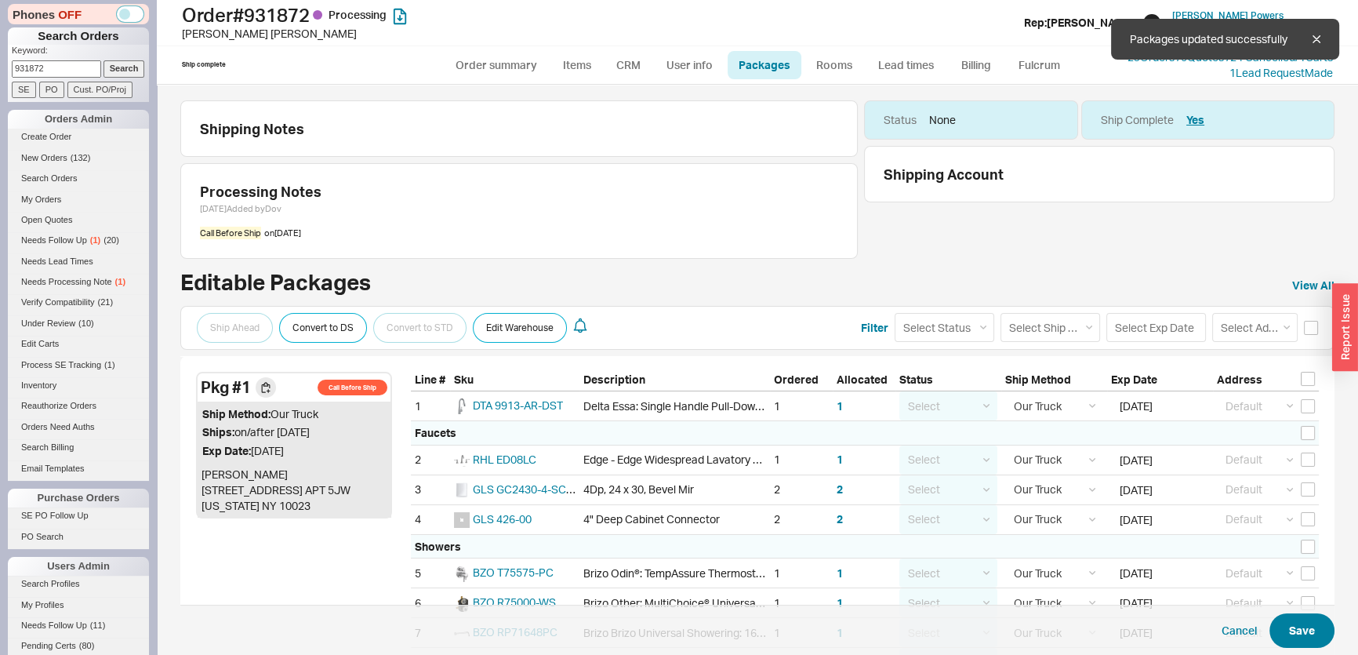
checkbox input "false"
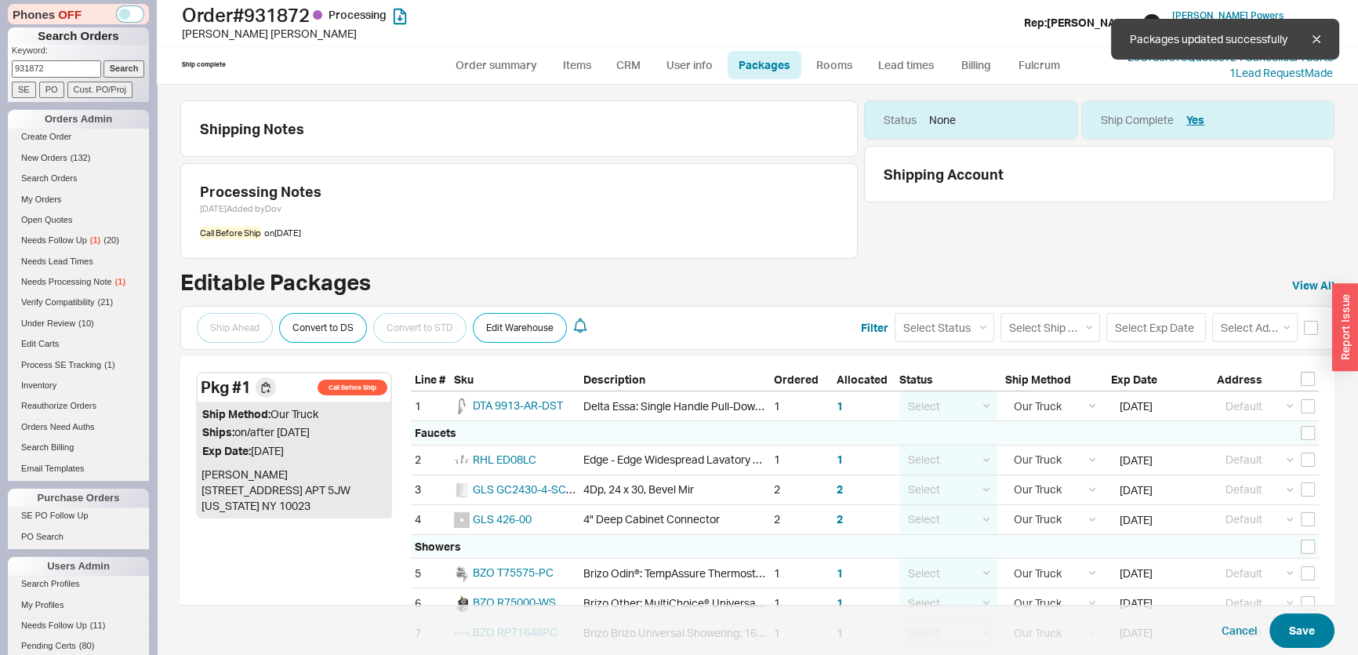
checkbox input "false"
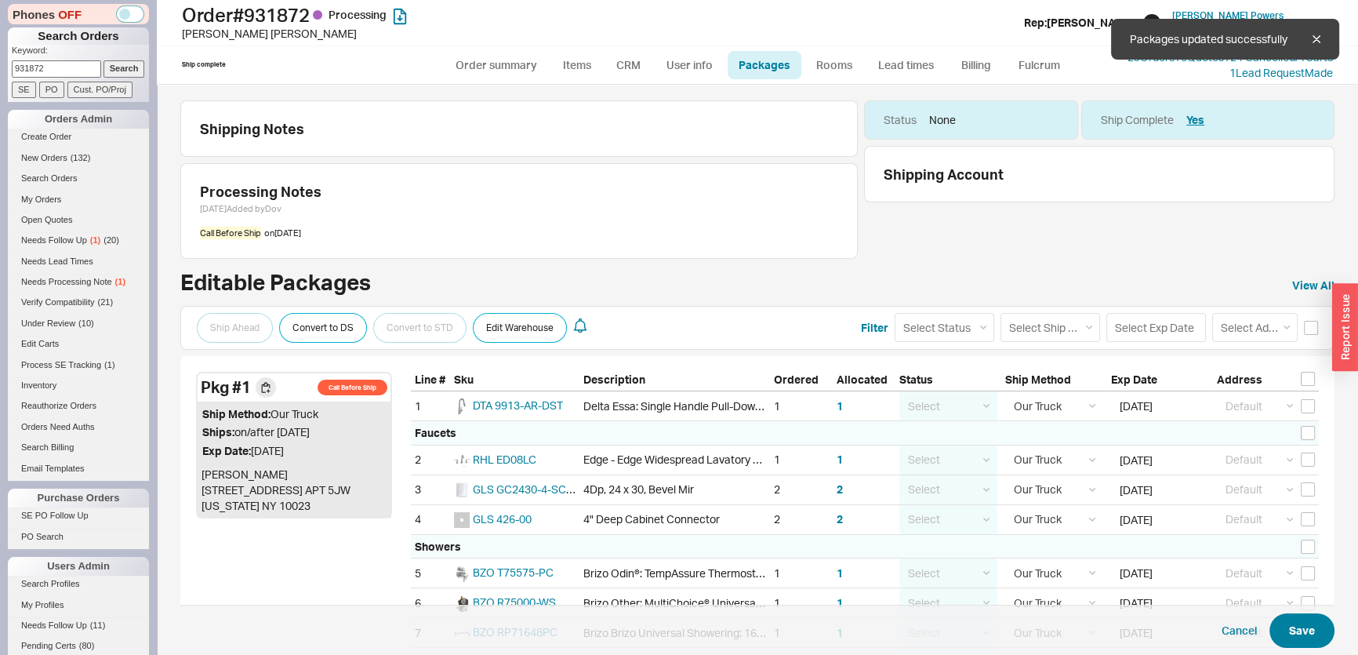
checkbox input "false"
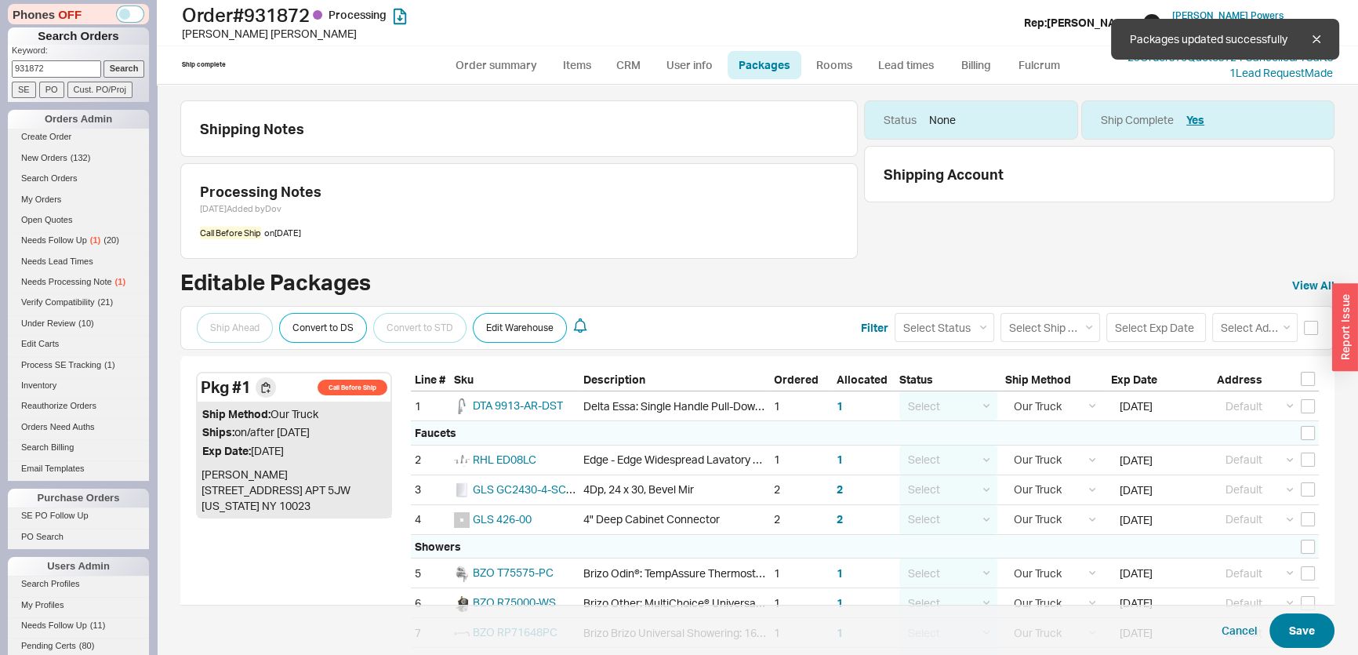
checkbox input "false"
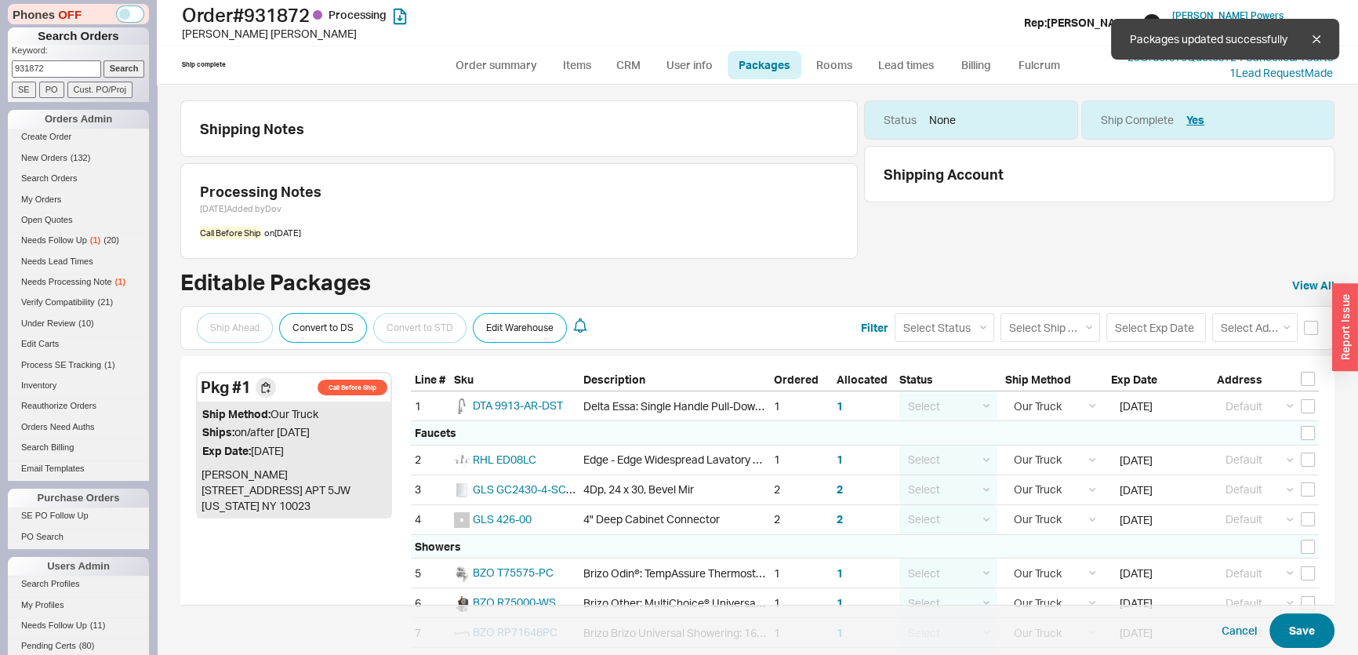
checkbox input "false"
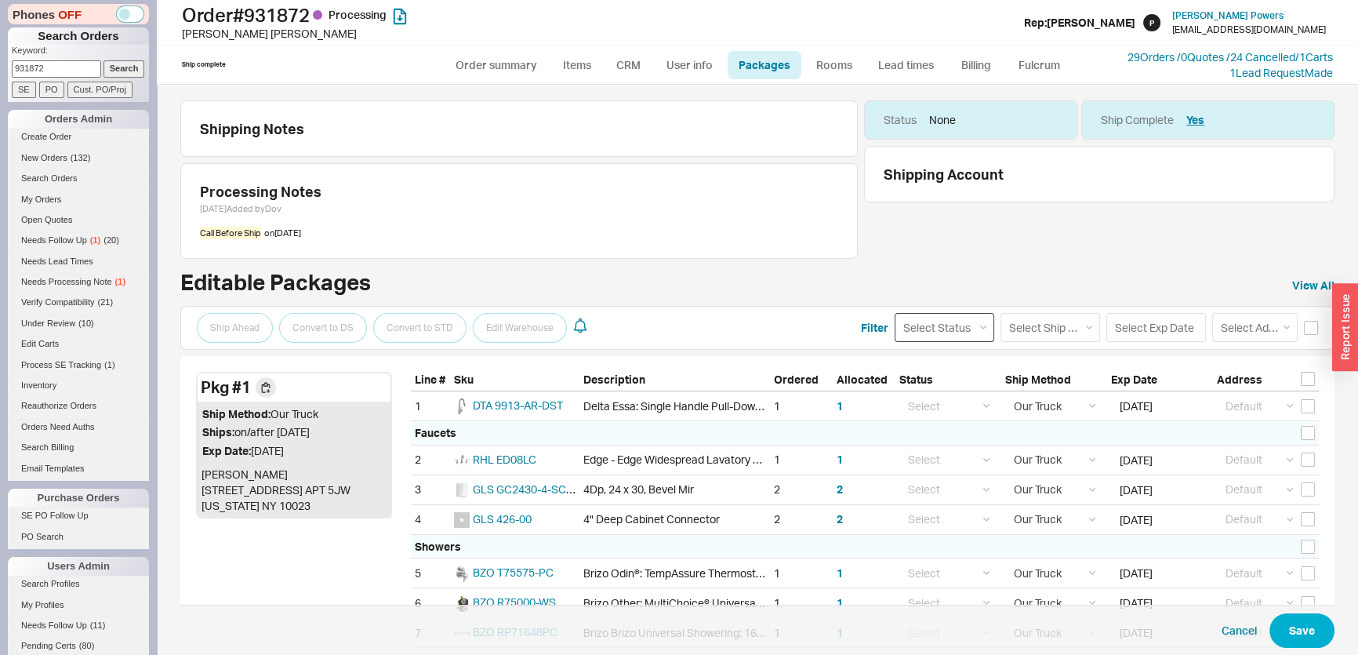
click at [945, 329] on select "Select Status (none) On Hold Call Before Ship Hold for Balance" at bounding box center [945, 327] width 100 height 29
click at [1107, 331] on input at bounding box center [1157, 327] width 100 height 29
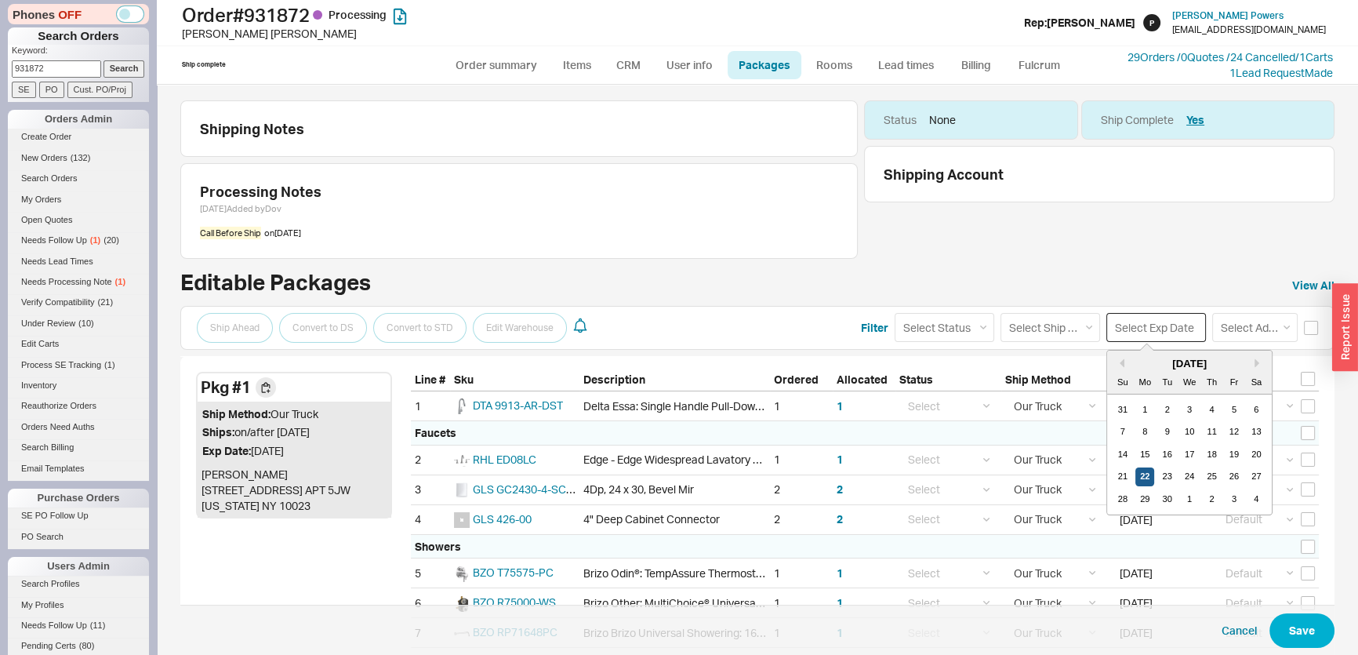
click at [1136, 471] on div "22" at bounding box center [1145, 476] width 19 height 19
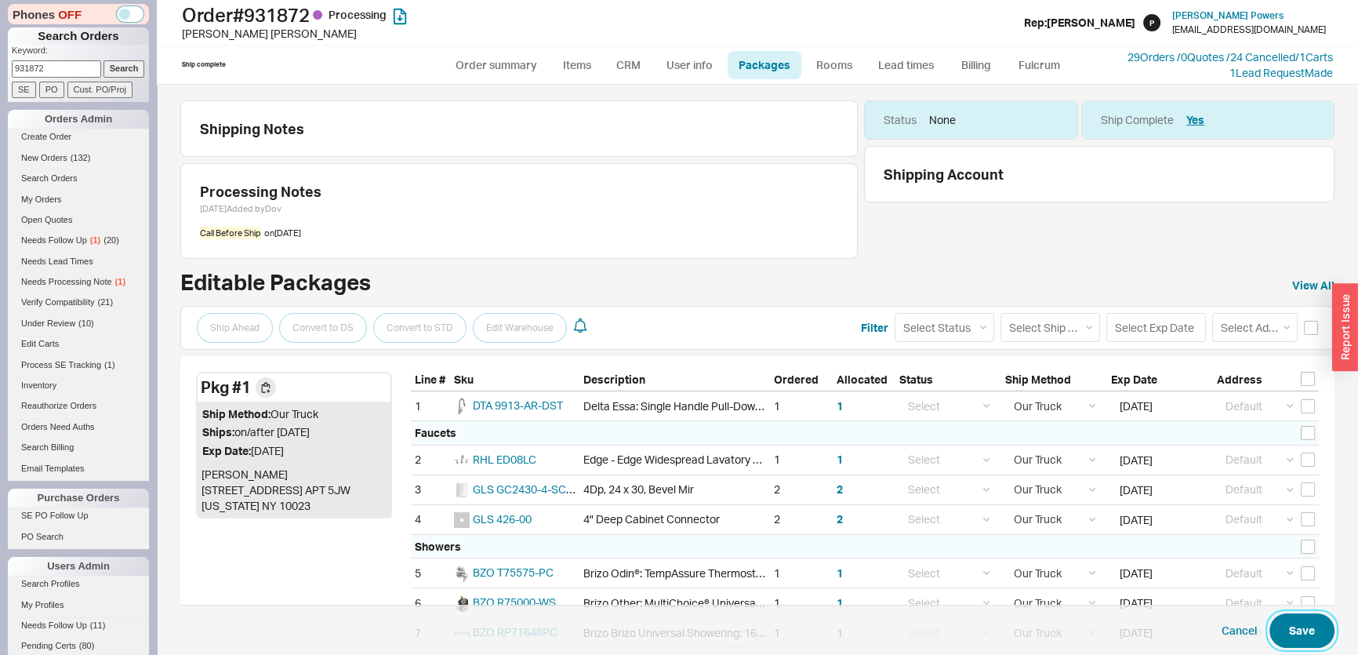
click at [1288, 646] on button "Save" at bounding box center [1302, 630] width 65 height 35
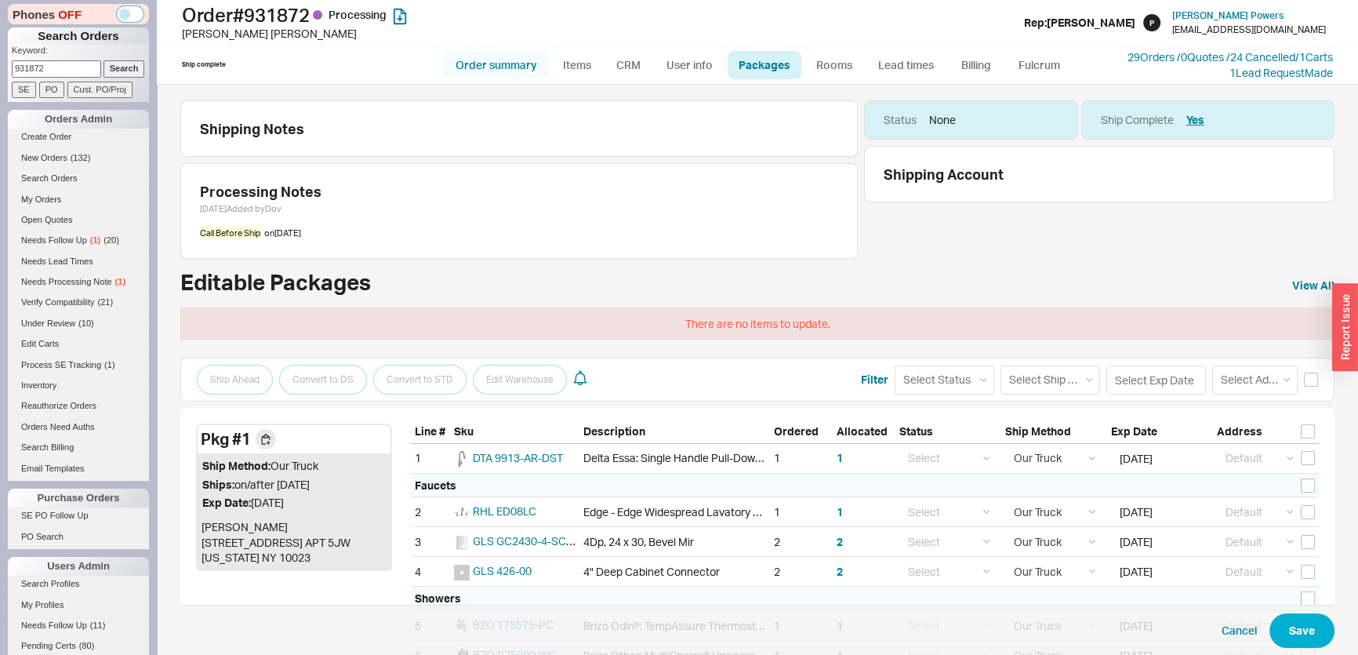
click at [502, 68] on link "Order summary" at bounding box center [496, 65] width 104 height 28
select select "**"
select select "LOW"
select select "3"
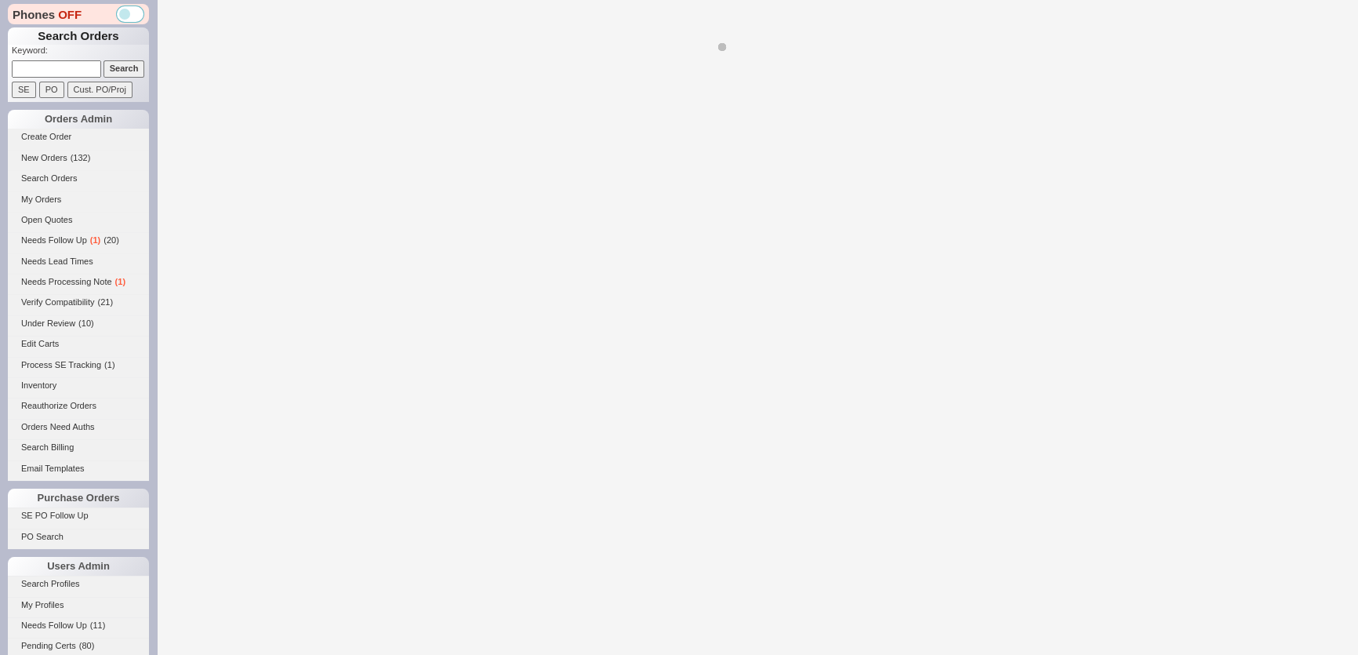
select select "LOW"
select select "3"
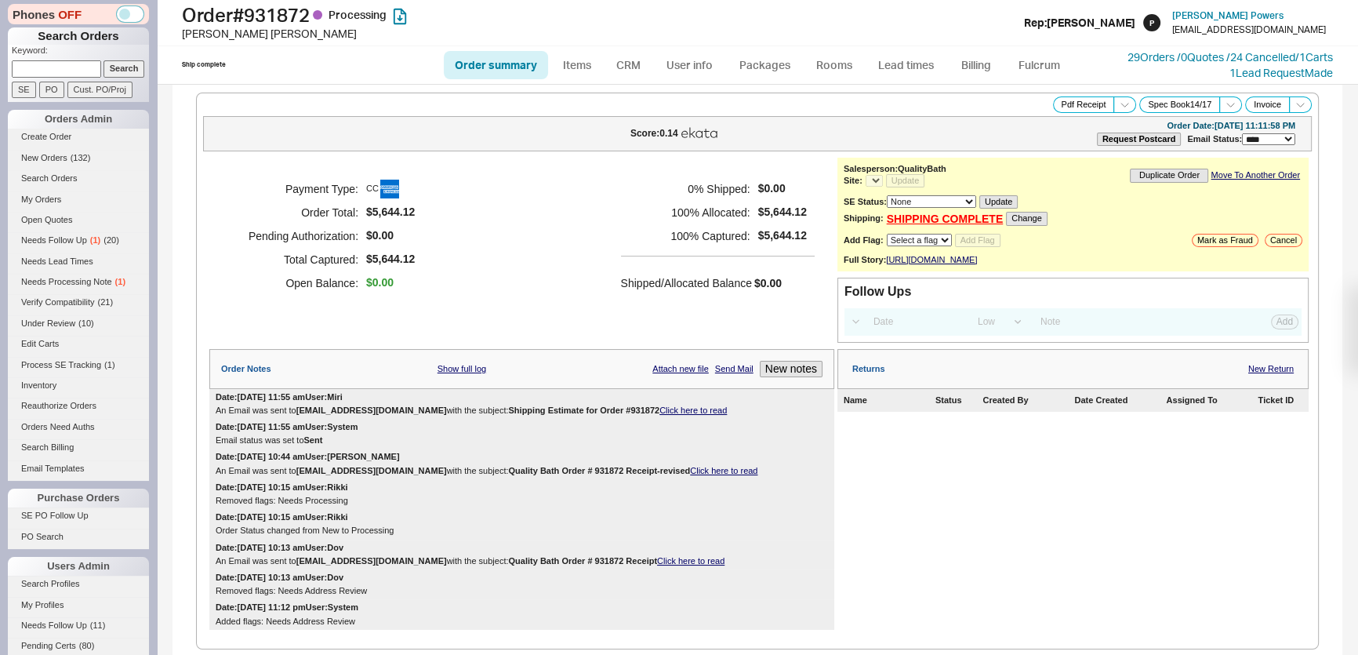
select select "**"
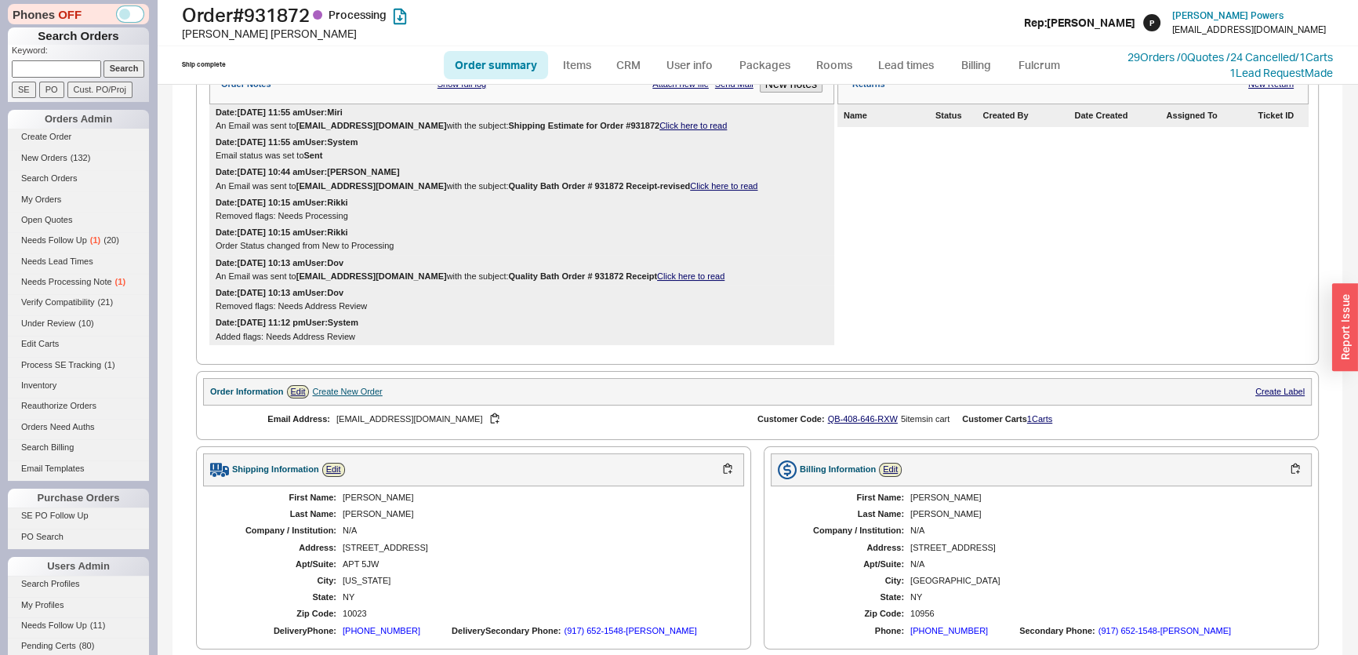
click at [508, 191] on b "Quality Bath Order # 931872 Receipt-revised" at bounding box center [599, 185] width 182 height 9
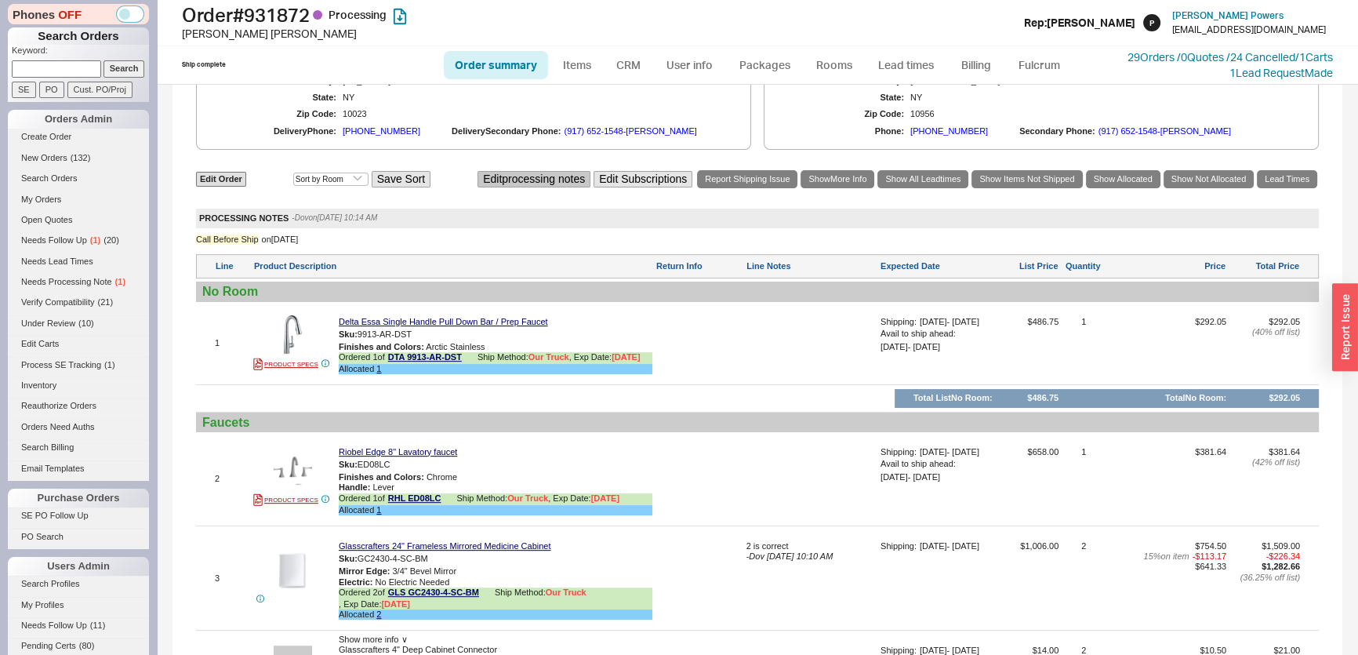
scroll to position [1212, 0]
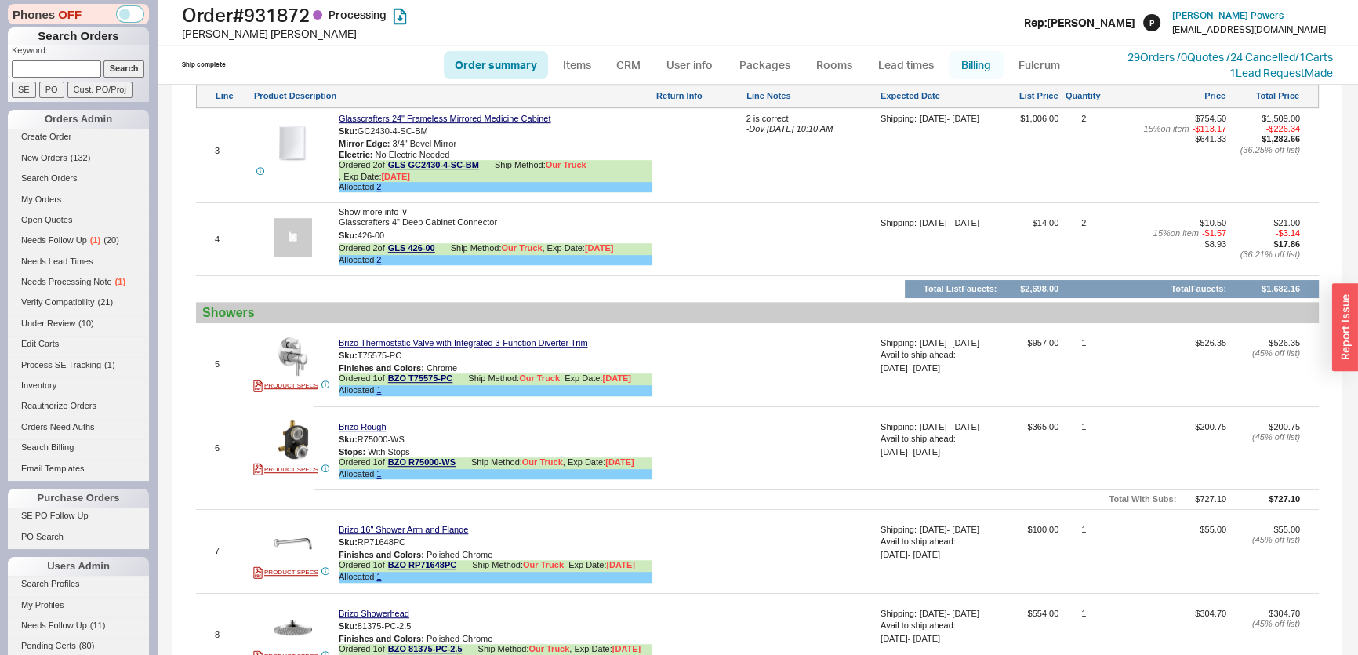
click at [966, 66] on link "Billing" at bounding box center [976, 65] width 55 height 28
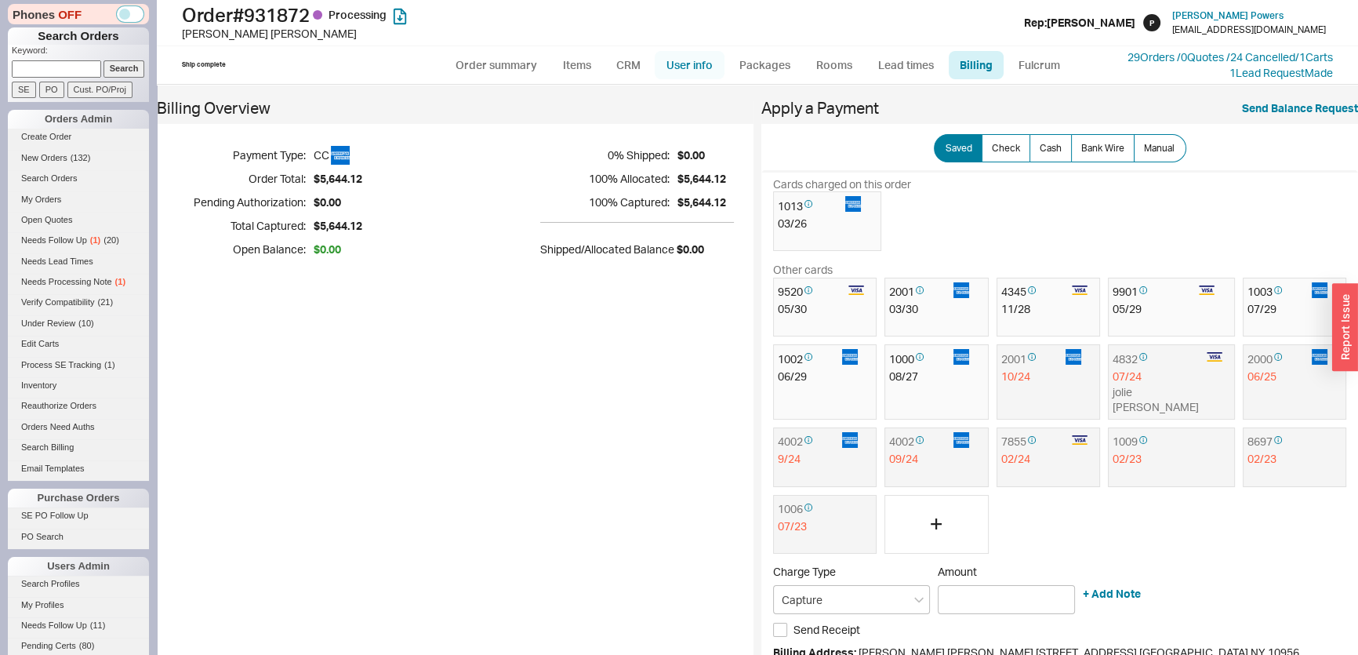
click at [686, 64] on link "User info" at bounding box center [690, 65] width 70 height 28
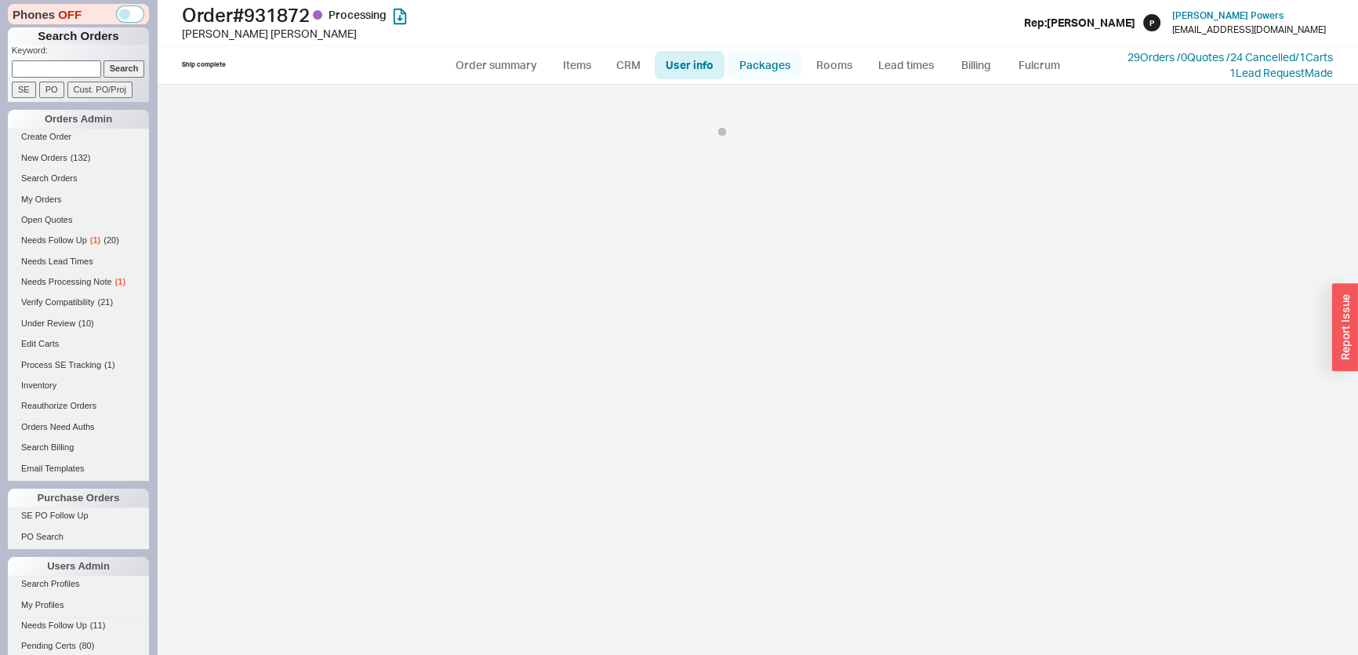
click at [763, 68] on link "Packages" at bounding box center [765, 65] width 74 height 28
select select "8"
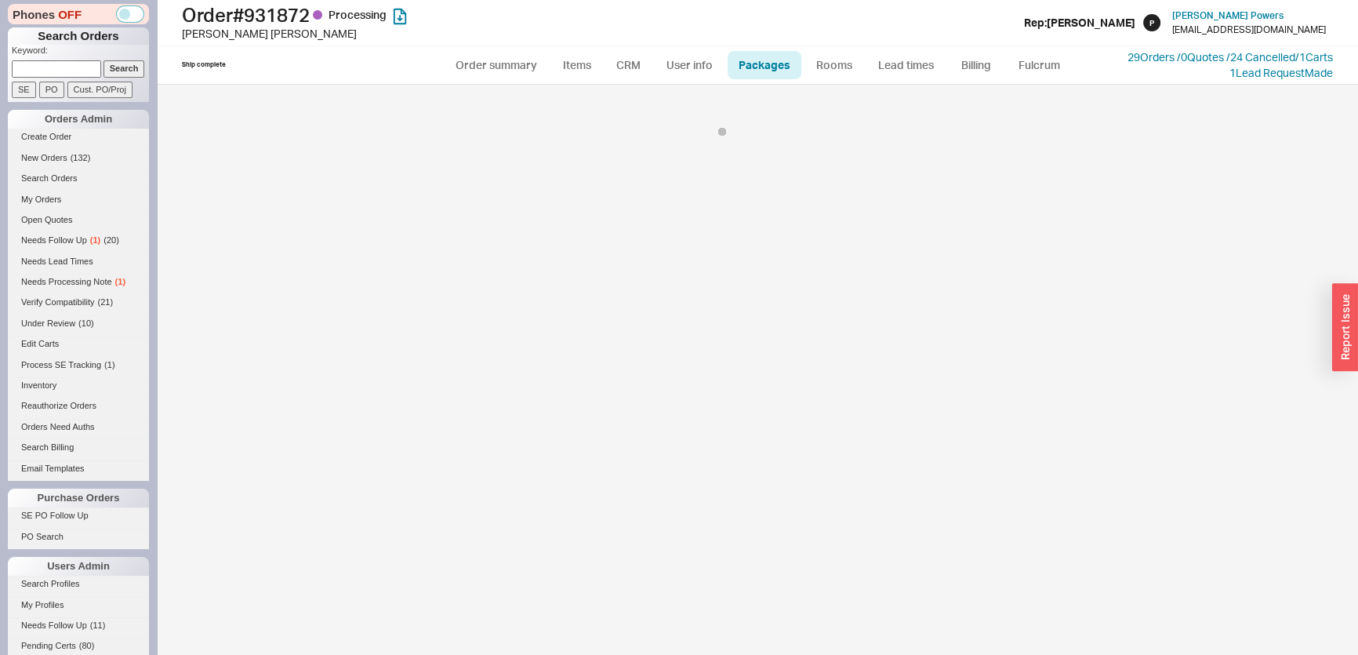
select select "8"
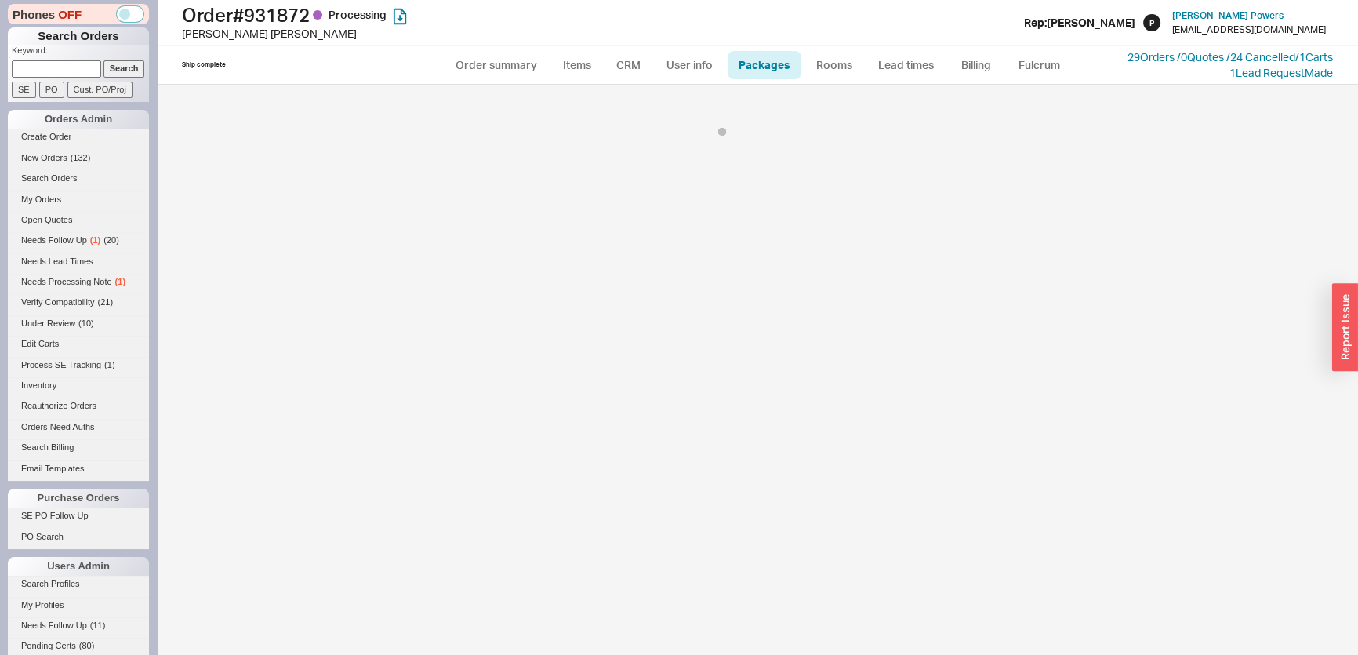
select select "8"
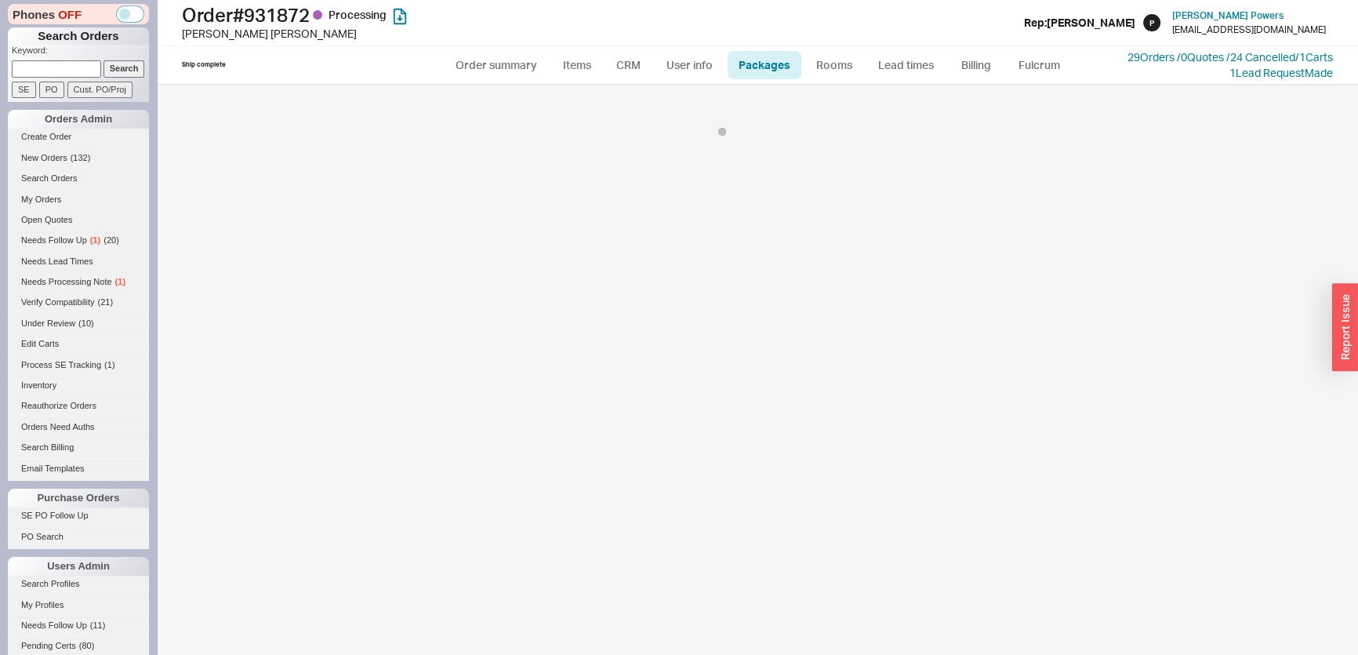
select select "8"
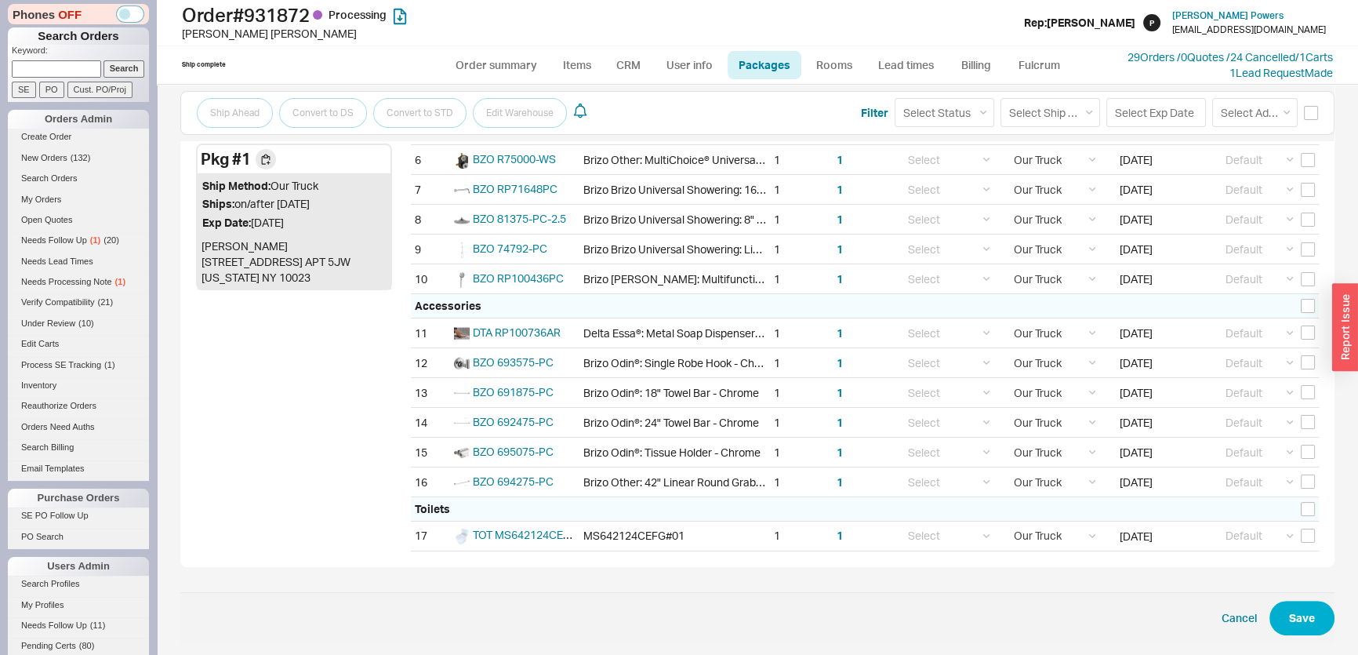
scroll to position [16, 0]
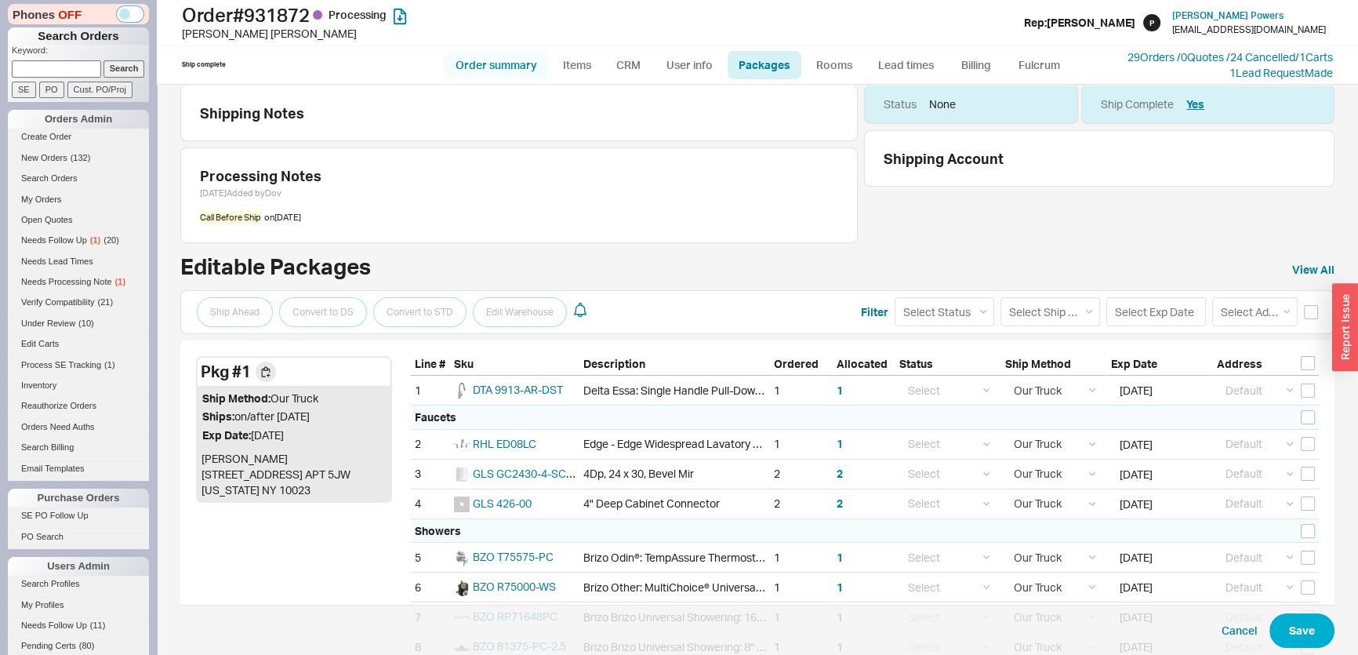
click at [496, 60] on link "Order summary" at bounding box center [496, 65] width 104 height 28
select select "**"
select select "LOW"
select select "3"
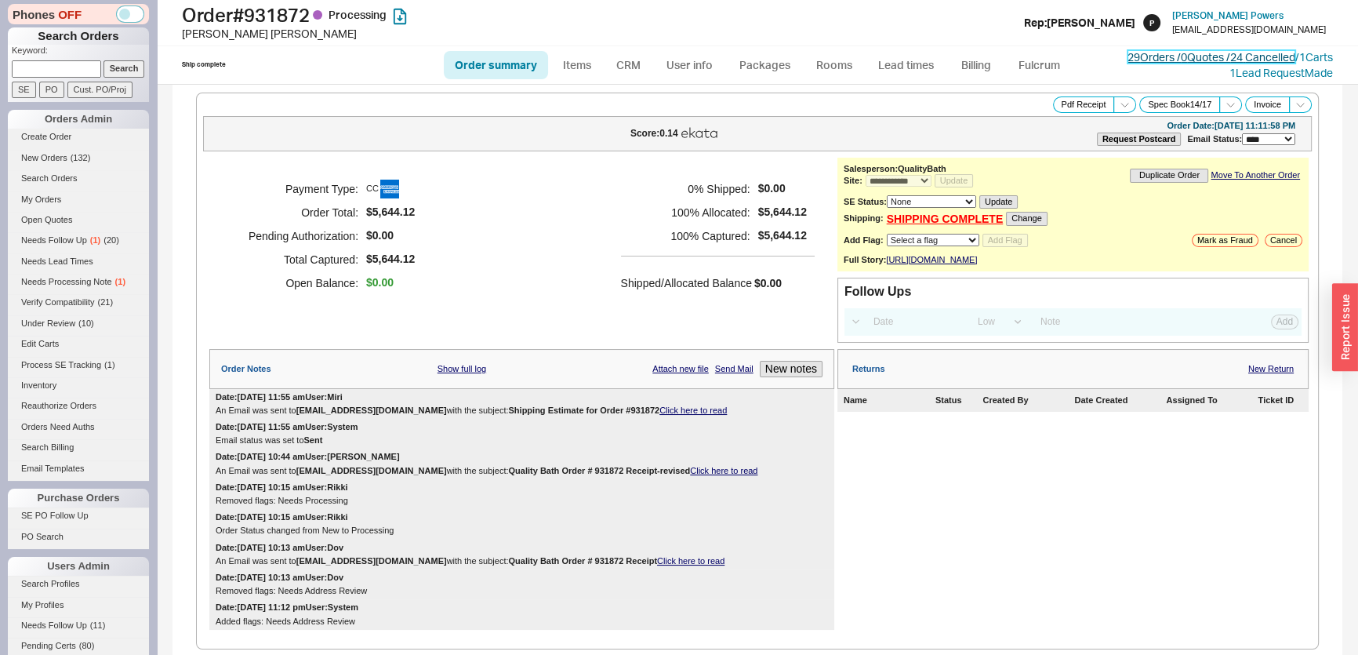
click at [1250, 55] on link "29 Orders / 0 Quotes / 24 Cancelled" at bounding box center [1212, 56] width 168 height 13
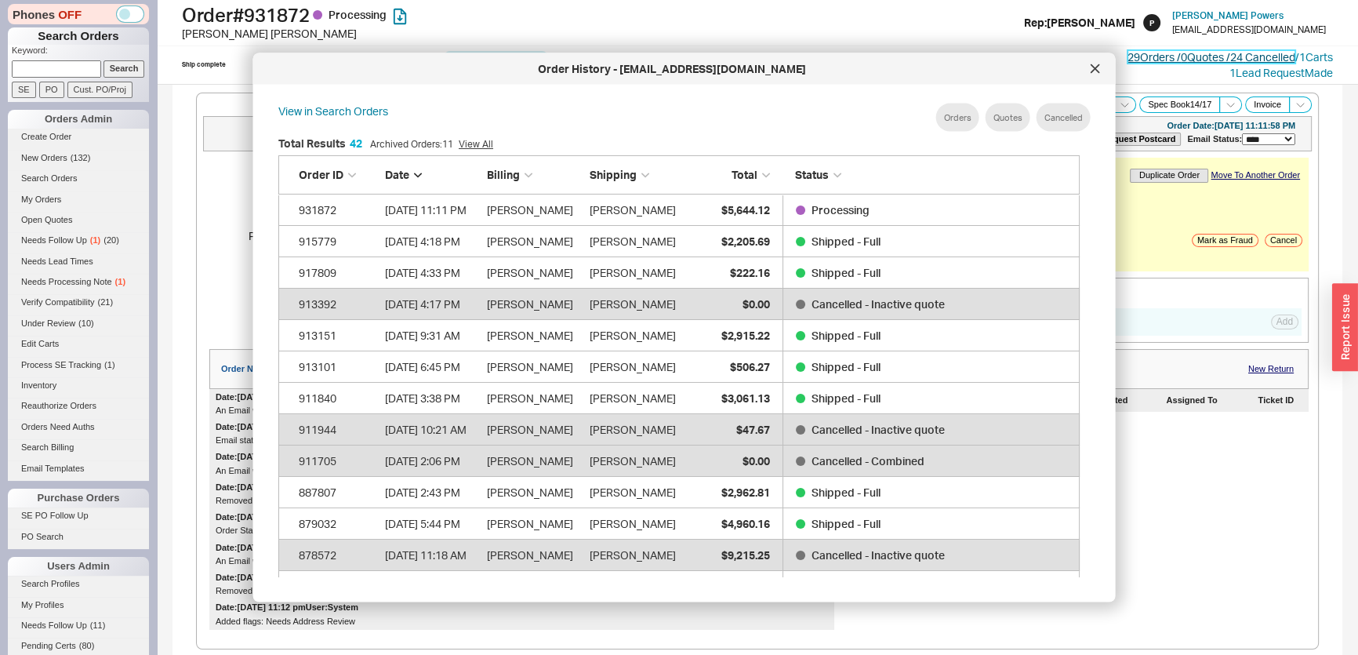
scroll to position [1346, 791]
drag, startPoint x: 50, startPoint y: 56, endPoint x: 66, endPoint y: 67, distance: 19.1
click at [51, 56] on p "Keyword:" at bounding box center [80, 53] width 137 height 16
click at [71, 70] on input at bounding box center [56, 68] width 89 height 16
type input "90654"
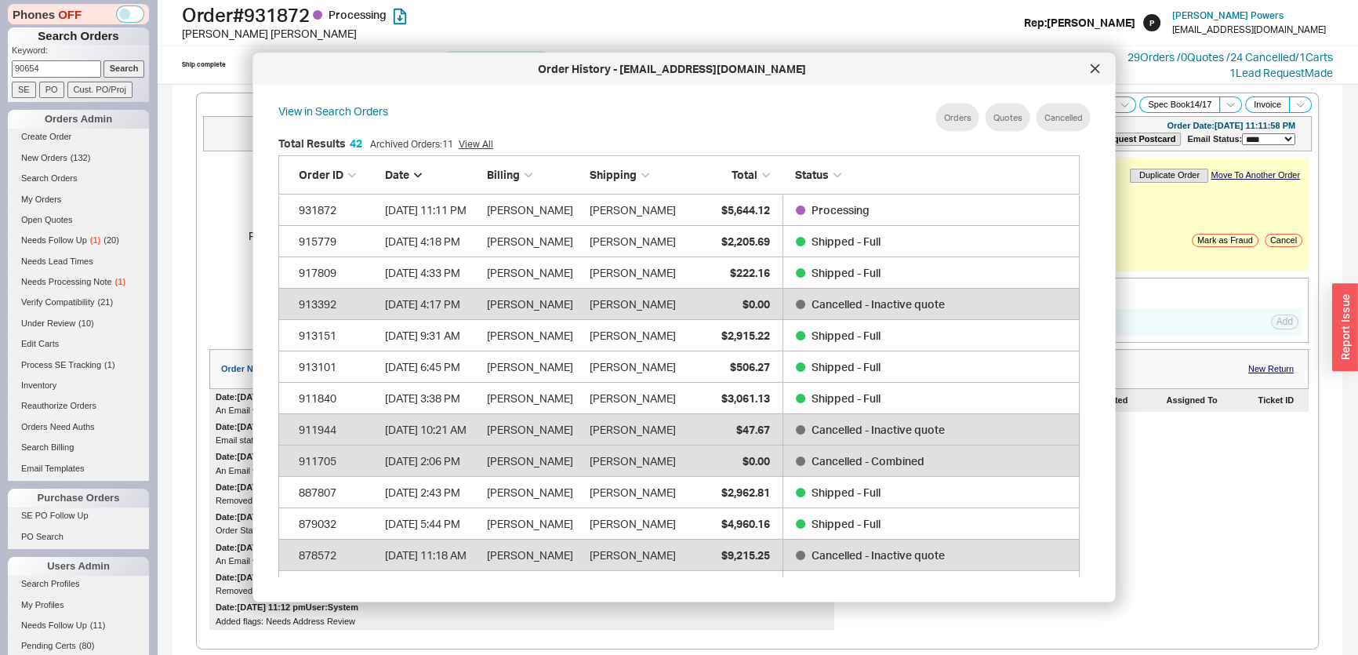
click at [104, 60] on input "Search" at bounding box center [125, 68] width 42 height 16
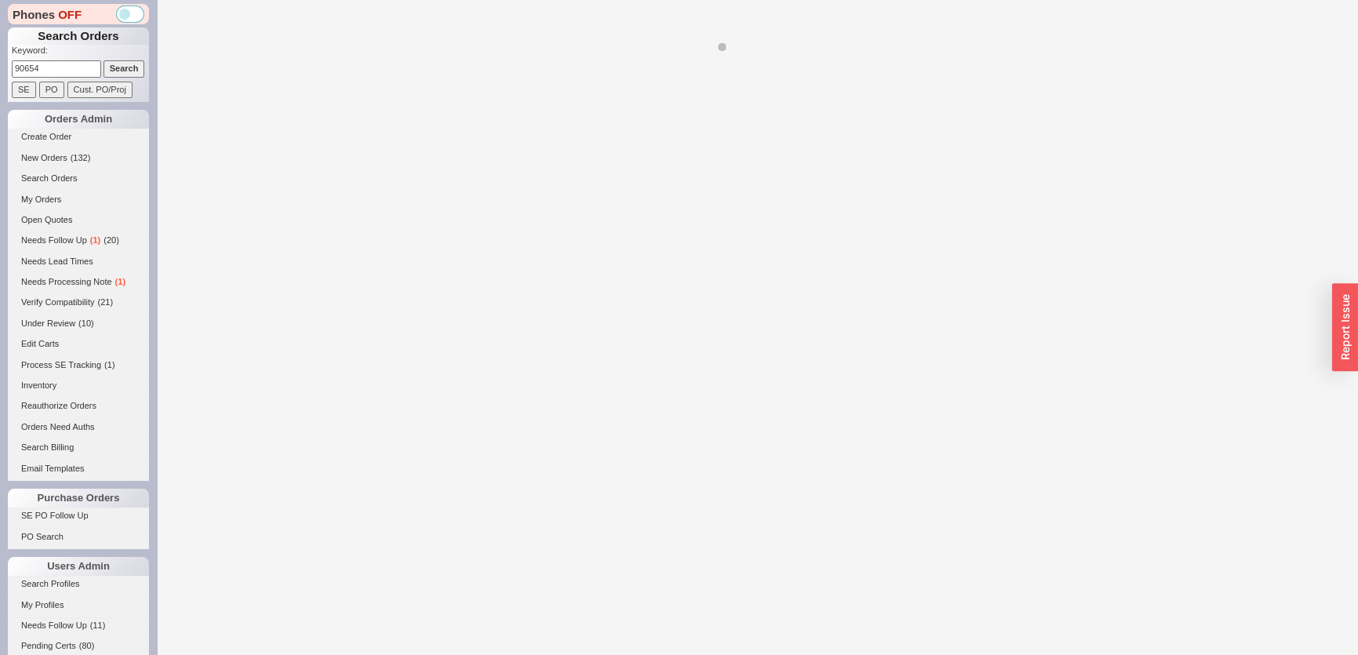
select select "*"
select select "LOW"
select select "3"
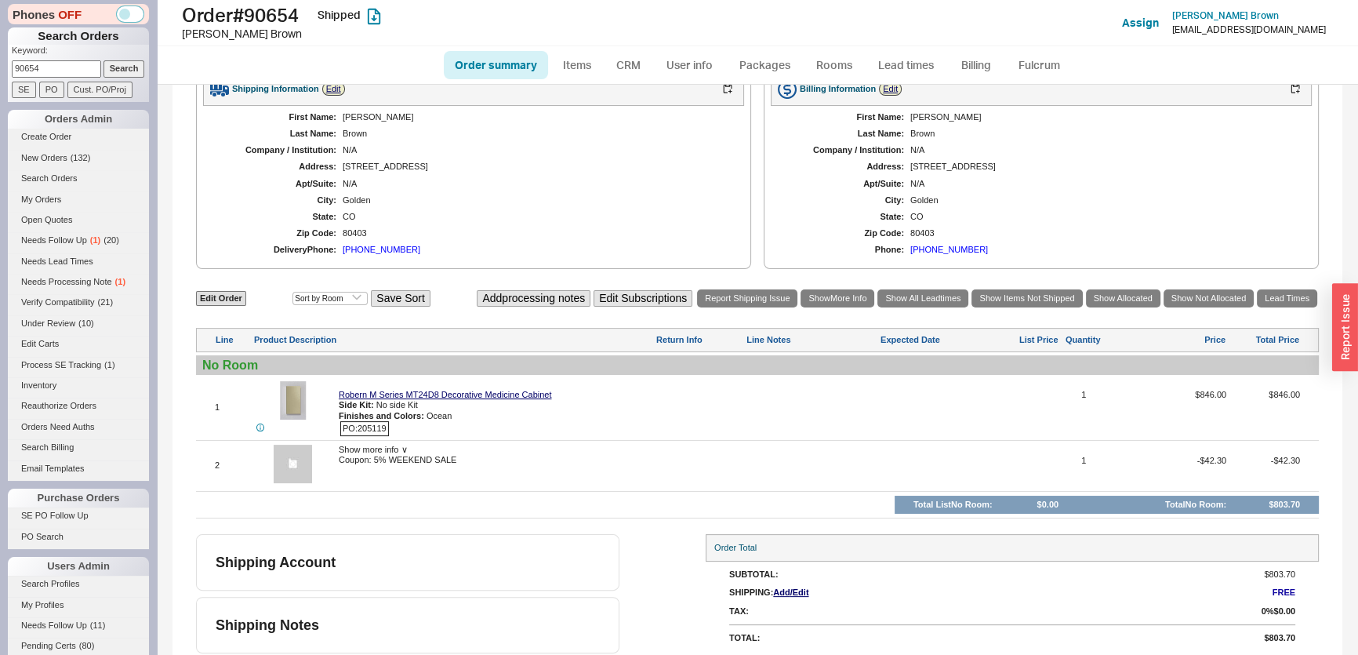
scroll to position [442, 0]
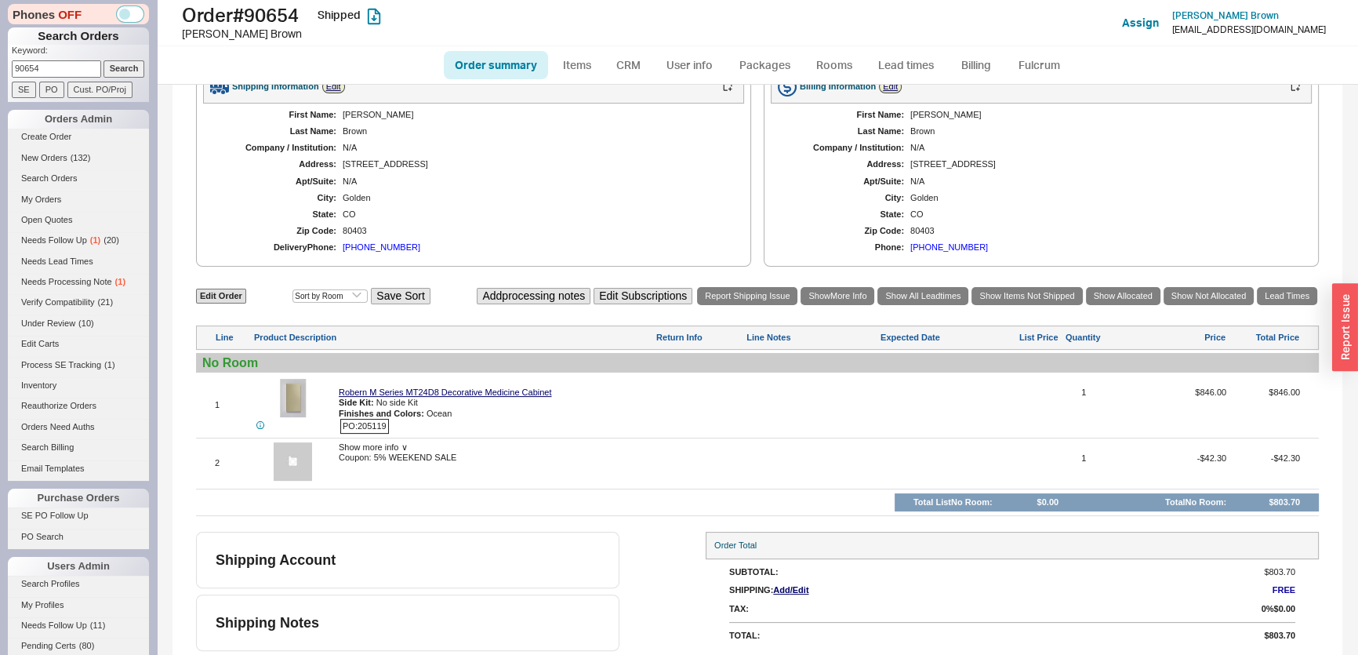
drag, startPoint x: 57, startPoint y: 69, endPoint x: 0, endPoint y: 69, distance: 57.3
click at [0, 69] on div "Phones OFF Search Orders Keyword: 90654 Search SE PO Cust. PO/Proj Orders Admin…" at bounding box center [78, 327] width 157 height 655
type input "908654"
click at [104, 60] on input "Search" at bounding box center [125, 68] width 42 height 16
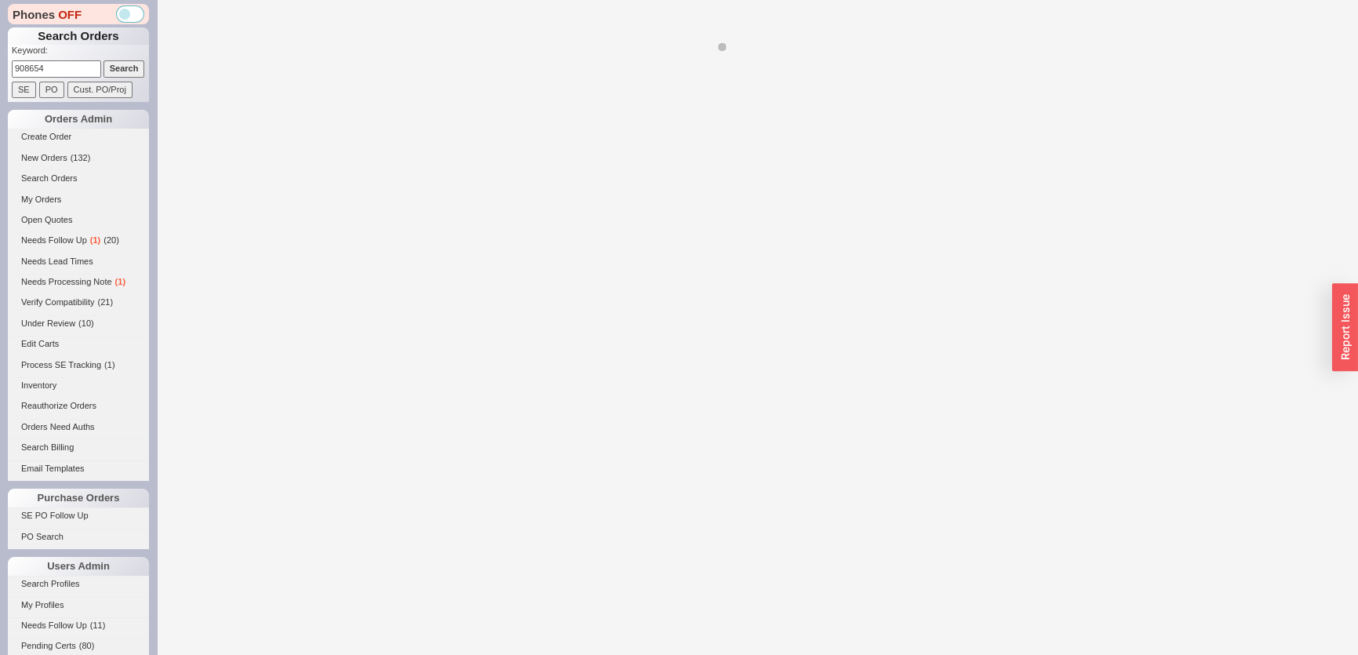
select select "*"
select select "LOW"
select select "3"
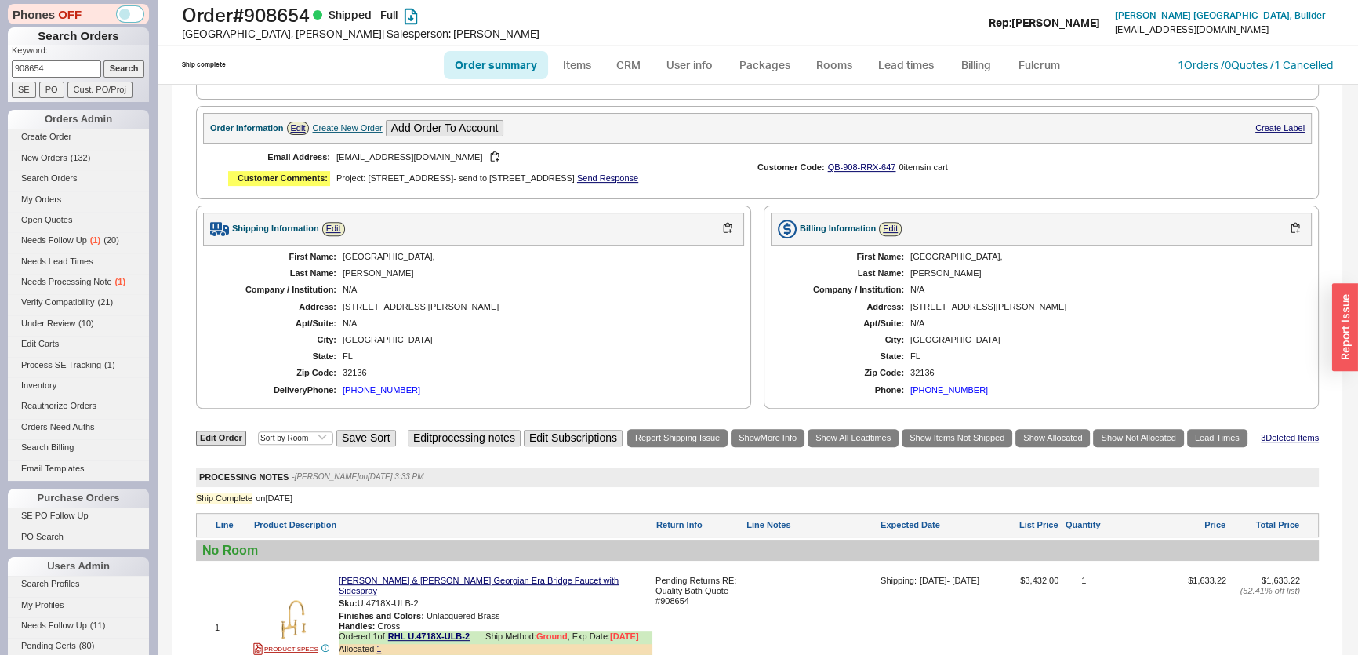
scroll to position [1069, 0]
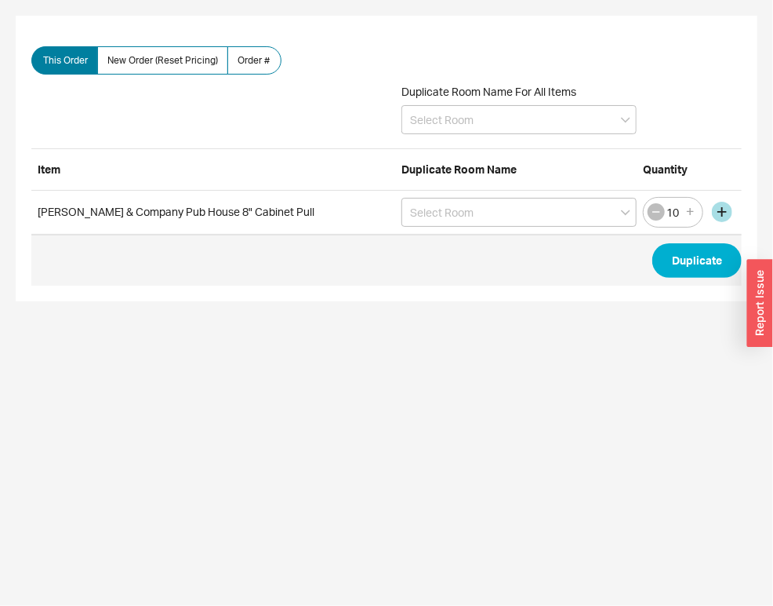
click at [656, 205] on icon "button" at bounding box center [656, 211] width 13 height 13
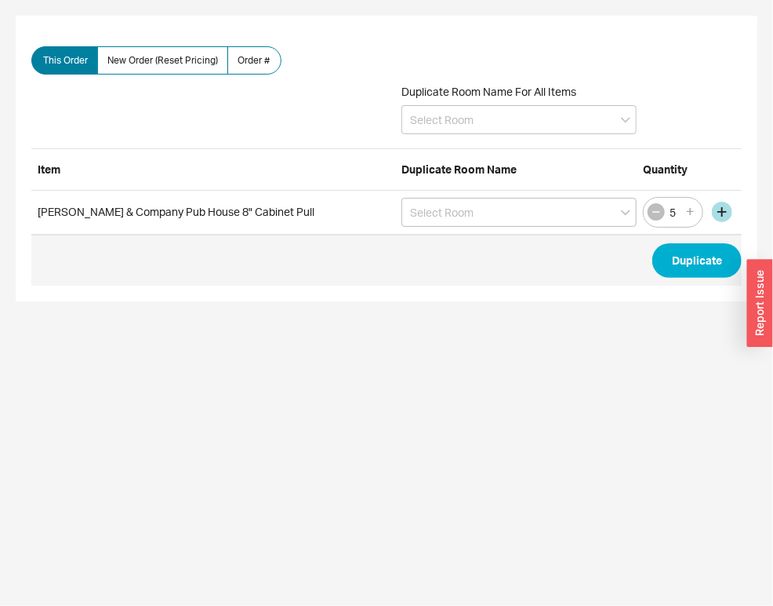
click at [656, 205] on icon "button" at bounding box center [656, 211] width 13 height 13
type input "1"
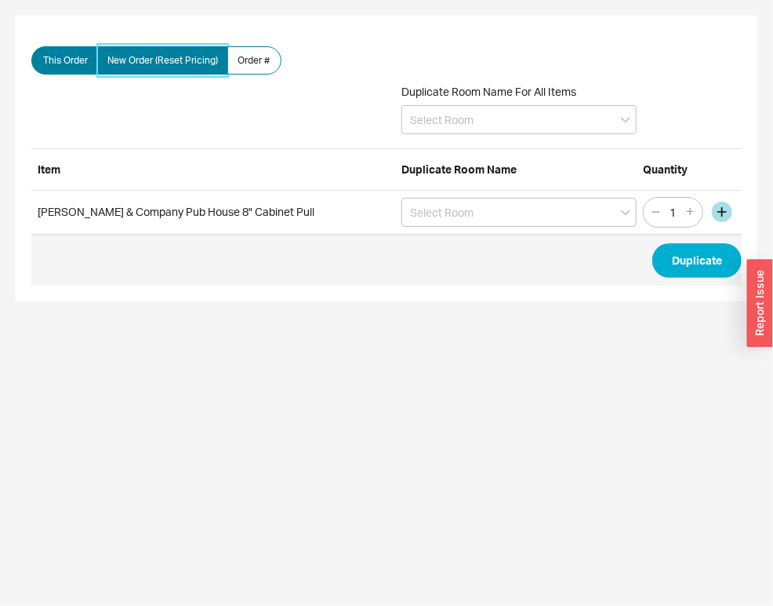
click at [142, 66] on span "New Order (Reset Pricing)" at bounding box center [162, 60] width 111 height 13
click at [0, 0] on input "New Order (Reset Pricing)" at bounding box center [0, 0] width 0 height 0
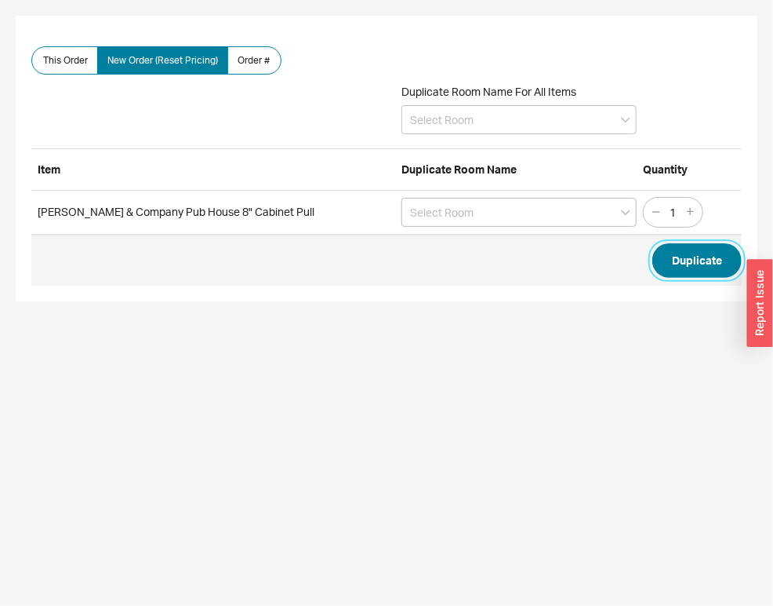
click at [681, 259] on button "Duplicate" at bounding box center [697, 260] width 89 height 35
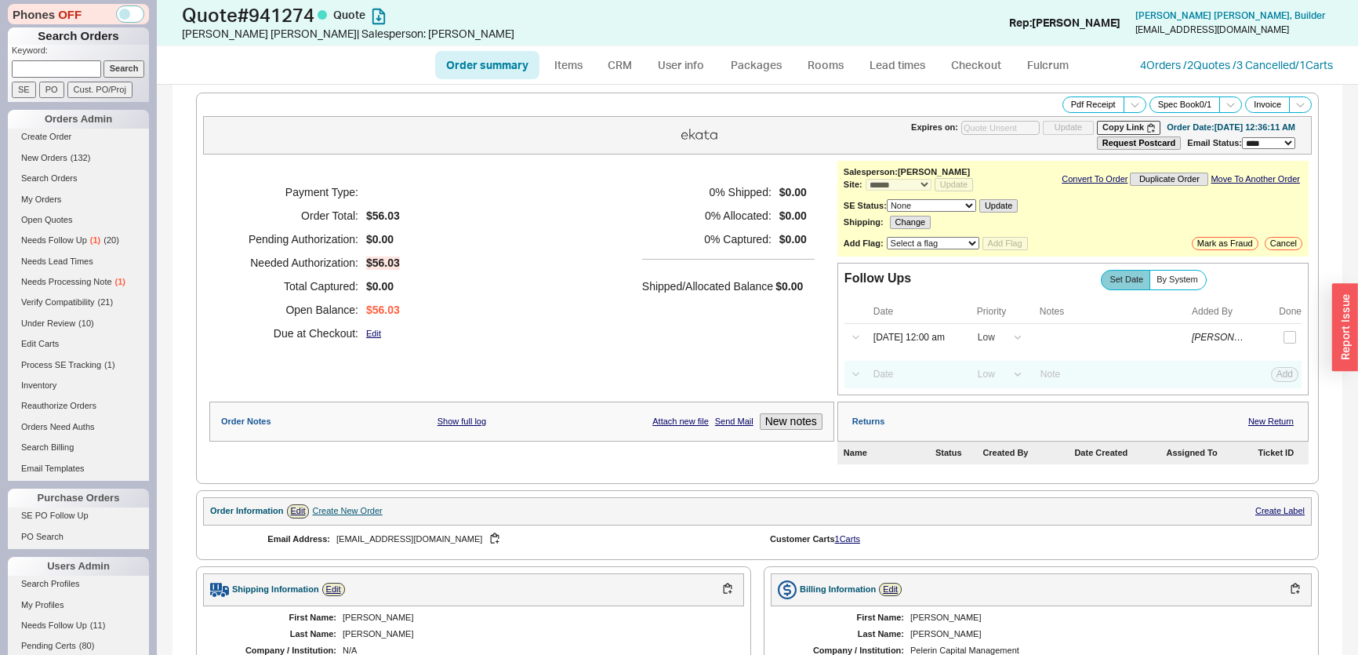
select select "*"
select select "LOW"
select select "3"
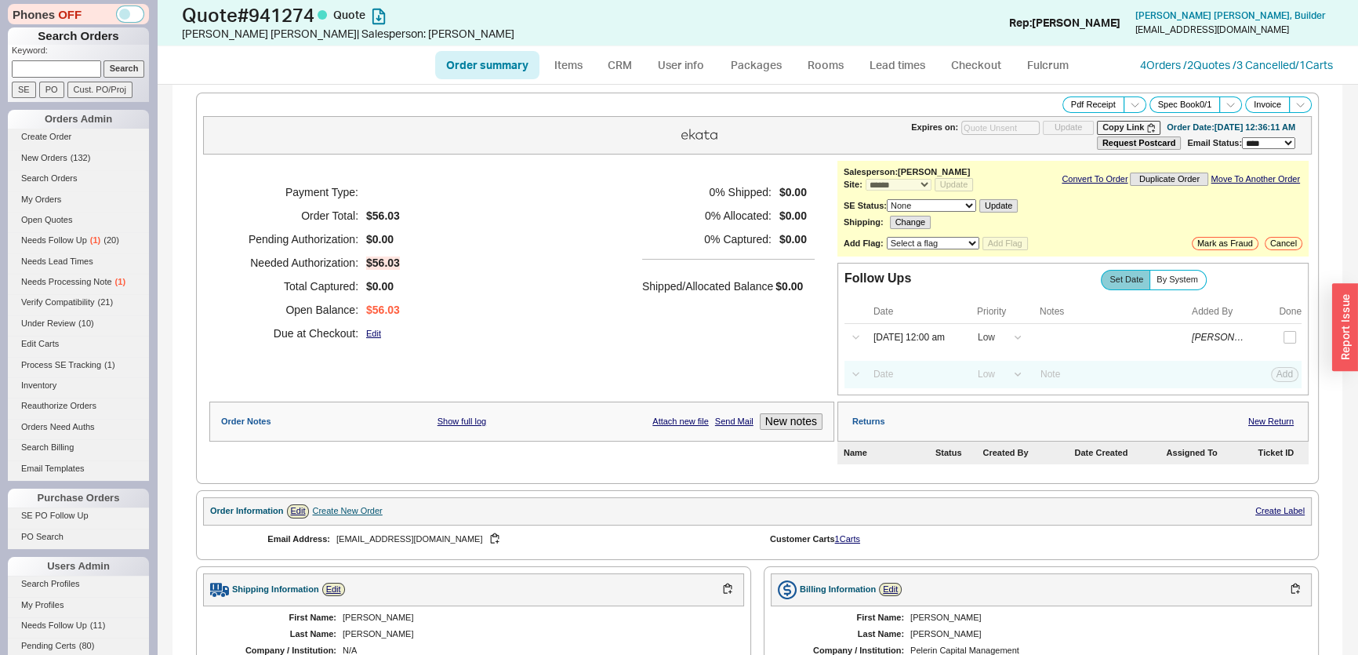
scroll to position [518, 0]
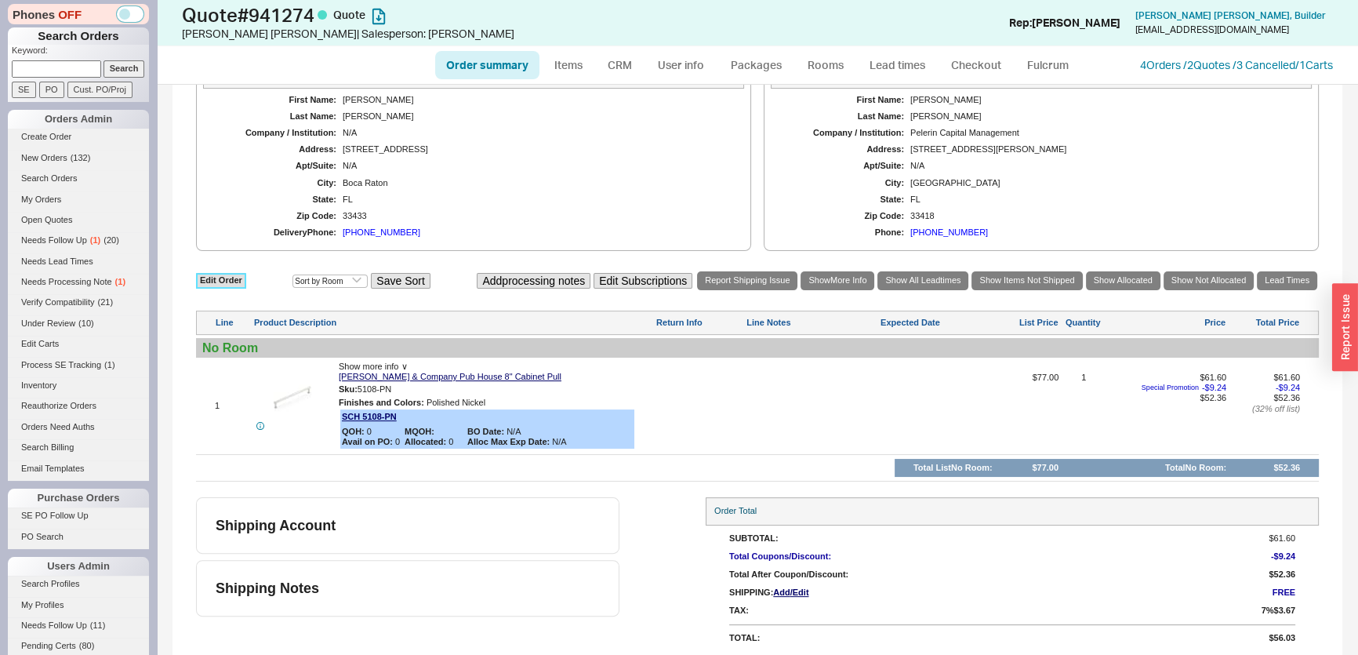
click at [239, 279] on link "Edit Order" at bounding box center [221, 280] width 50 height 15
select select "3"
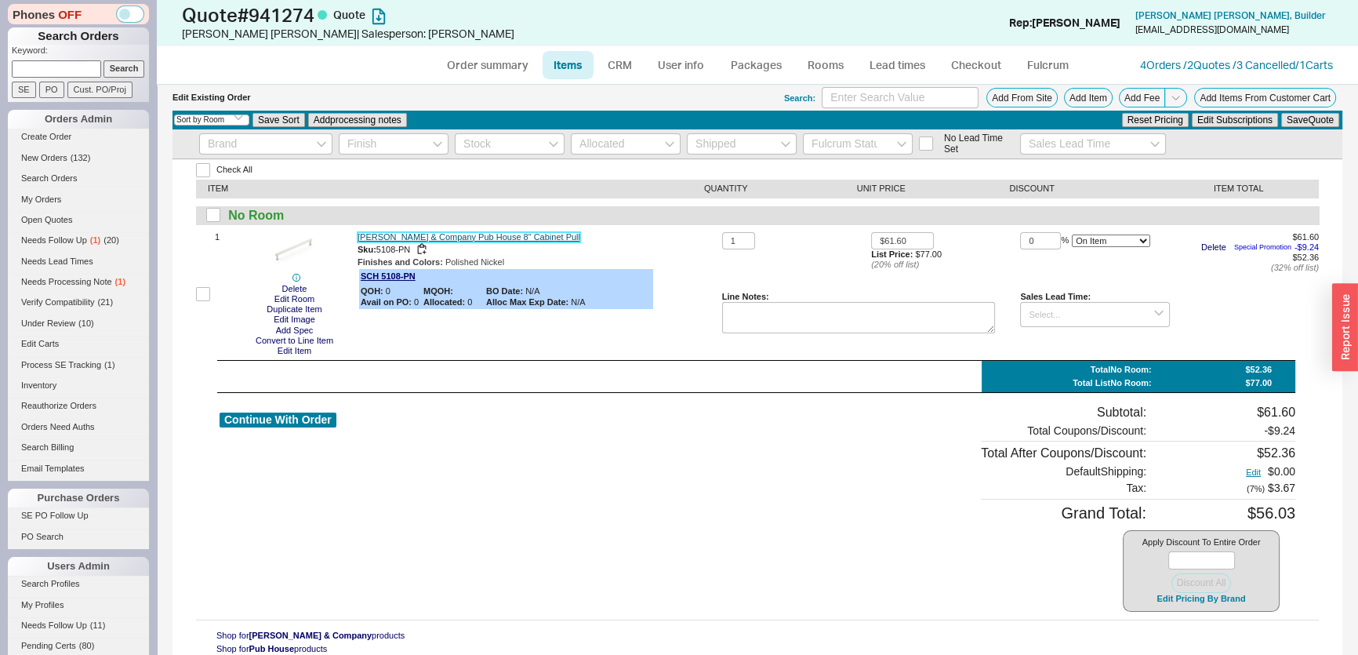
click at [451, 237] on link "[PERSON_NAME] & Company Pub House 8" Cabinet Pull" at bounding box center [469, 237] width 223 height 10
click at [917, 90] on input at bounding box center [900, 97] width 157 height 21
type input "5108"
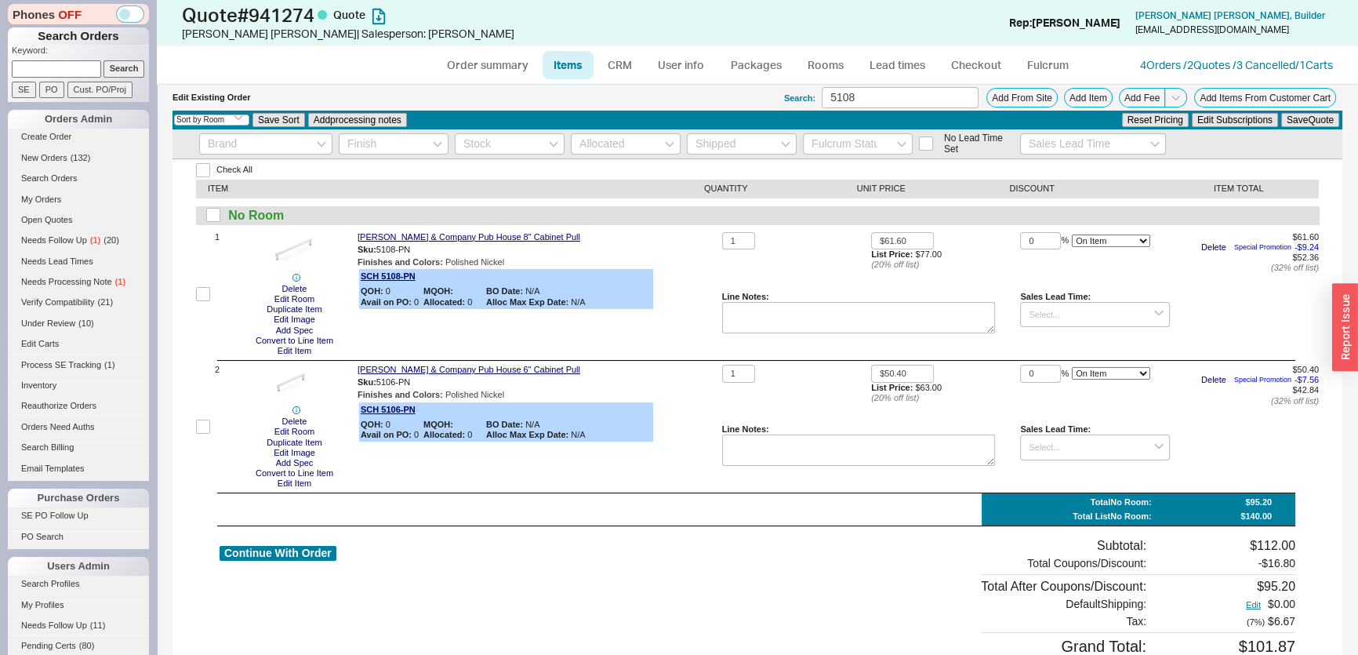
click at [1009, 451] on div "1 $50.40 List Price: $63.00 ( 20 % off list) 0 % On Item On Bottom Gift Card $5…" at bounding box center [1020, 427] width 597 height 124
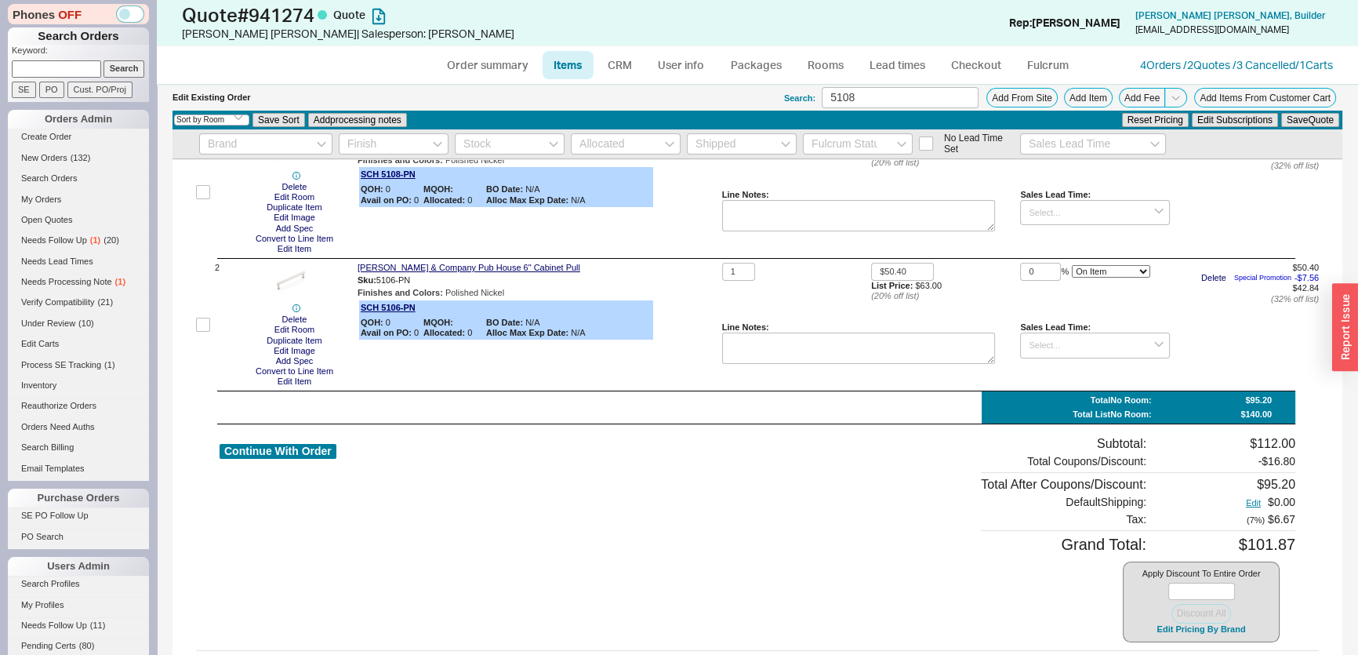
scroll to position [133, 0]
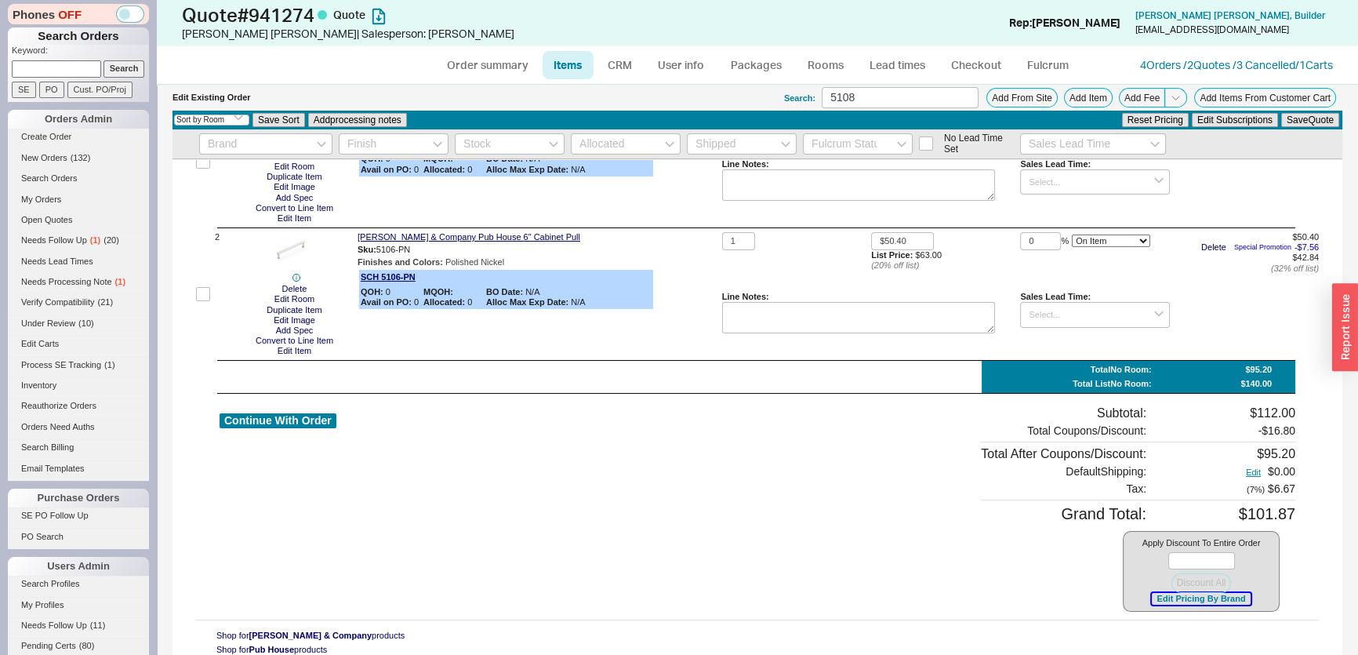
click at [1207, 603] on button "Edit Pricing By Brand" at bounding box center [1201, 599] width 98 height 12
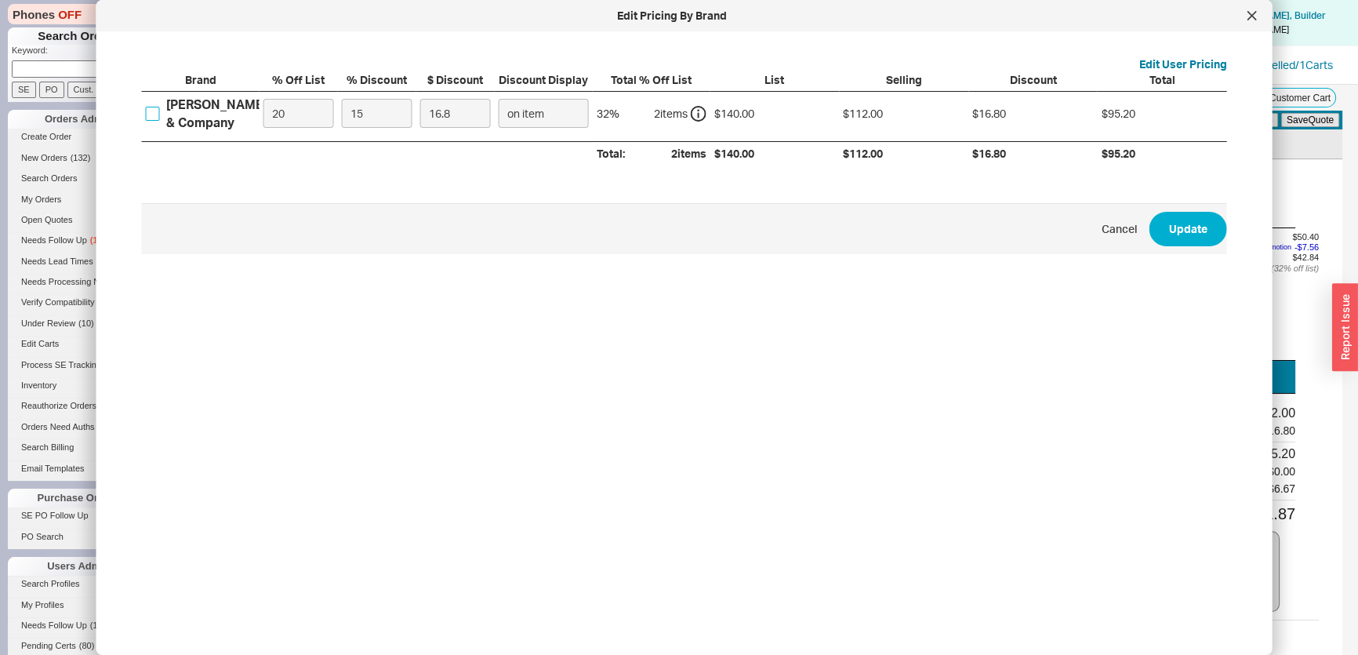
click at [153, 110] on input "[PERSON_NAME] & Company" at bounding box center [153, 114] width 14 height 14
checkbox input "true"
drag, startPoint x: 322, startPoint y: 115, endPoint x: 313, endPoint y: 115, distance: 9.4
click at [0, 0] on div "[PERSON_NAME] & Company 20 15 16.8 on item 32 % 2 item s $140.00 $112.00 $16.80…" at bounding box center [0, 0] width 0 height 0
drag, startPoint x: 360, startPoint y: 114, endPoint x: 303, endPoint y: 111, distance: 57.3
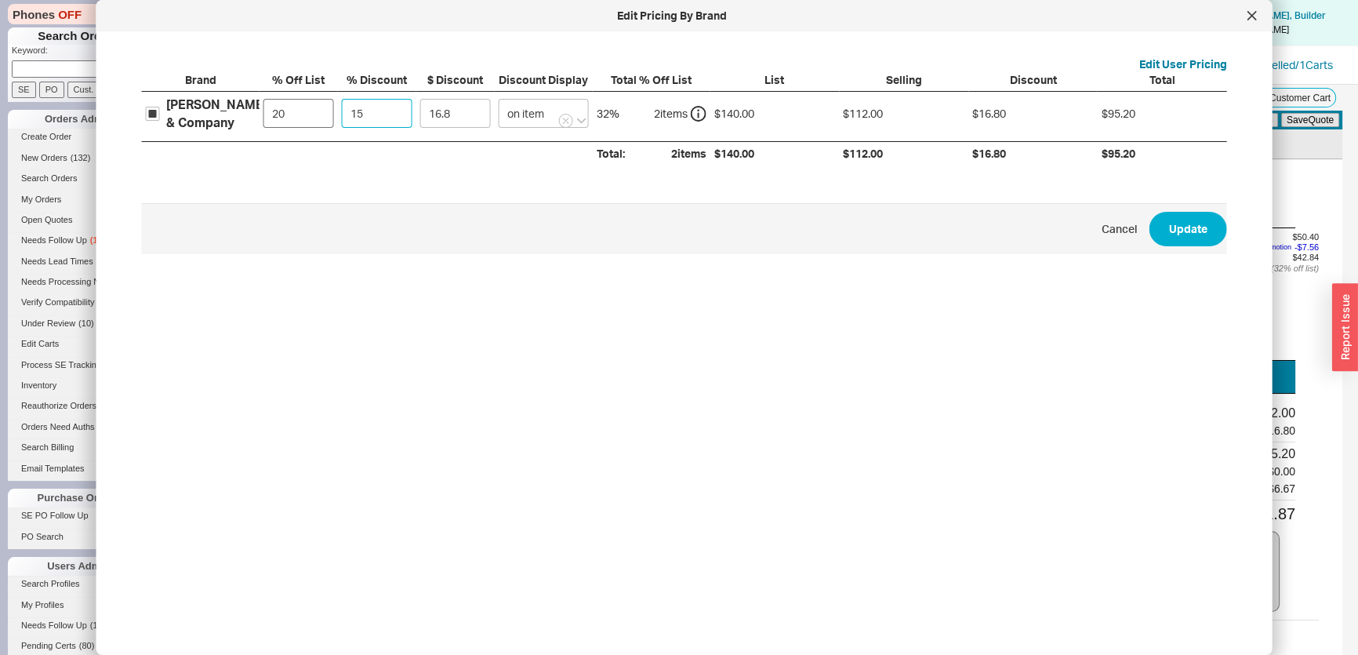
click at [0, 0] on div "[PERSON_NAME] & Company 20 15 16.8 on item 32 % 2 item s $140.00 $112.00 $16.80…" at bounding box center [0, 0] width 0 height 0
type input "3"
type input "3.36"
type input "35"
type input "39.2"
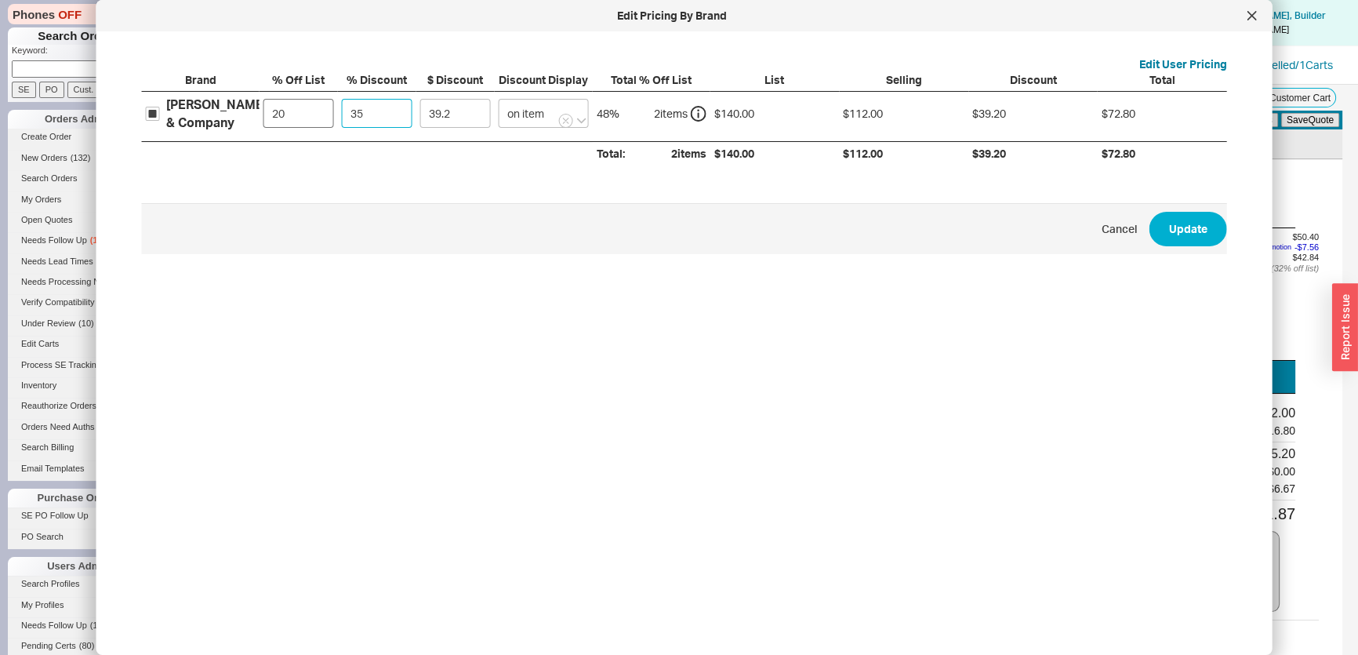
type input "35"
drag, startPoint x: 305, startPoint y: 111, endPoint x: 165, endPoint y: 111, distance: 140.4
click at [0, 0] on div "[PERSON_NAME] & Company 20 35 39.2 on item 48 % 2 item s $140.00 $112.00 $39.20…" at bounding box center [0, 0] width 0 height 0
type input "0"
type input "49"
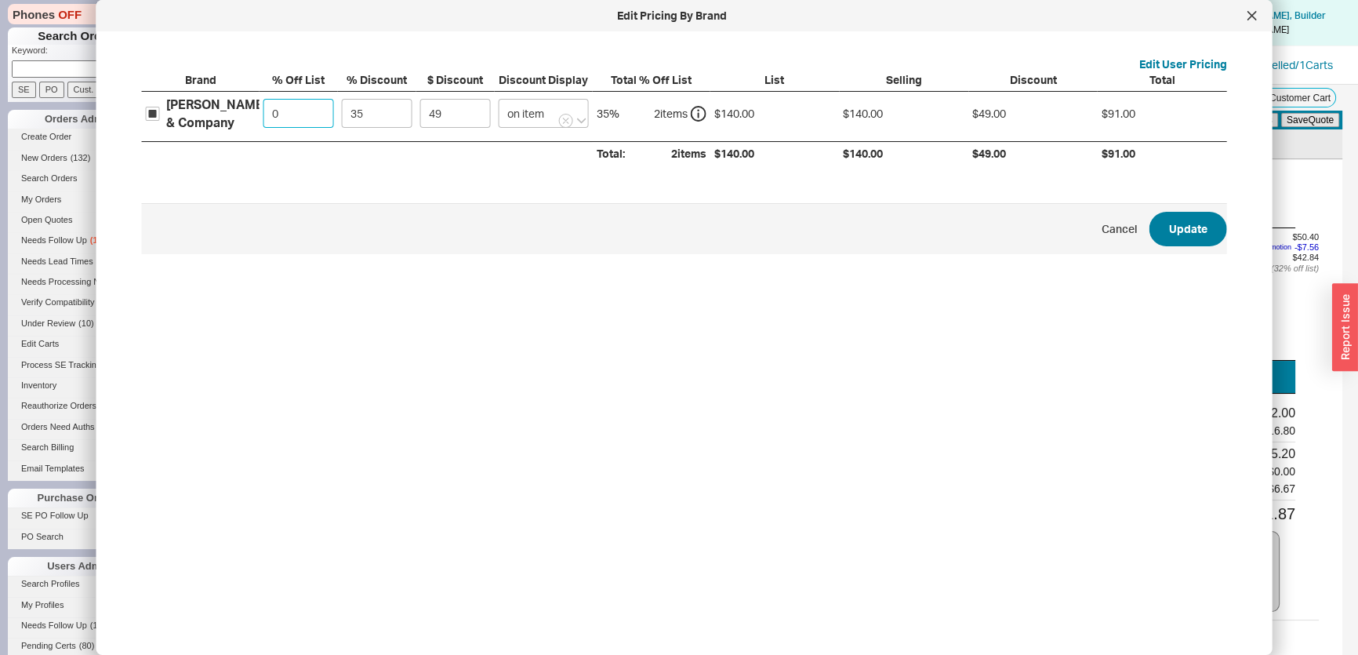
type input "0"
click at [1191, 227] on button "Update" at bounding box center [1189, 229] width 78 height 35
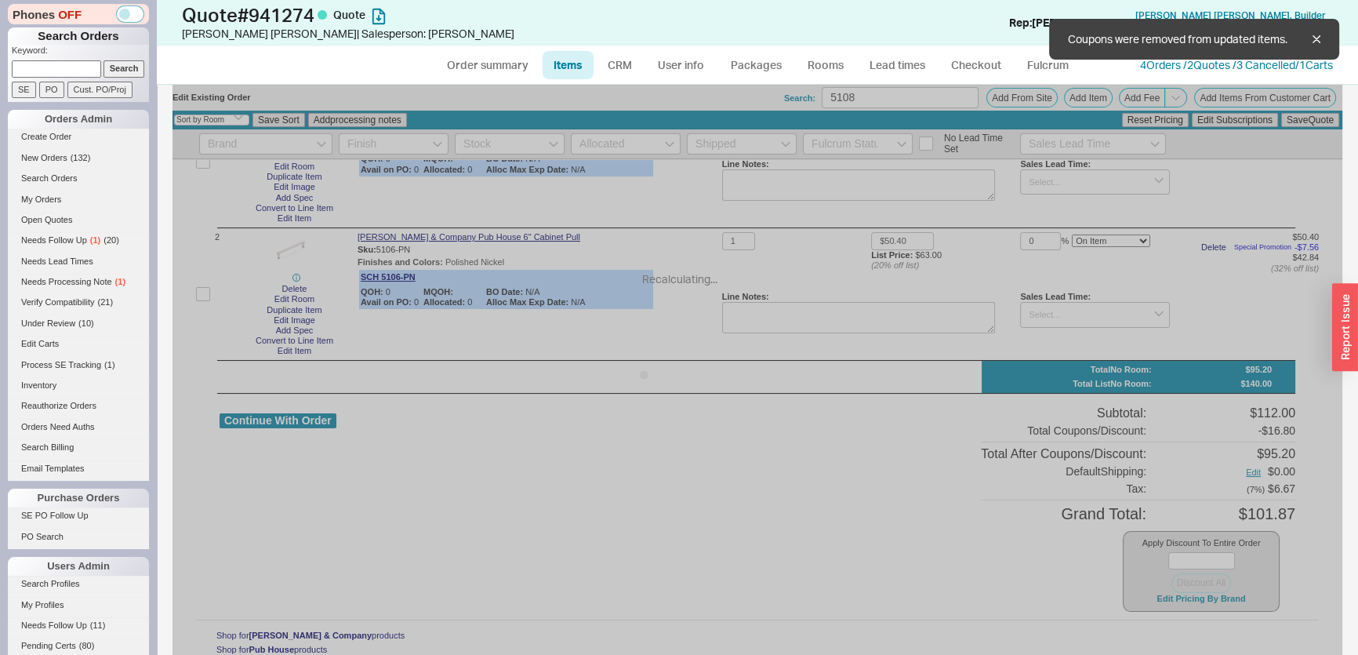
type input "$77.00"
type input "35"
type input "$63.00"
type input "35"
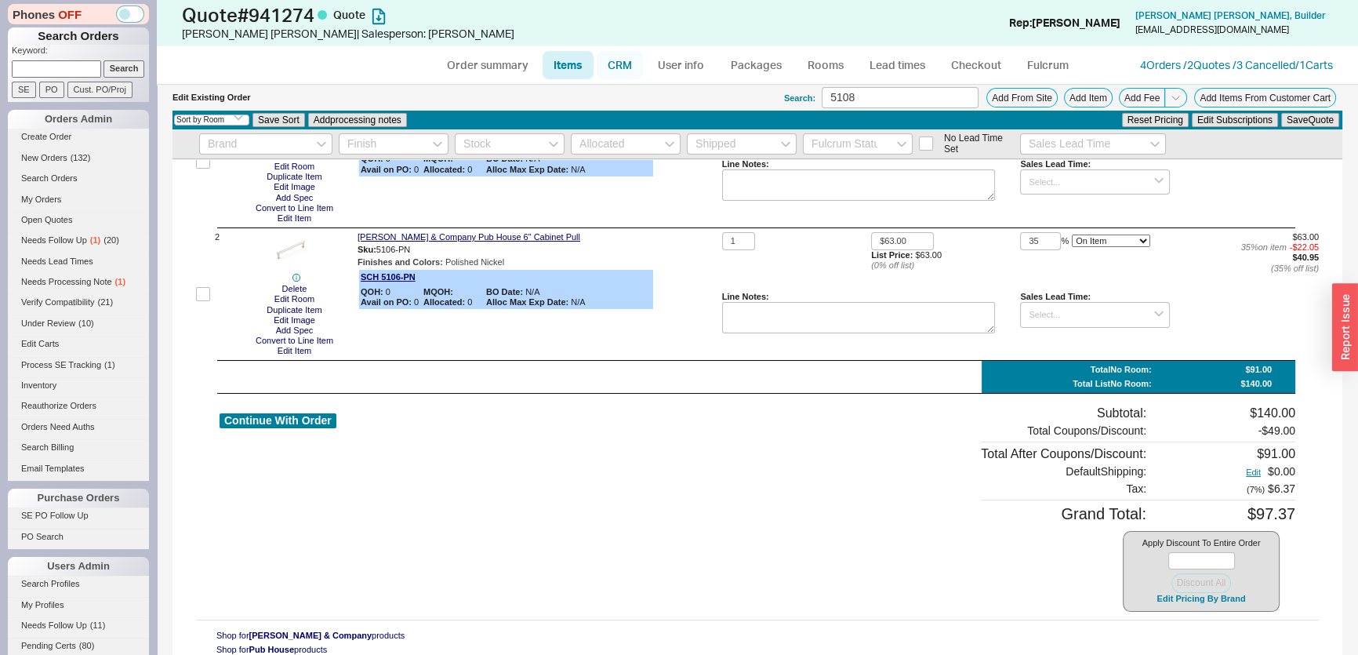
click at [612, 75] on link "CRM" at bounding box center [620, 65] width 46 height 28
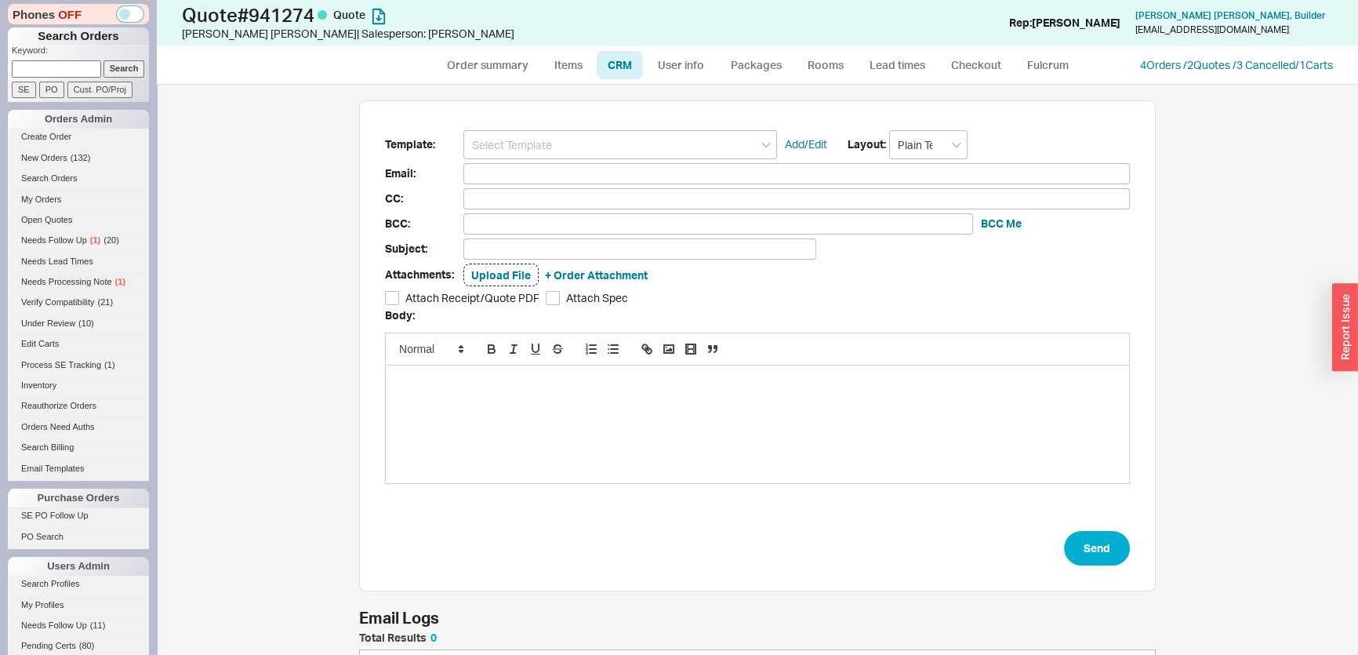
click at [569, 149] on input at bounding box center [621, 144] width 314 height 29
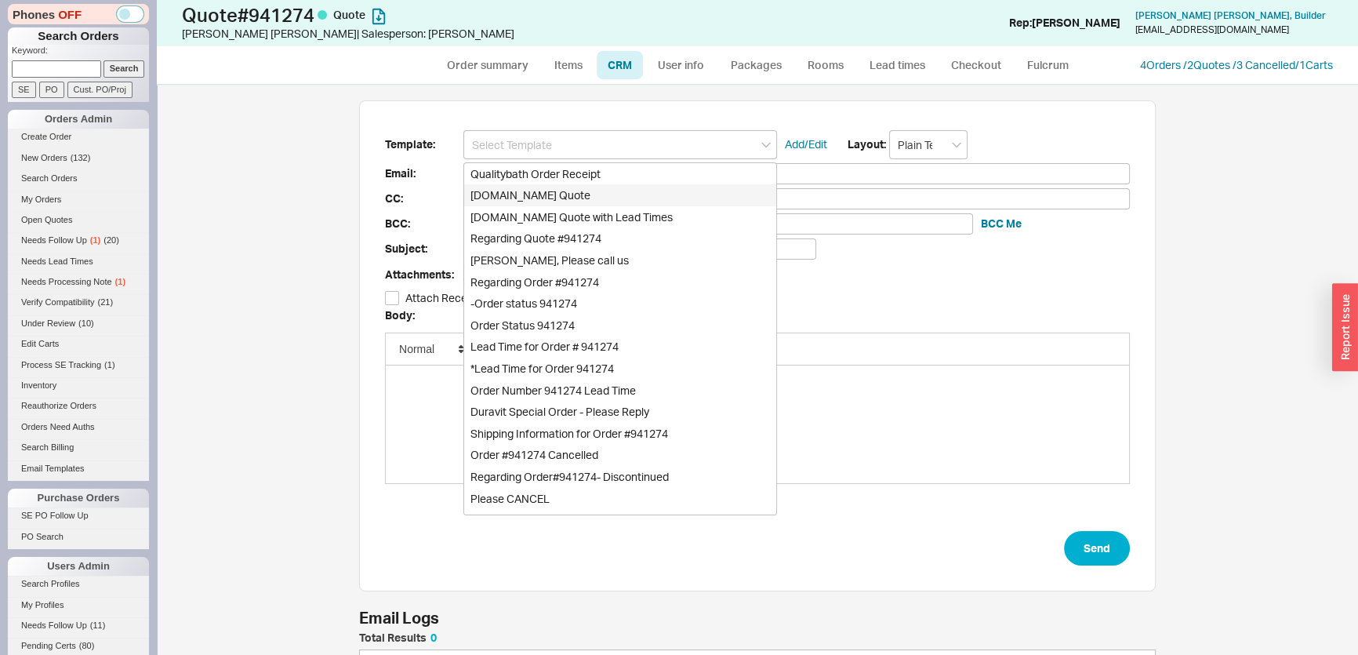
click at [574, 201] on div "[DOMAIN_NAME] Quote" at bounding box center [620, 195] width 312 height 22
type input "Receipt"
type input "[EMAIL_ADDRESS][DOMAIN_NAME]"
type input "Quality Bath Quote #941274"
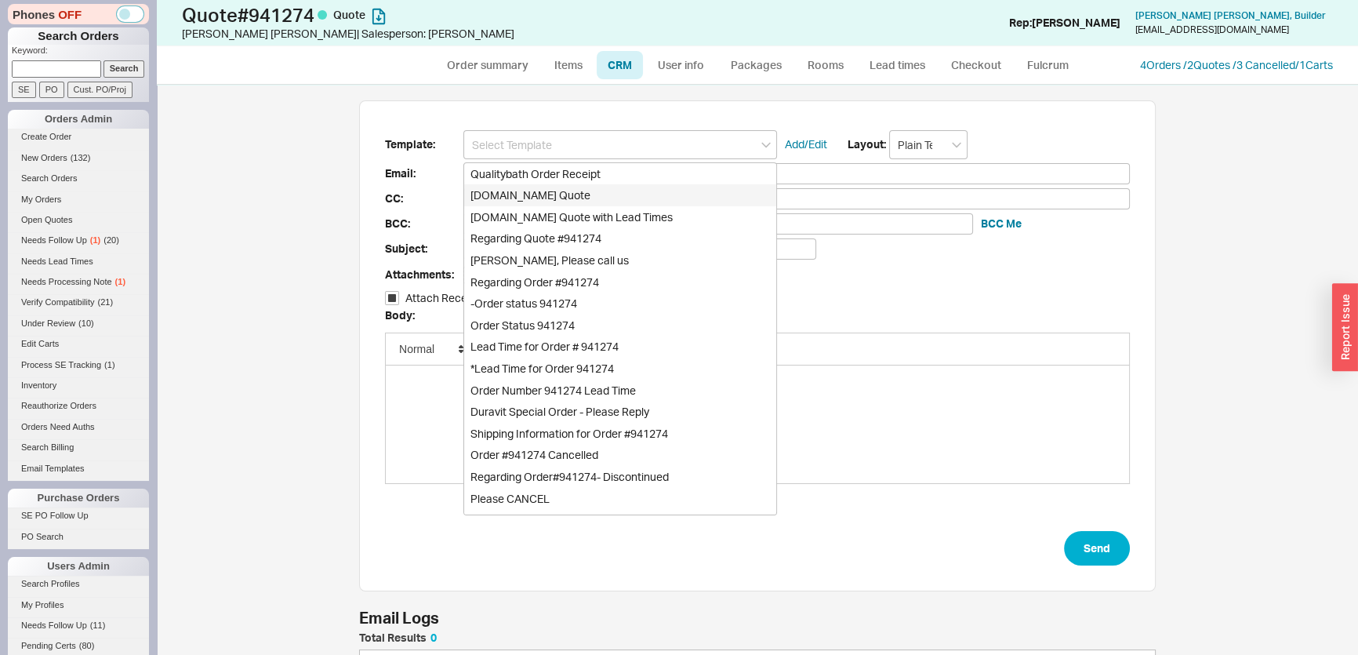
checkbox input "true"
type input "[DOMAIN_NAME] Quote"
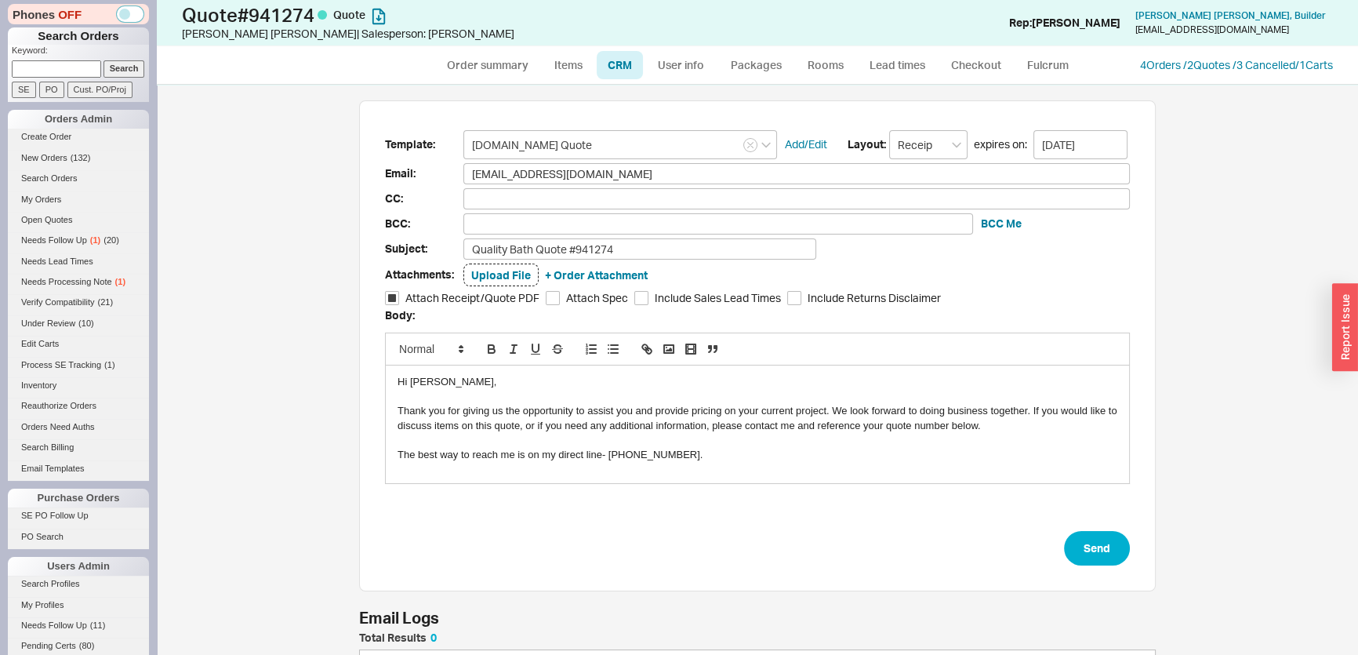
click at [1096, 528] on form "Template: [DOMAIN_NAME] Quote Add/Edit Layout: Receipt expires on: [DATE] Email…" at bounding box center [757, 348] width 745 height 436
click at [1094, 547] on button "Send" at bounding box center [1097, 548] width 66 height 35
select select "*"
select select "LOW"
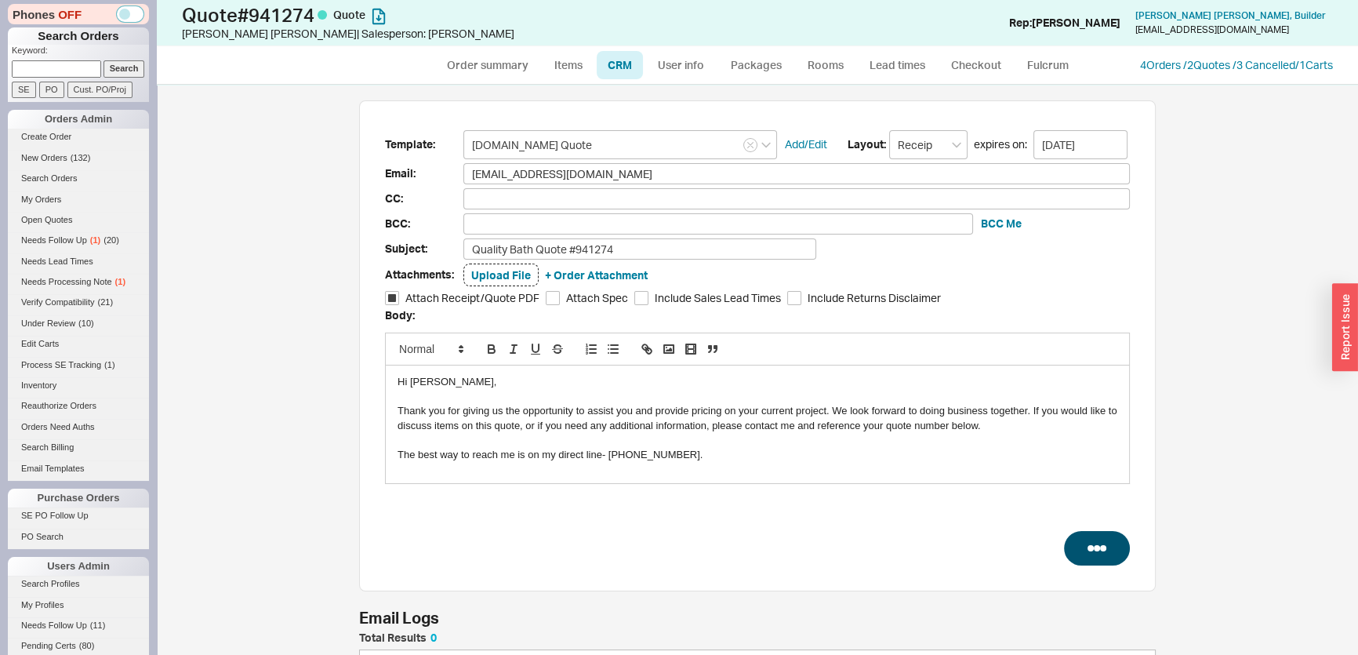
select select "LOW"
select select "3"
